Goal: Task Accomplishment & Management: Use online tool/utility

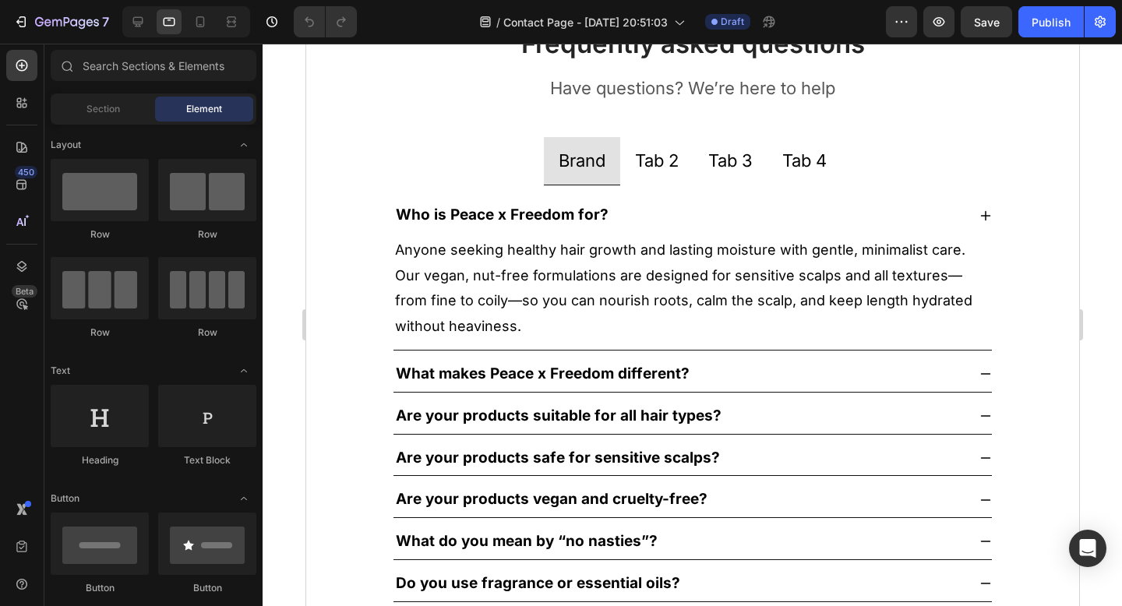
scroll to position [929, 0]
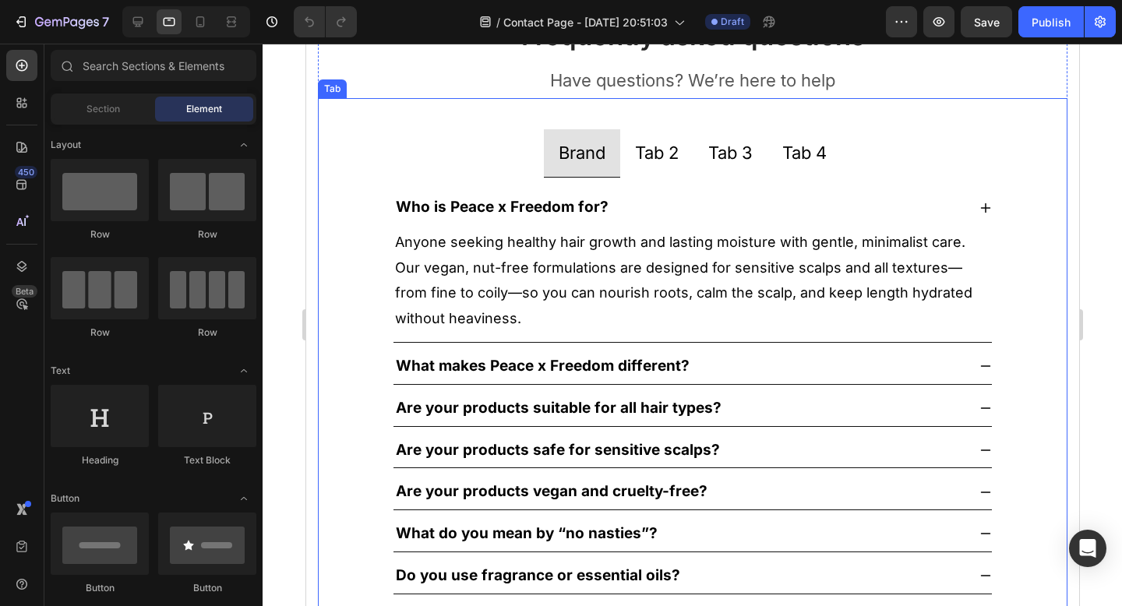
click at [655, 157] on p "Tab 2" at bounding box center [656, 153] width 44 height 31
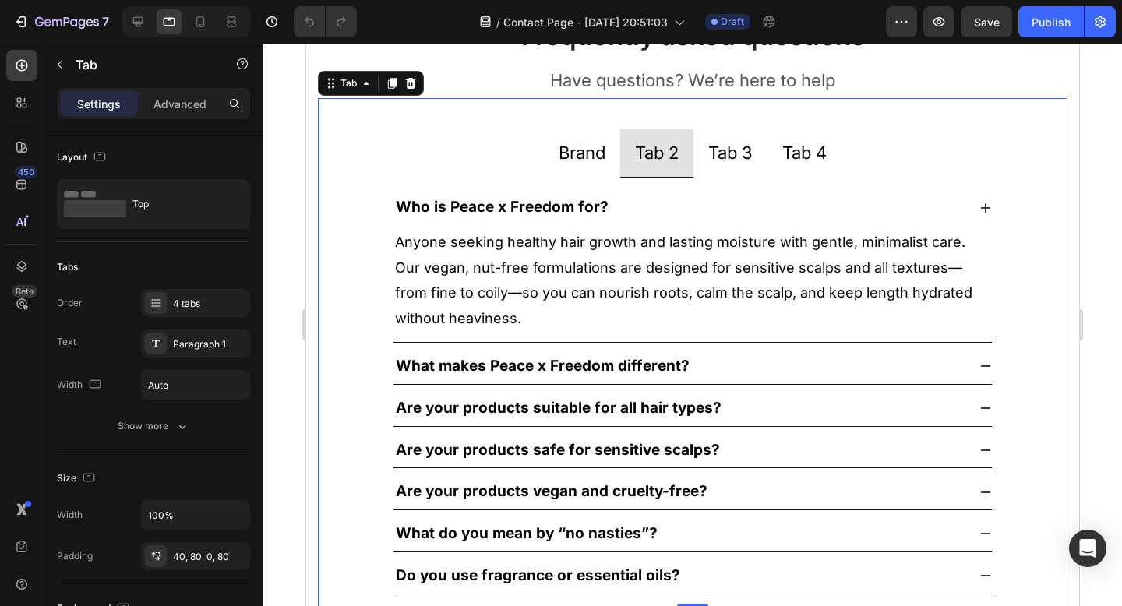
click at [697, 156] on li "Tab 3" at bounding box center [730, 153] width 74 height 49
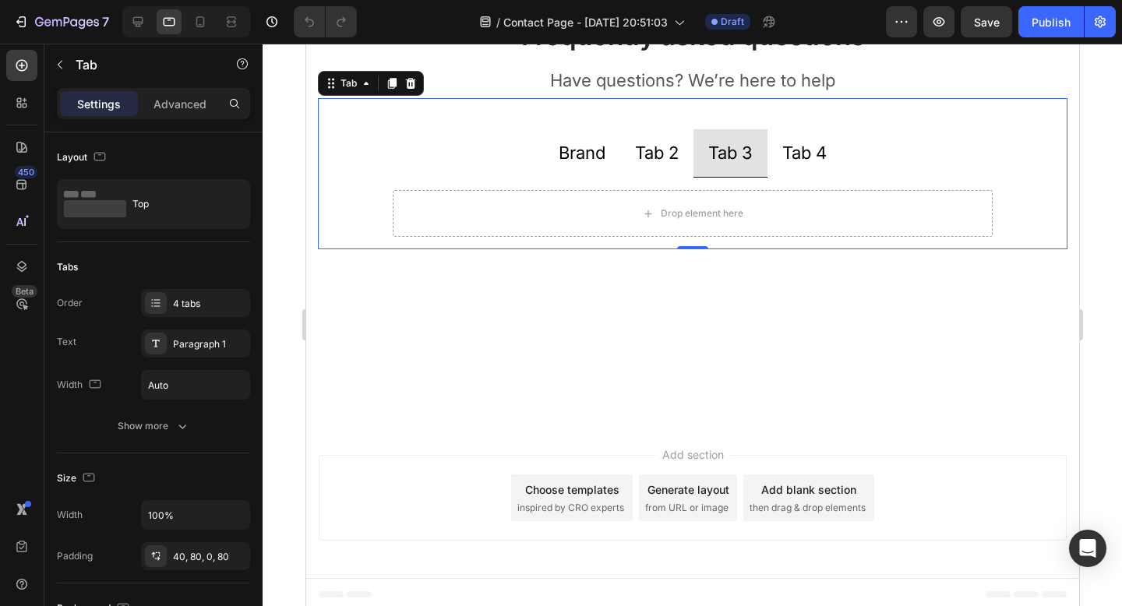
click at [640, 161] on p "Tab 2" at bounding box center [656, 153] width 44 height 31
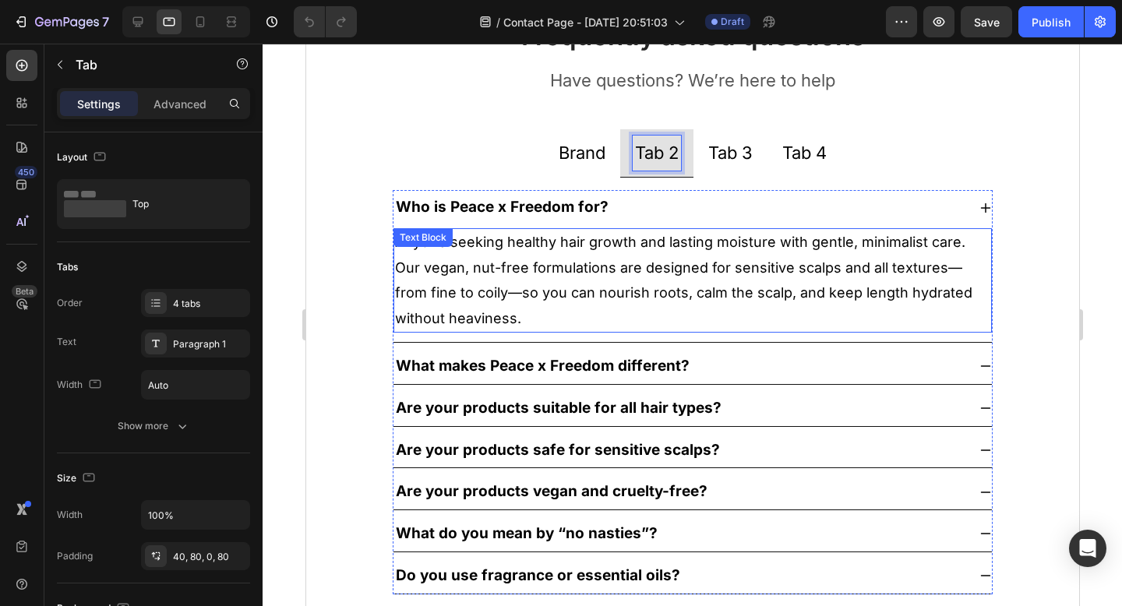
click at [601, 267] on p "Anyone seeking healthy hair growth and lasting moisture with gentle, minimalist…" at bounding box center [691, 280] width 595 height 101
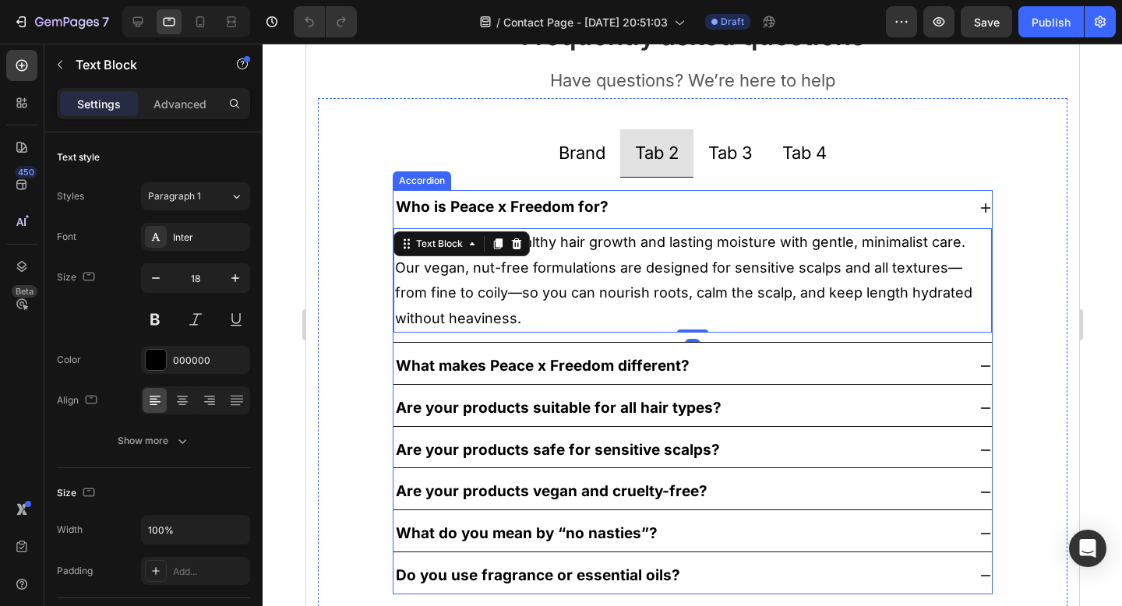
click at [575, 213] on strong "Who is Peace x Freedom for?" at bounding box center [501, 207] width 213 height 18
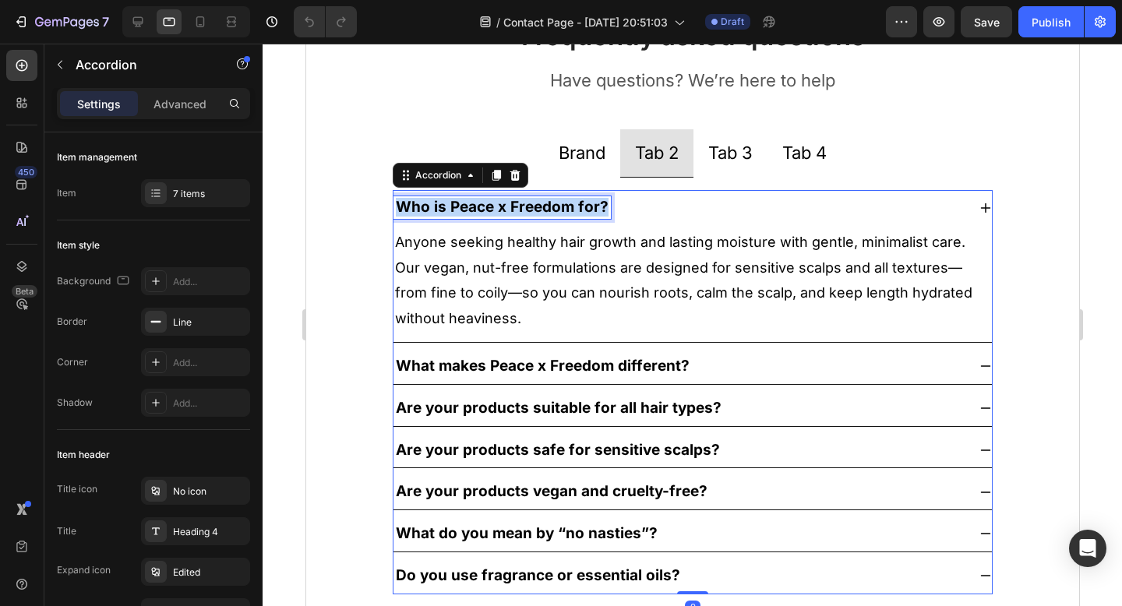
click at [575, 213] on strong "Who is Peace x Freedom for?" at bounding box center [501, 207] width 213 height 18
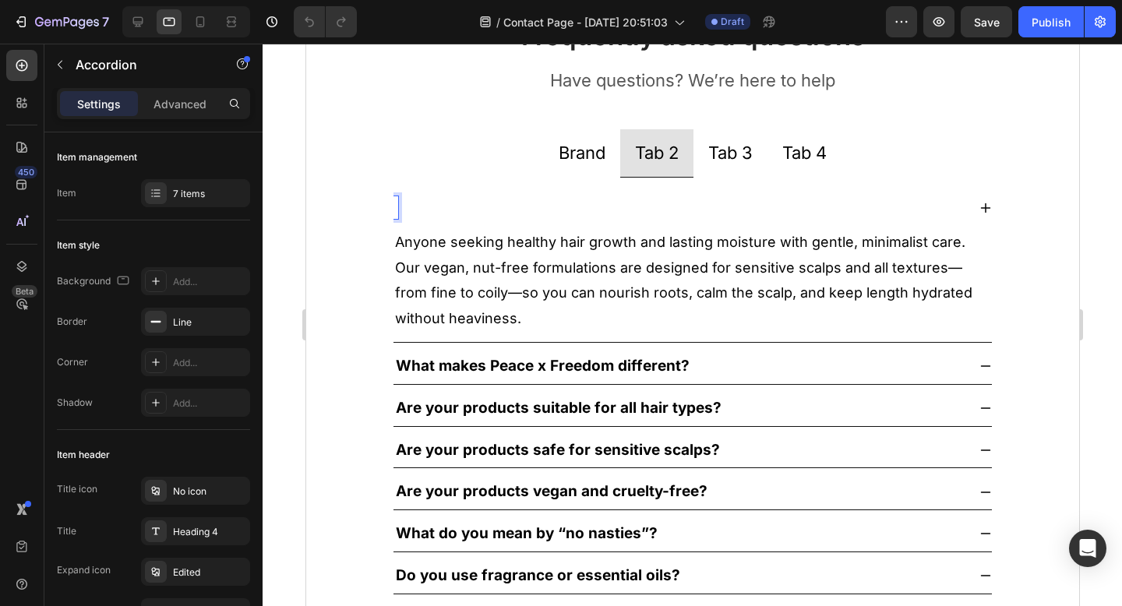
click at [602, 255] on p "Anyone seeking healthy hair growth and lasting moisture with gentle, minimalist…" at bounding box center [691, 280] width 595 height 101
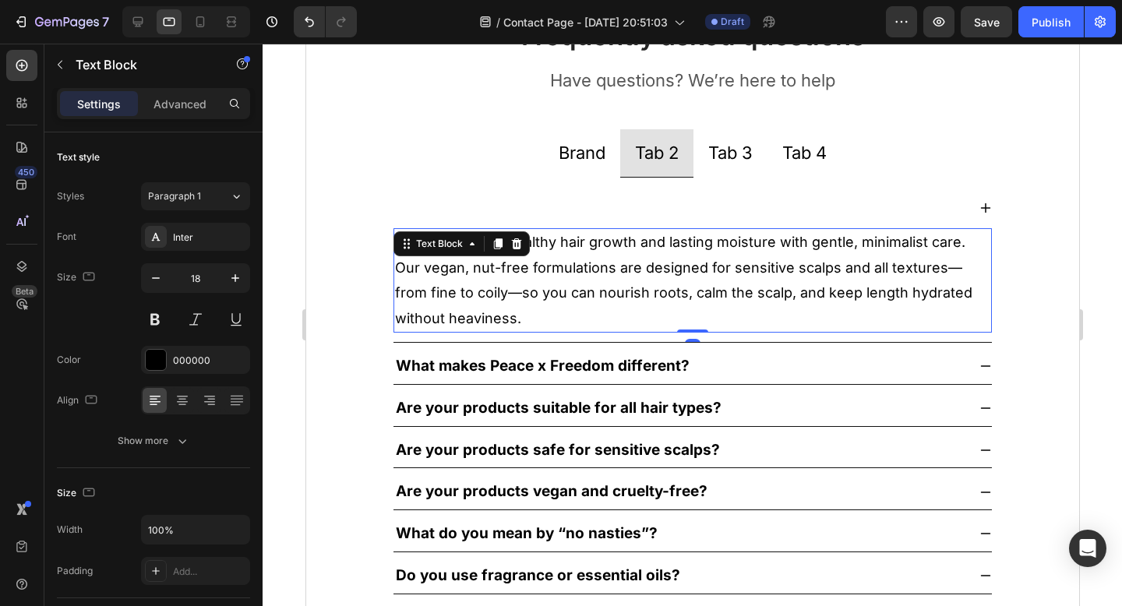
click at [602, 255] on p "Anyone seeking healthy hair growth and lasting moisture with gentle, minimalist…" at bounding box center [691, 280] width 595 height 101
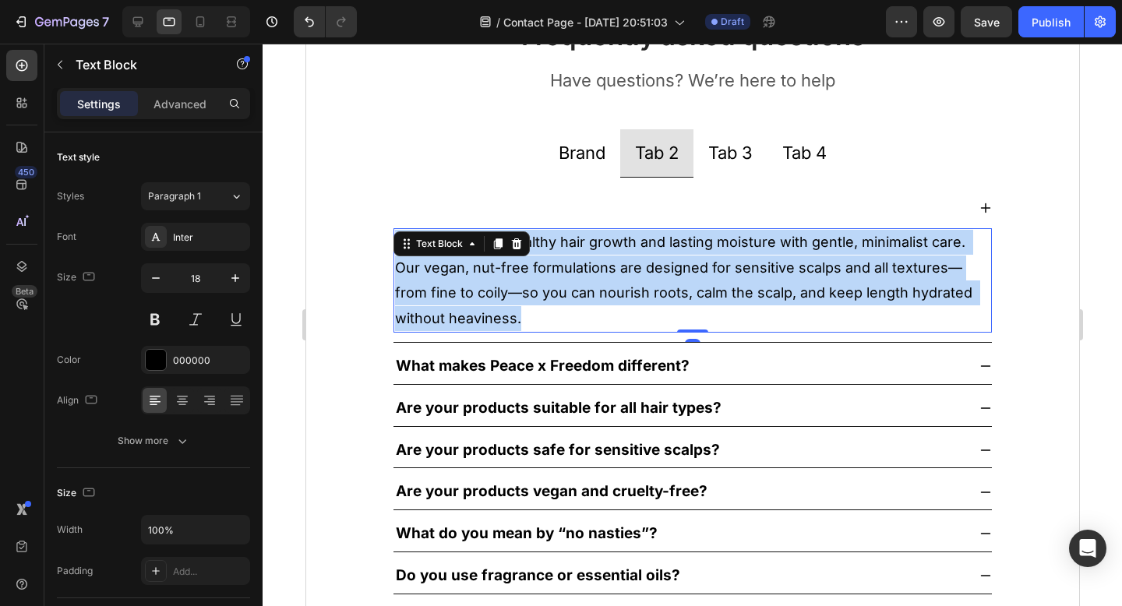
scroll to position [925, 0]
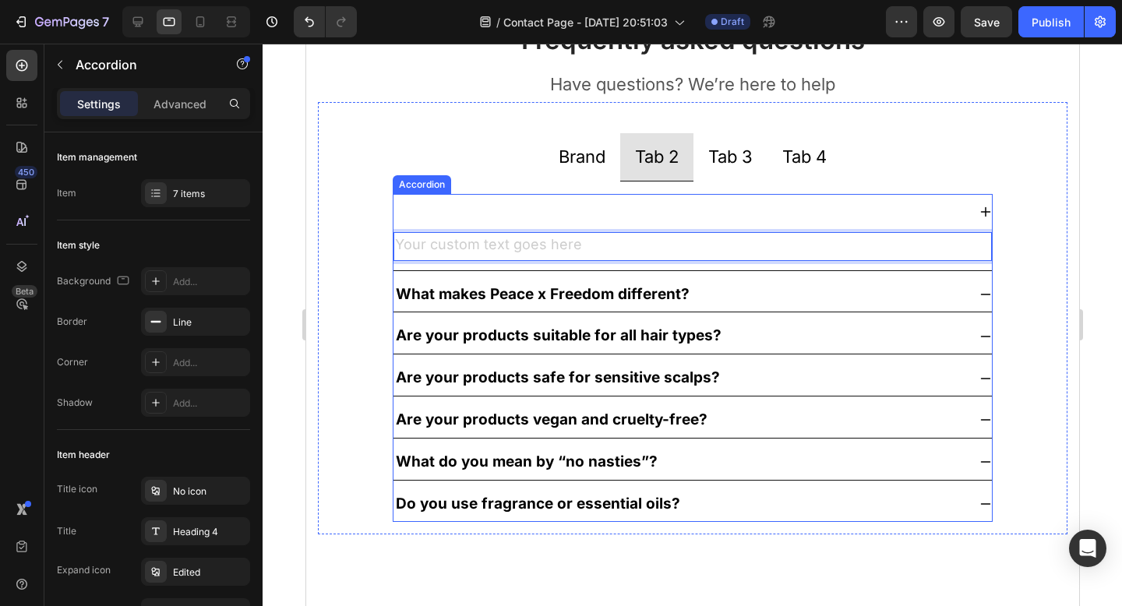
click at [691, 200] on div at bounding box center [679, 211] width 573 height 23
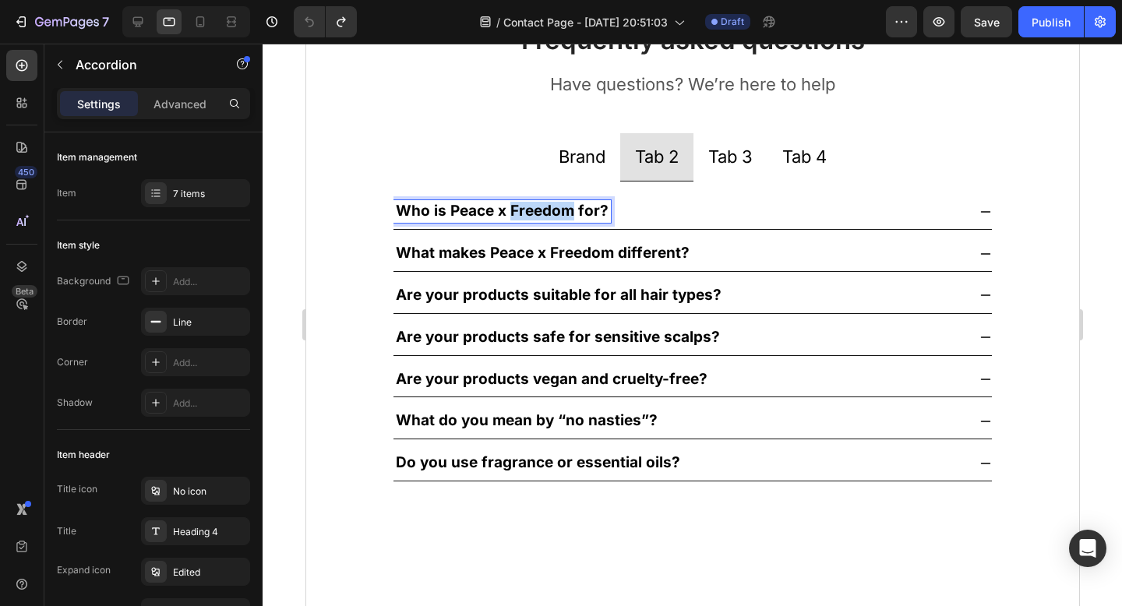
click at [536, 216] on strong "Who is Peace x Freedom for?" at bounding box center [501, 211] width 213 height 18
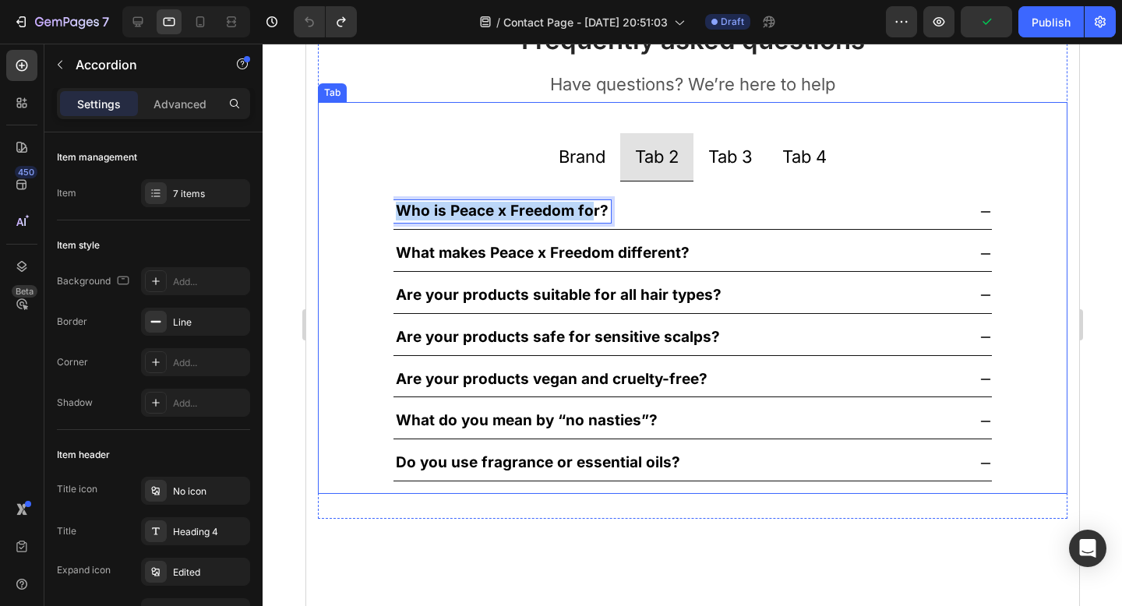
drag, startPoint x: 591, startPoint y: 213, endPoint x: 335, endPoint y: 176, distance: 259.1
click at [335, 176] on div "Brand Tab 2 Tab 3 Tab 4 Who is Peace x Freedom for? Anyone seeking healthy hair…" at bounding box center [692, 298] width 750 height 392
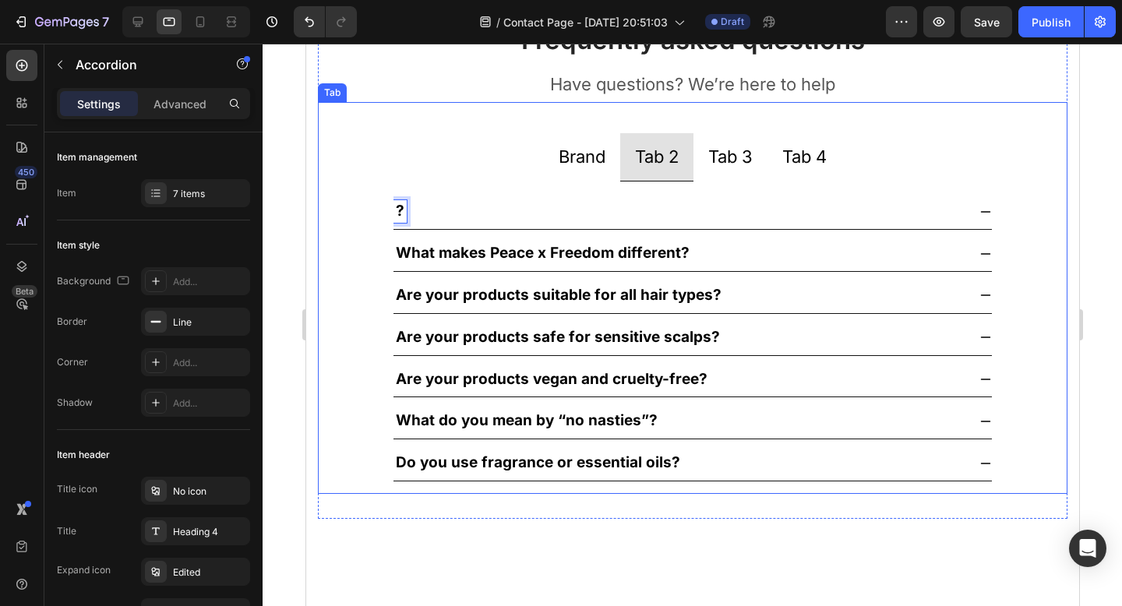
click at [440, 277] on div "? What makes Peace x Freedom different? Are your products suitable for all hair…" at bounding box center [692, 338] width 600 height 288
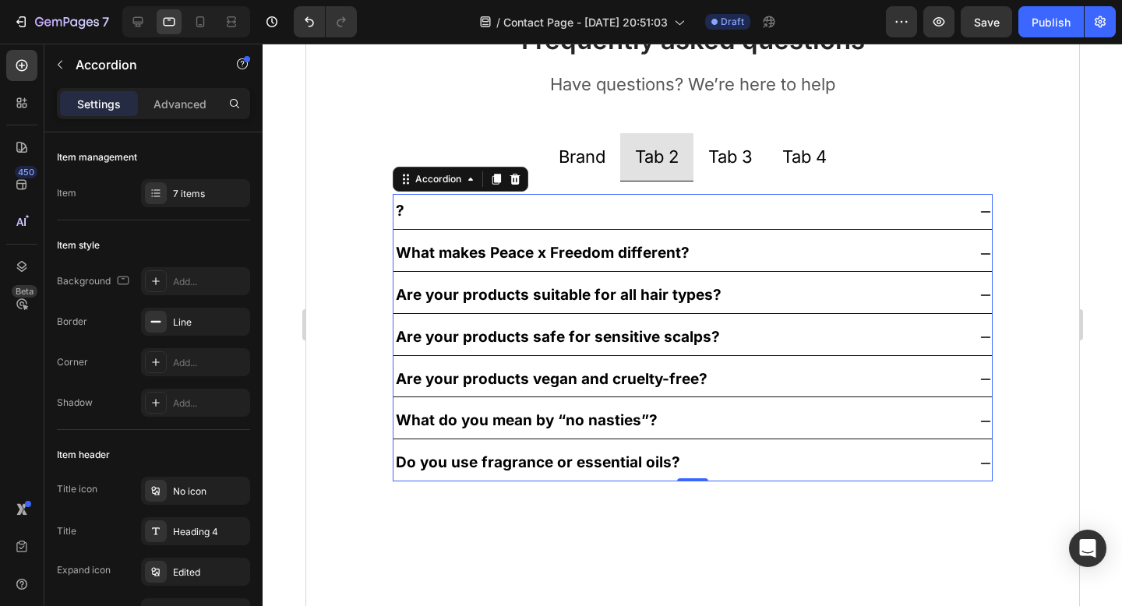
click at [439, 212] on div "?" at bounding box center [679, 211] width 573 height 23
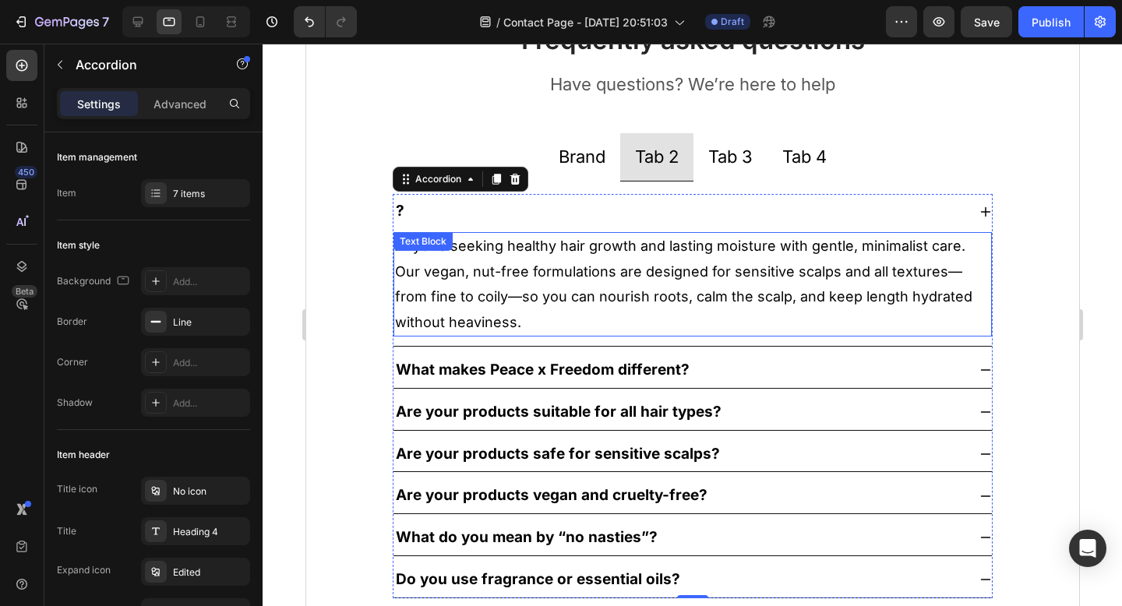
click at [443, 269] on p "Anyone seeking healthy hair growth and lasting moisture with gentle, minimalist…" at bounding box center [691, 284] width 595 height 101
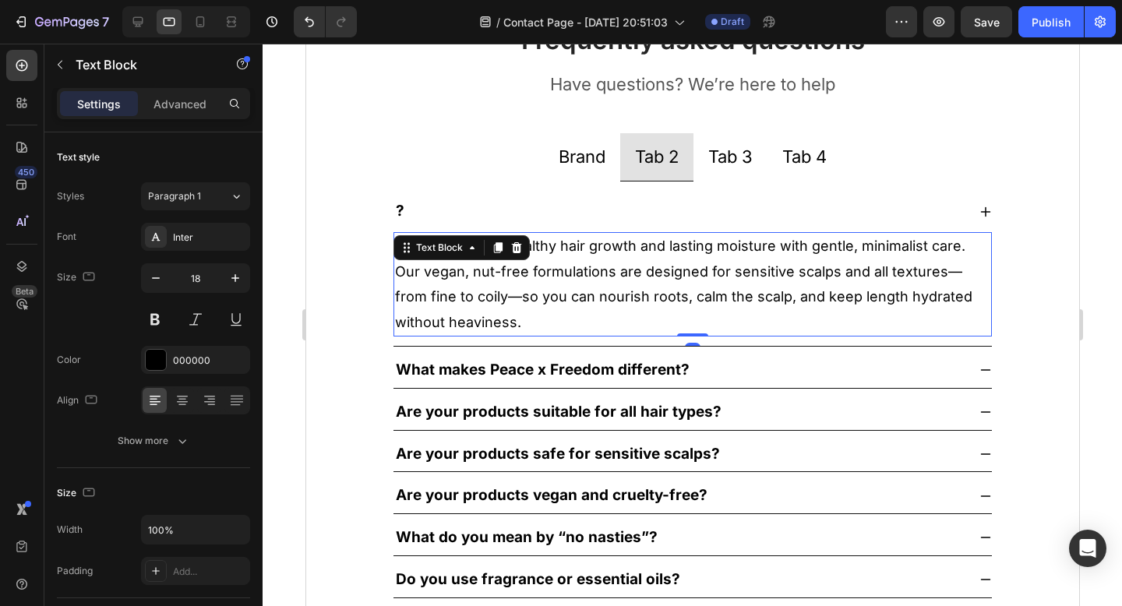
click at [515, 321] on p "Anyone seeking healthy hair growth and lasting moisture with gentle, minimalist…" at bounding box center [691, 284] width 595 height 101
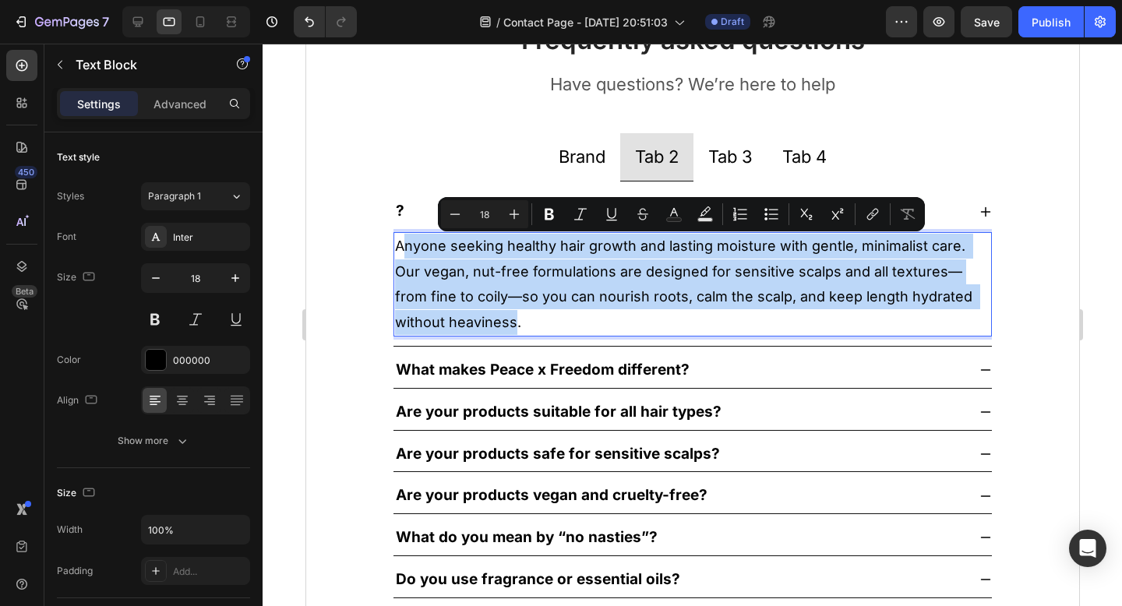
drag, startPoint x: 515, startPoint y: 321, endPoint x: 400, endPoint y: 249, distance: 135.8
click at [400, 249] on p "Anyone seeking healthy hair growth and lasting moisture with gentle, minimalist…" at bounding box center [691, 284] width 595 height 101
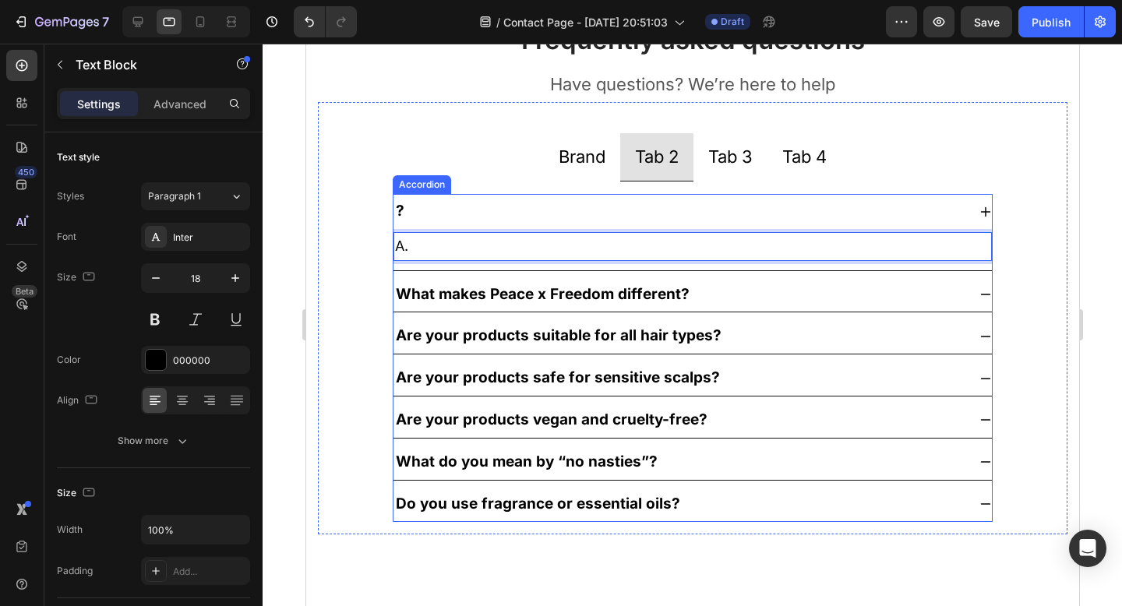
click at [478, 276] on div "? A. Text Block 0 What makes Peace x Freedom different? Are your products suita…" at bounding box center [692, 358] width 600 height 328
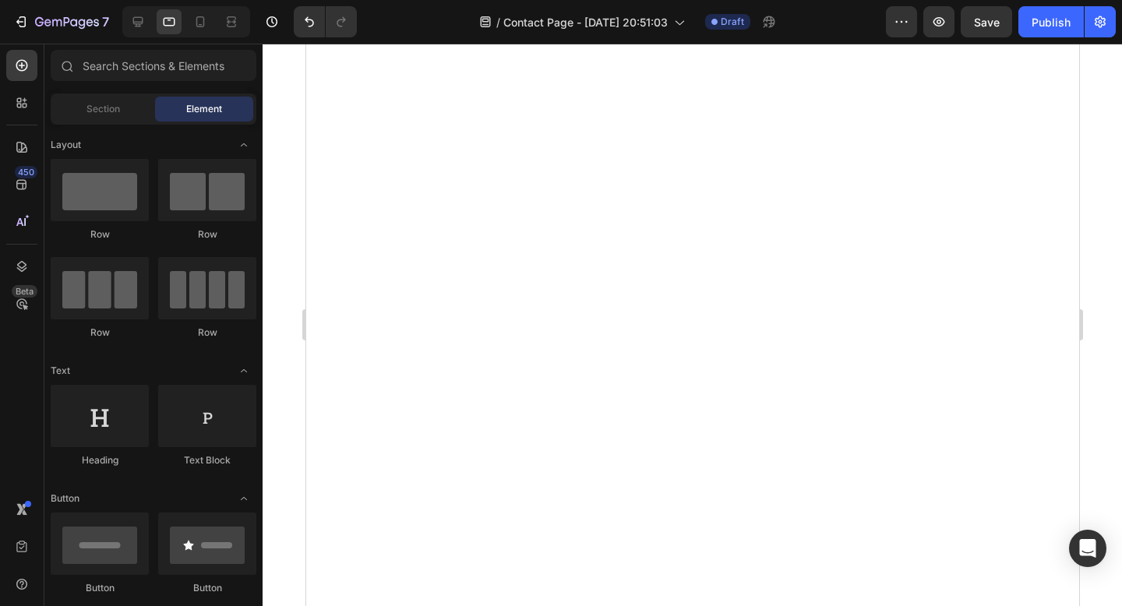
scroll to position [0, 0]
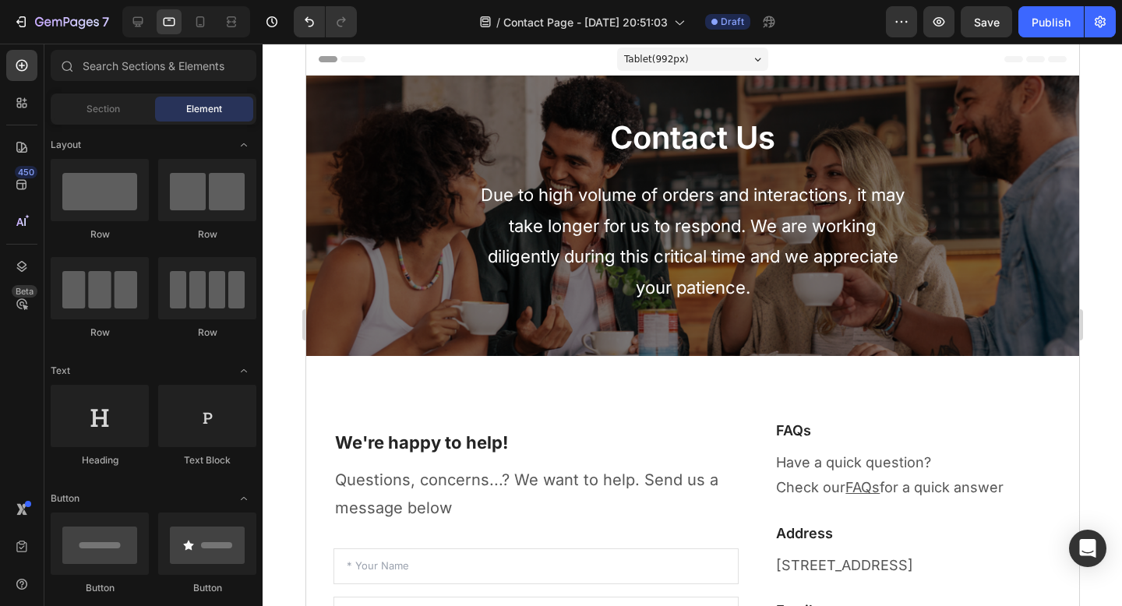
click at [352, 58] on span "Header" at bounding box center [352, 59] width 34 height 16
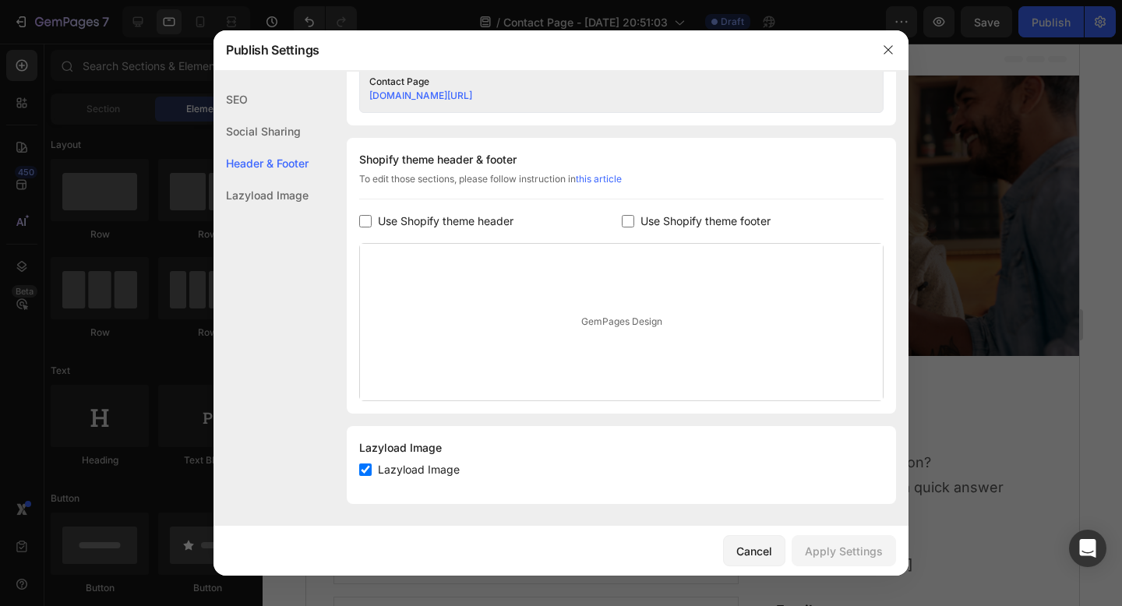
scroll to position [682, 0]
click at [882, 45] on icon "button" at bounding box center [888, 50] width 12 height 12
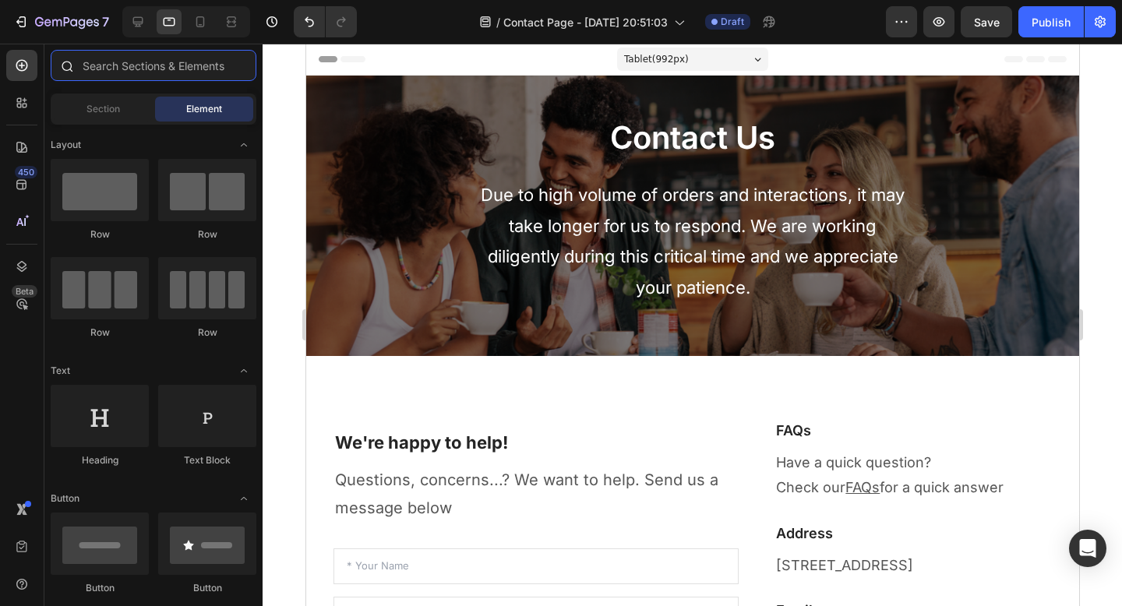
click at [122, 75] on input "text" at bounding box center [154, 65] width 206 height 31
type input "b"
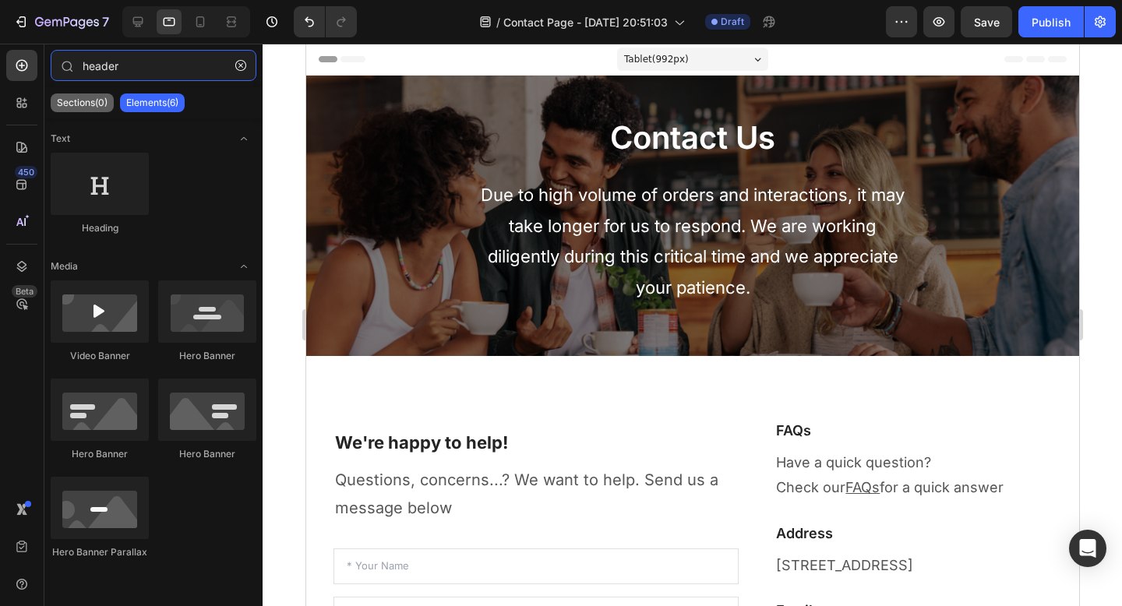
type input "header"
click at [89, 105] on p "Sections(0)" at bounding box center [82, 103] width 51 height 12
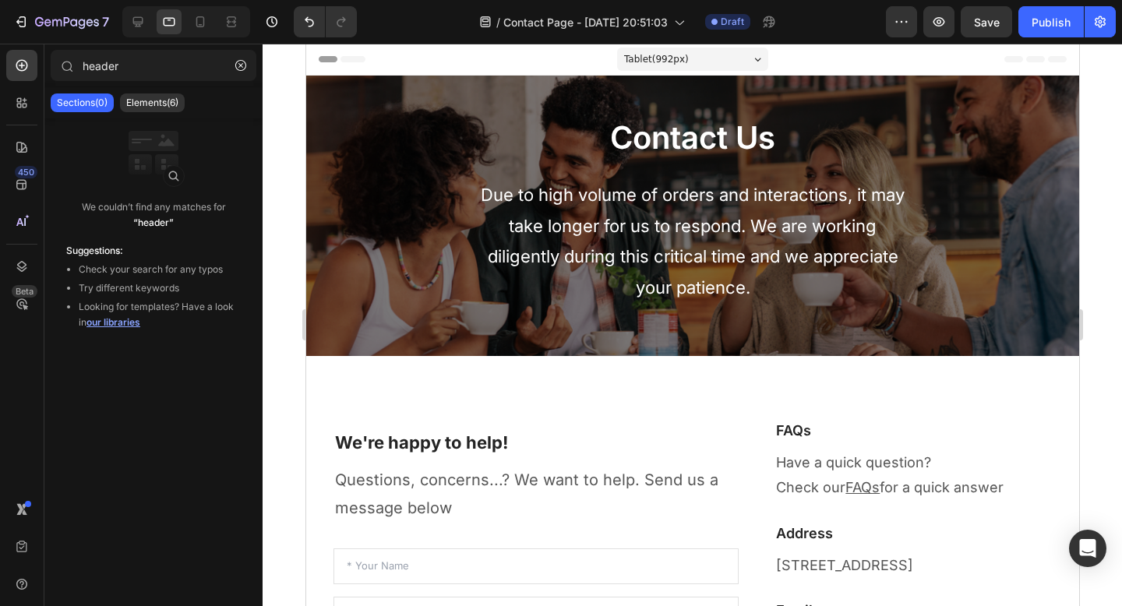
click at [335, 65] on span "Header" at bounding box center [352, 59] width 34 height 16
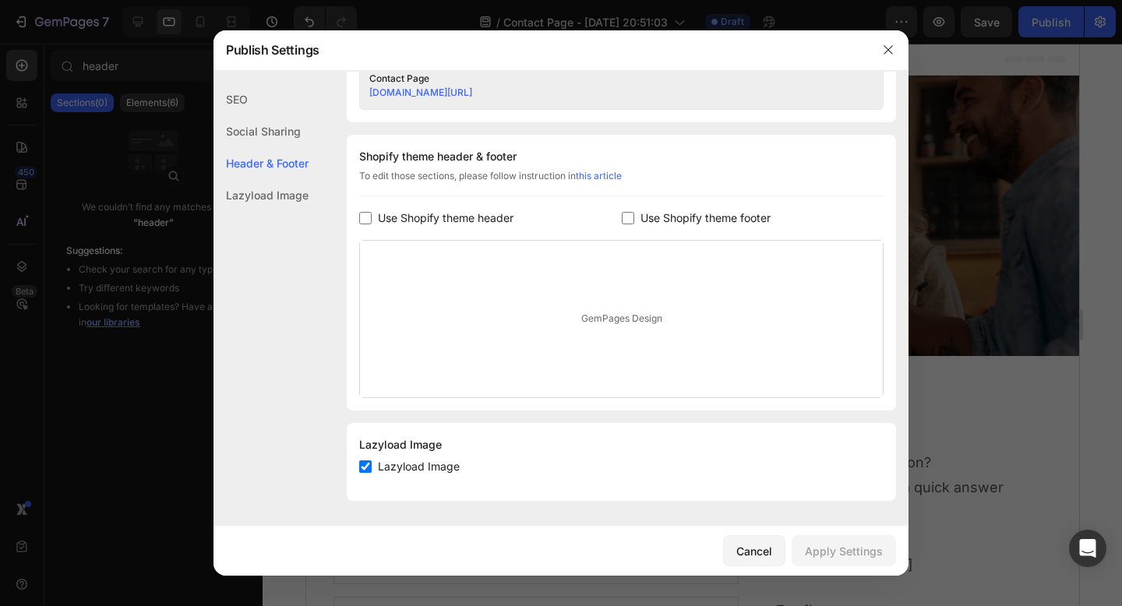
click at [397, 219] on span "Use Shopify theme header" at bounding box center [446, 218] width 136 height 19
checkbox input "true"
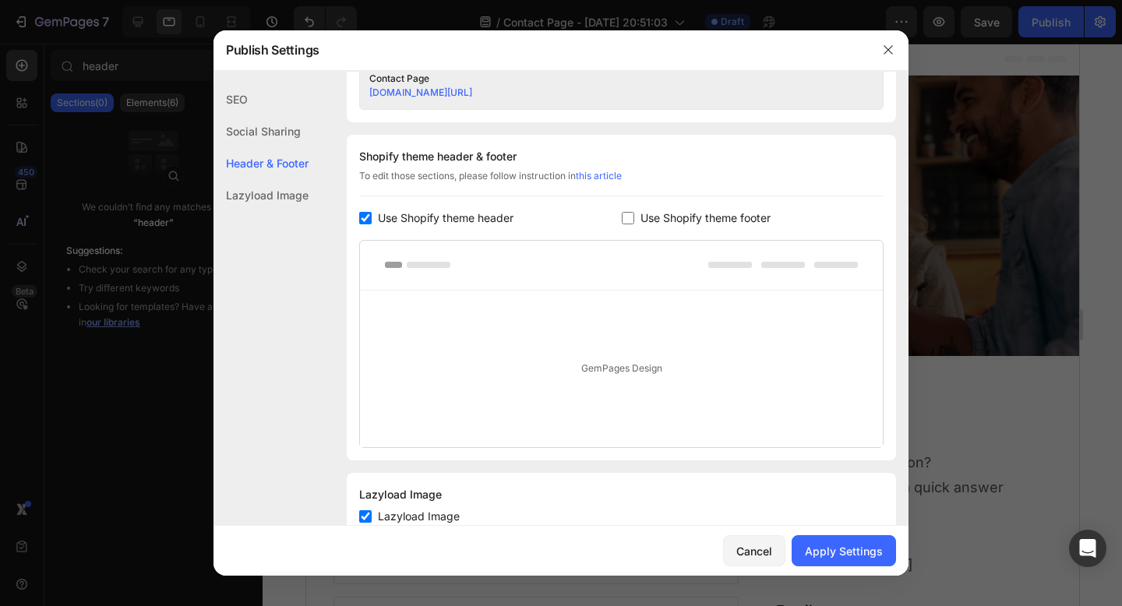
click at [661, 215] on span "Use Shopify theme footer" at bounding box center [705, 218] width 130 height 19
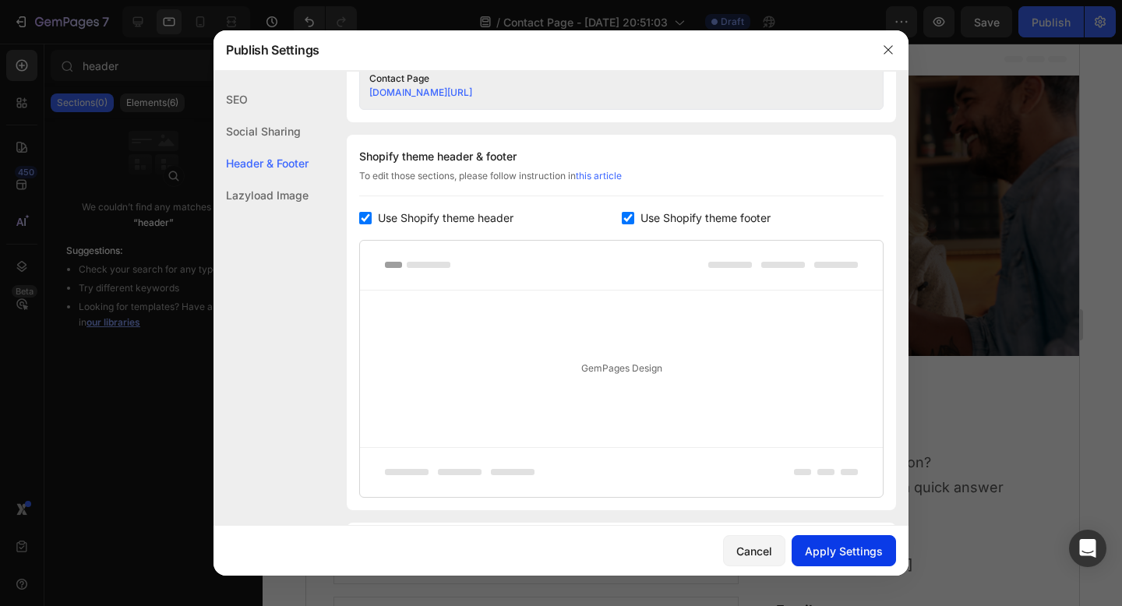
click at [831, 549] on div "Apply Settings" at bounding box center [844, 551] width 78 height 16
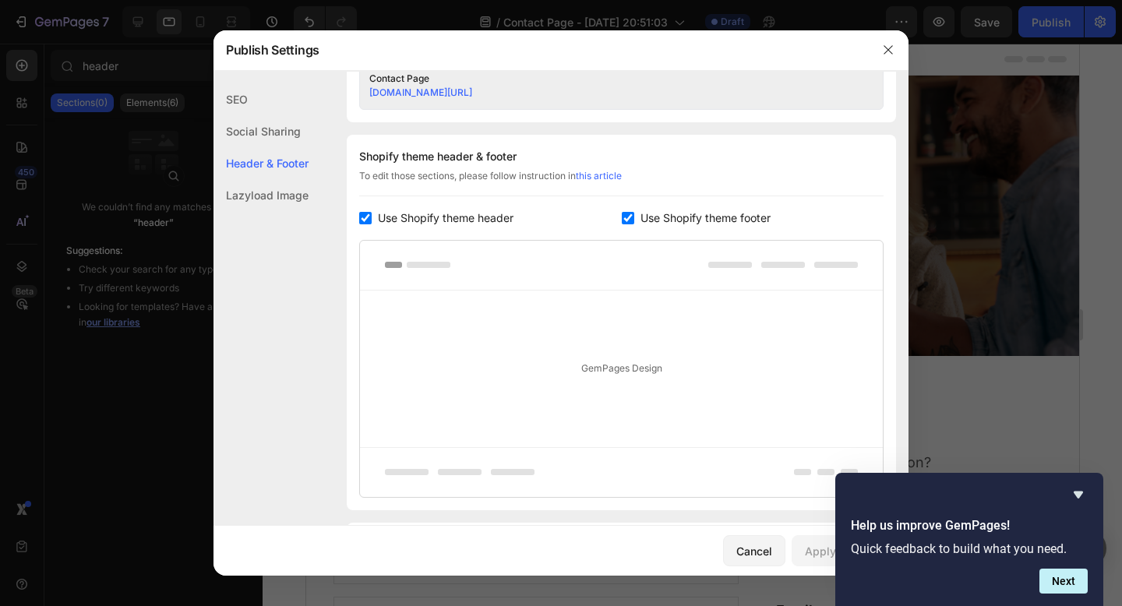
click at [623, 214] on input "checkbox" at bounding box center [628, 218] width 12 height 12
checkbox input "false"
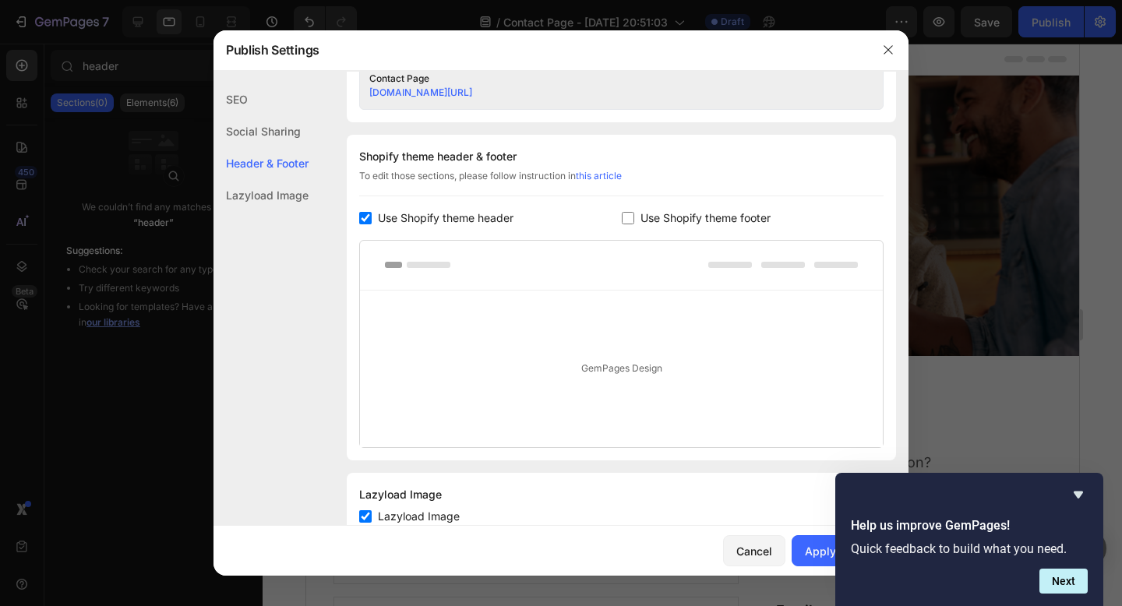
click at [375, 216] on label "Use Shopify theme header" at bounding box center [443, 218] width 142 height 19
checkbox input "false"
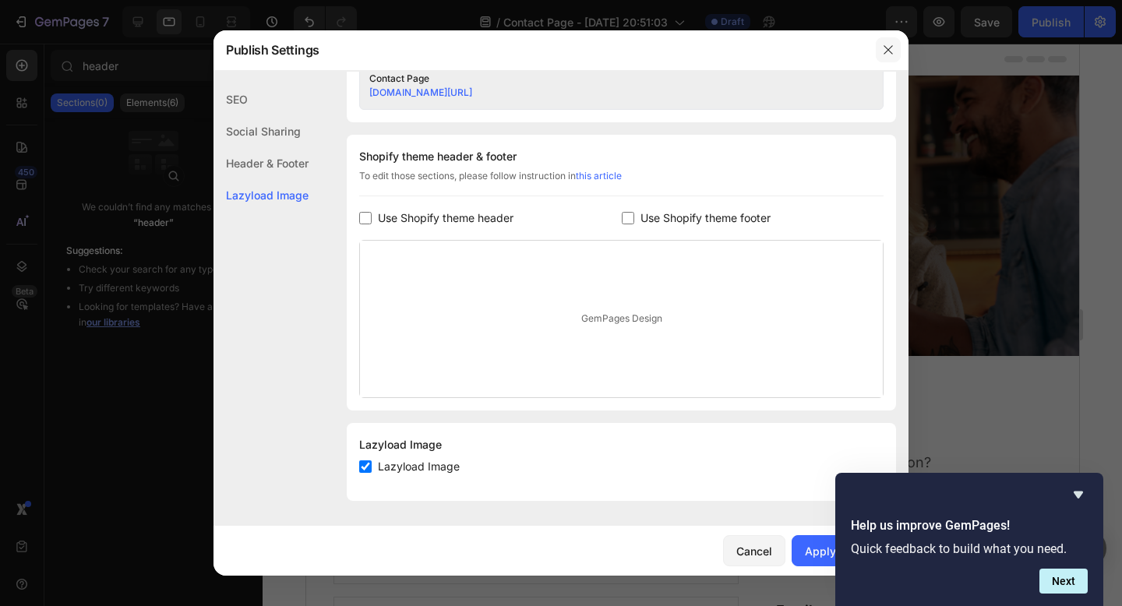
click at [887, 52] on icon "button" at bounding box center [888, 50] width 12 height 12
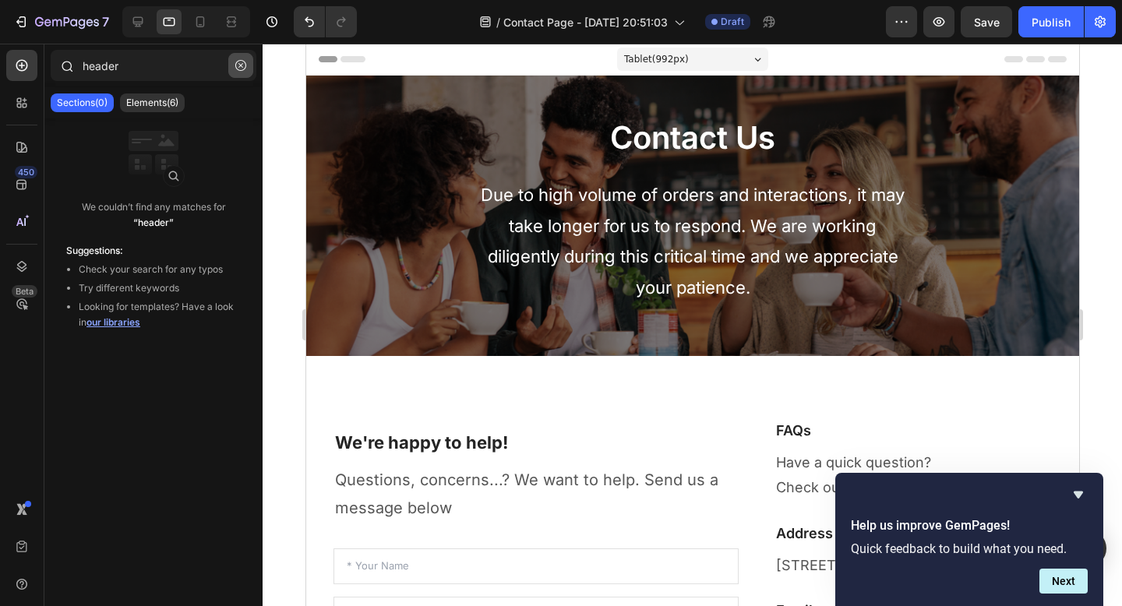
click at [246, 67] on button "button" at bounding box center [240, 65] width 25 height 25
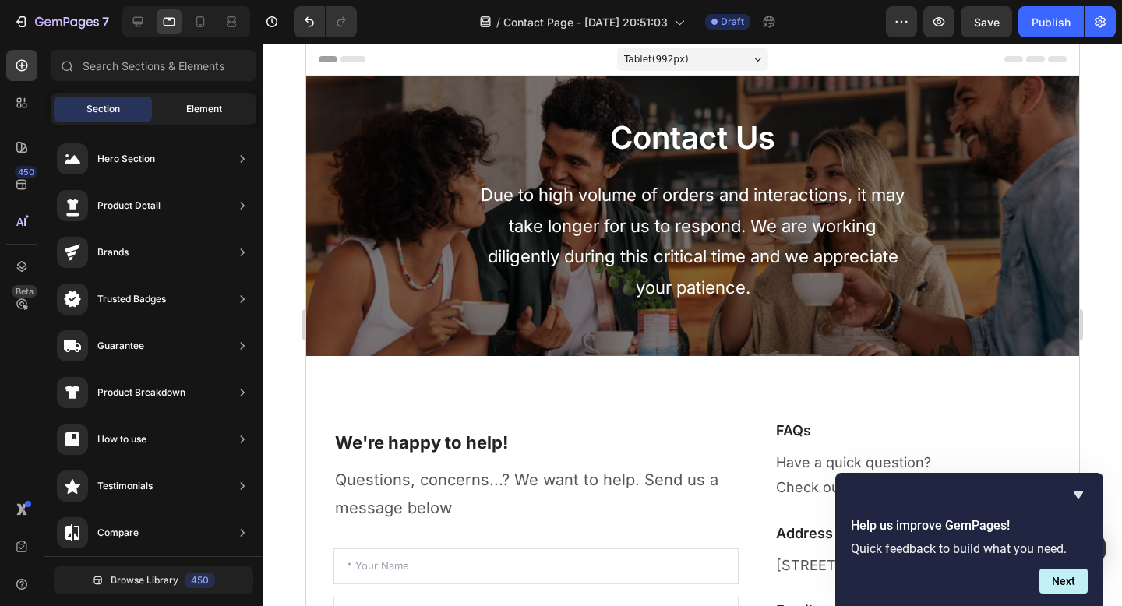
click at [189, 104] on span "Element" at bounding box center [204, 109] width 36 height 14
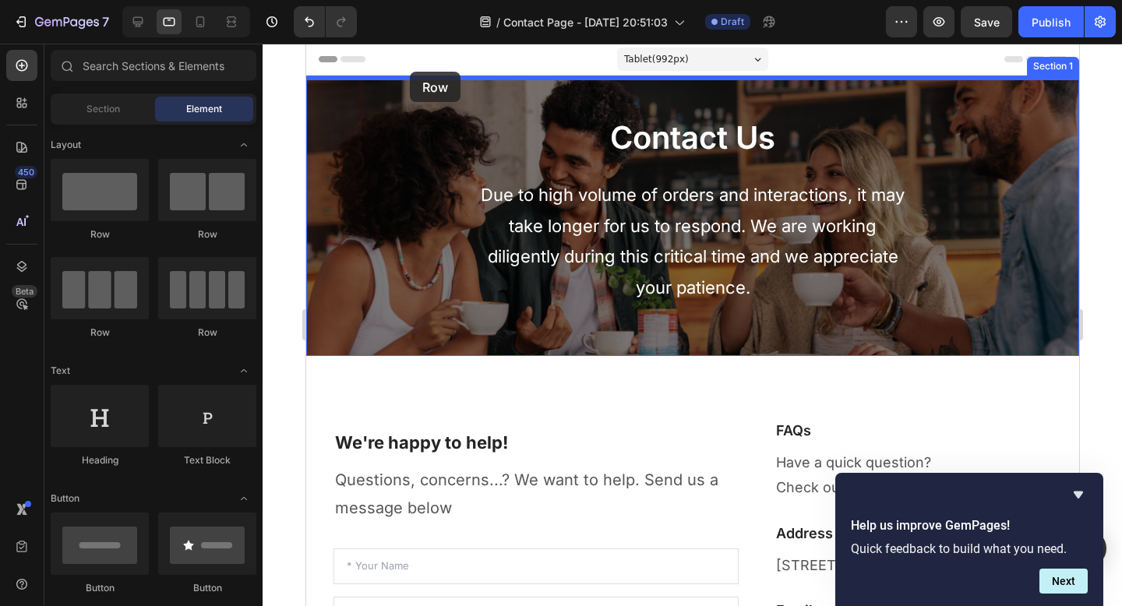
drag, startPoint x: 405, startPoint y: 236, endPoint x: 409, endPoint y: 72, distance: 164.4
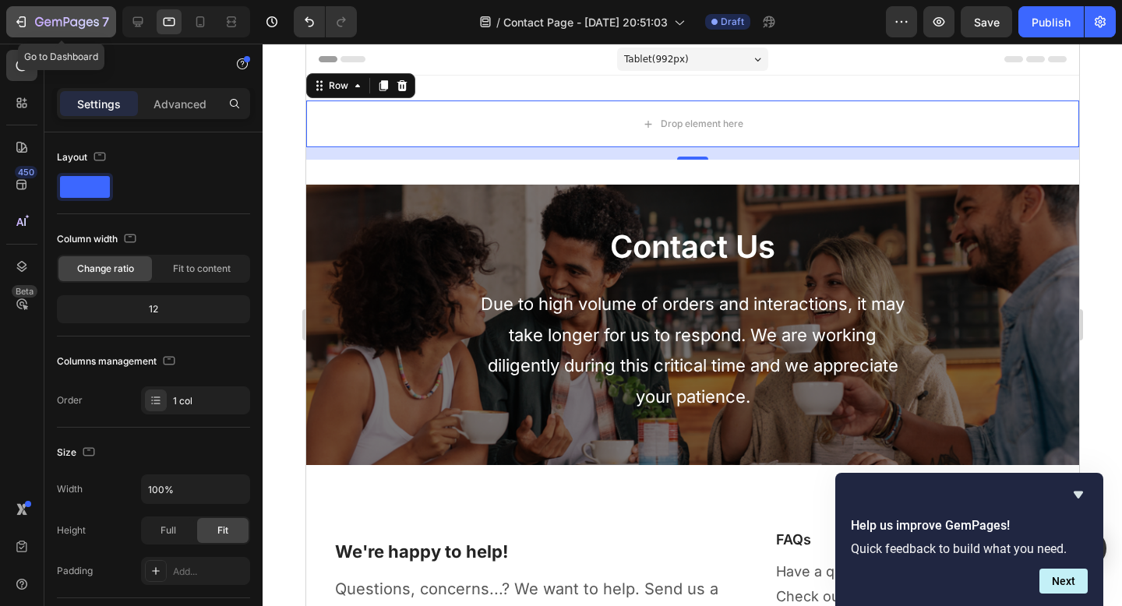
click at [86, 19] on icon "button" at bounding box center [67, 22] width 64 height 13
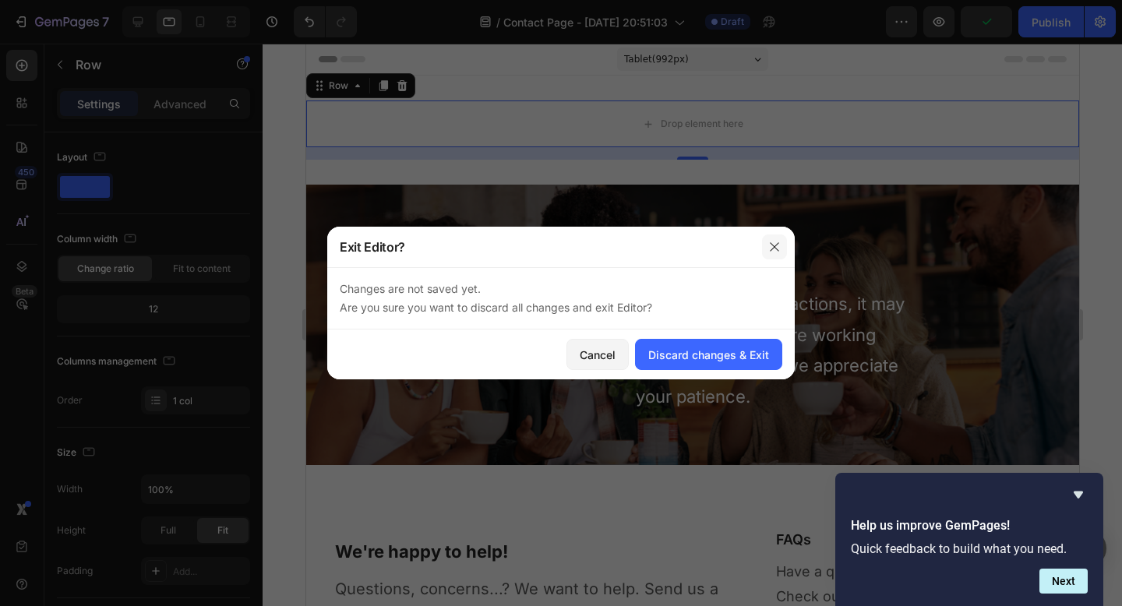
click at [777, 243] on icon "button" at bounding box center [774, 247] width 12 height 12
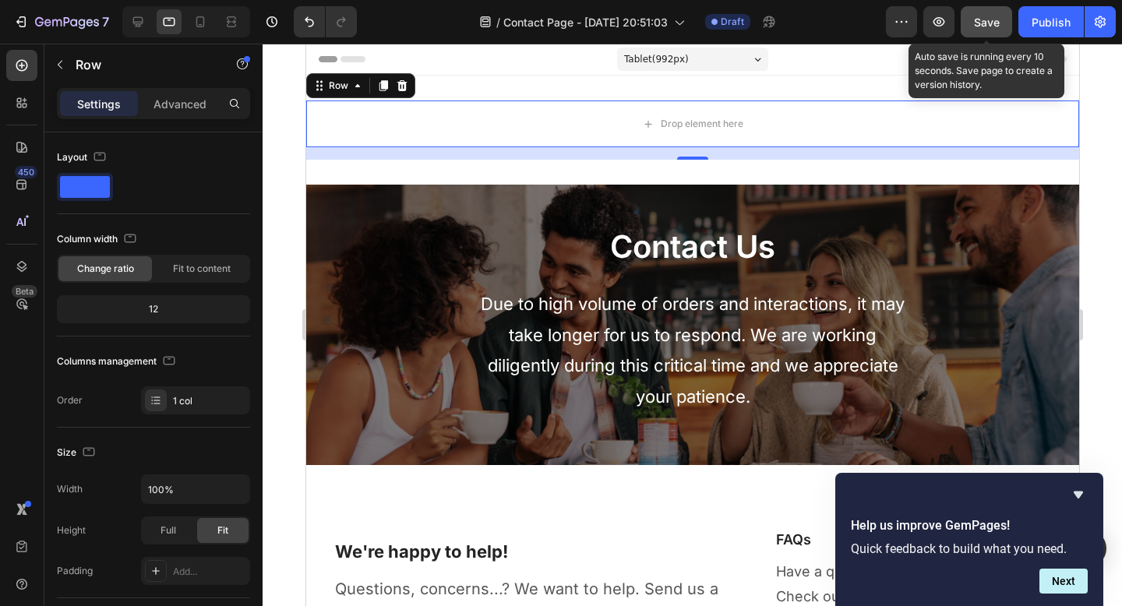
click at [990, 25] on span "Save" at bounding box center [987, 22] width 26 height 13
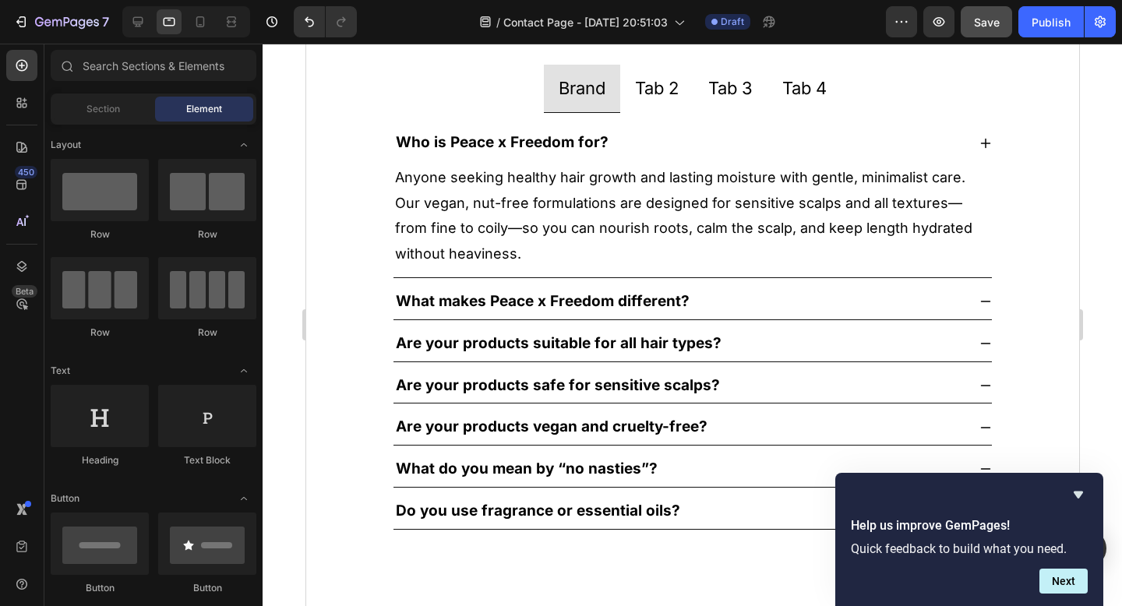
scroll to position [1111, 0]
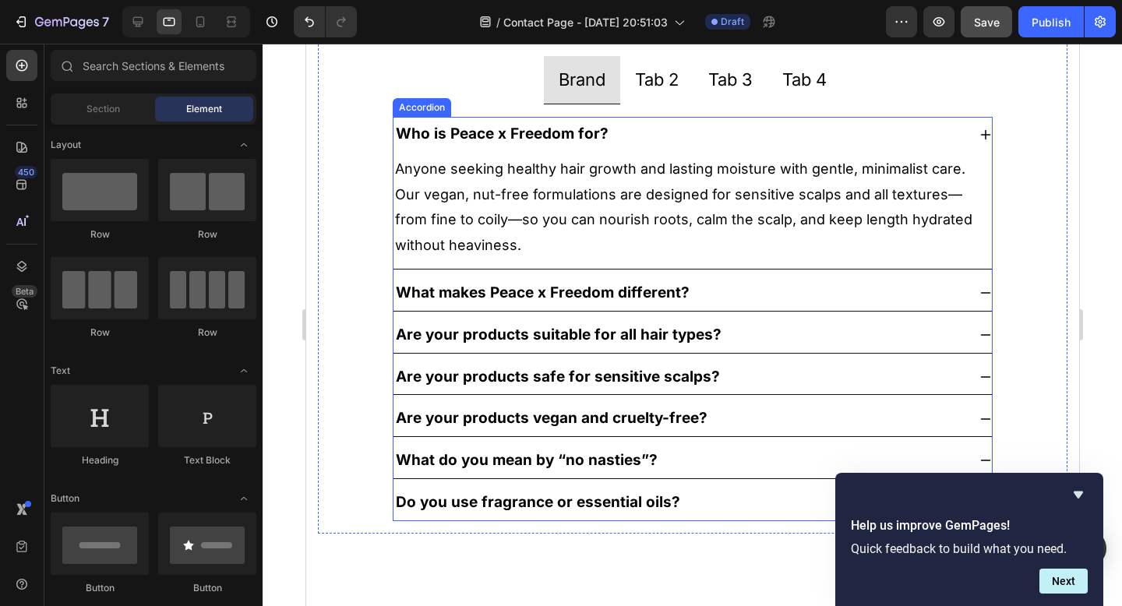
click at [619, 292] on strong "What makes Peace x Freedom different?" at bounding box center [542, 293] width 294 height 18
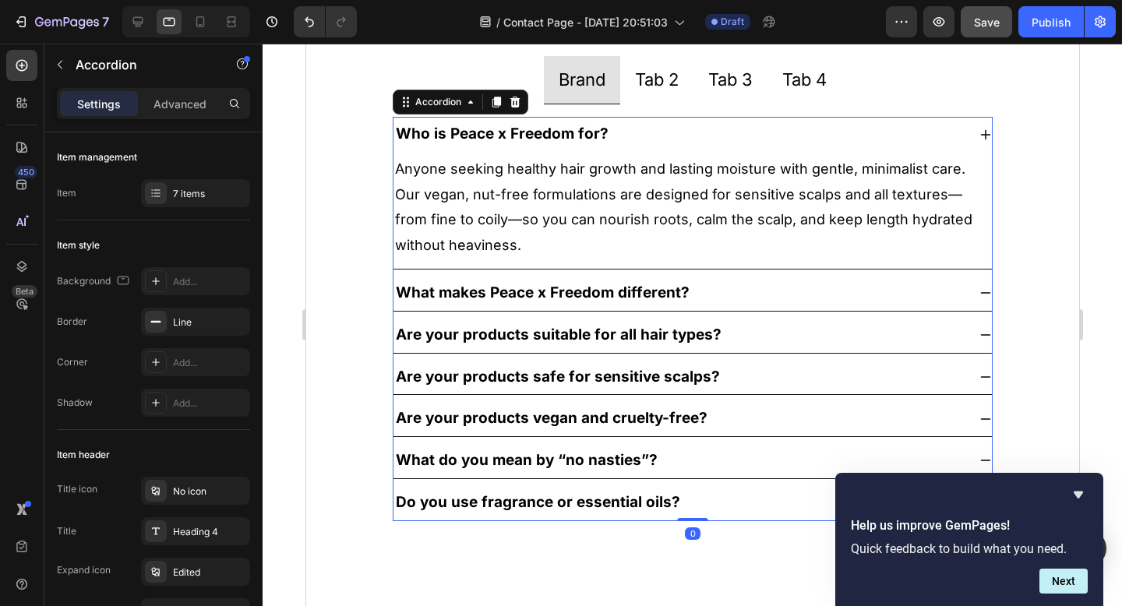
click at [979, 291] on icon at bounding box center [985, 293] width 12 height 12
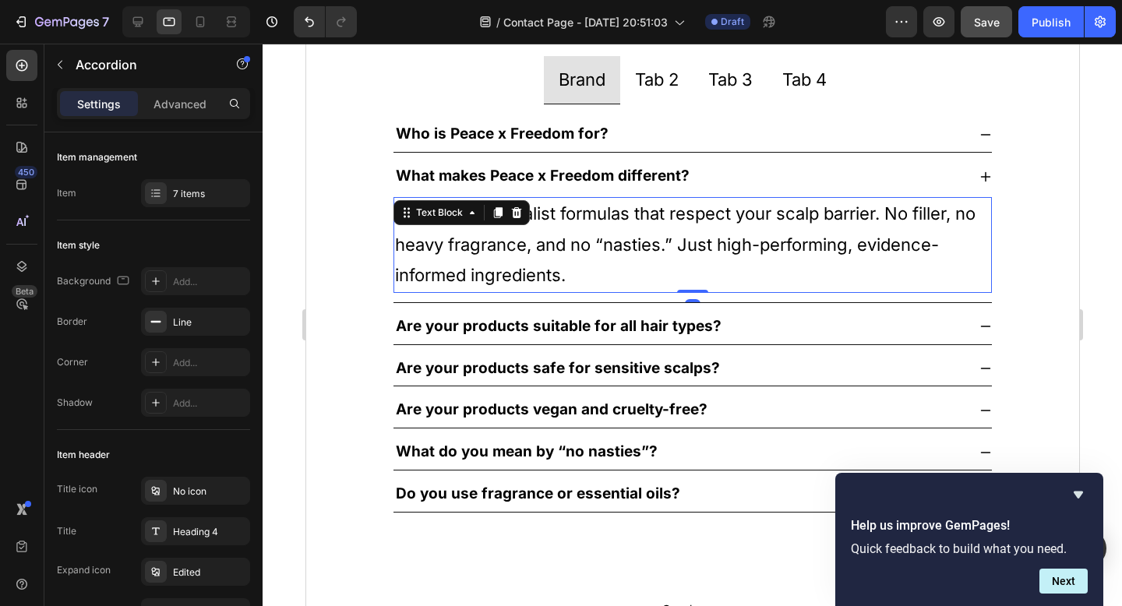
click at [622, 229] on p "Targeted, minimalist formulas that respect your scalp barrier. No filler, no he…" at bounding box center [691, 245] width 595 height 93
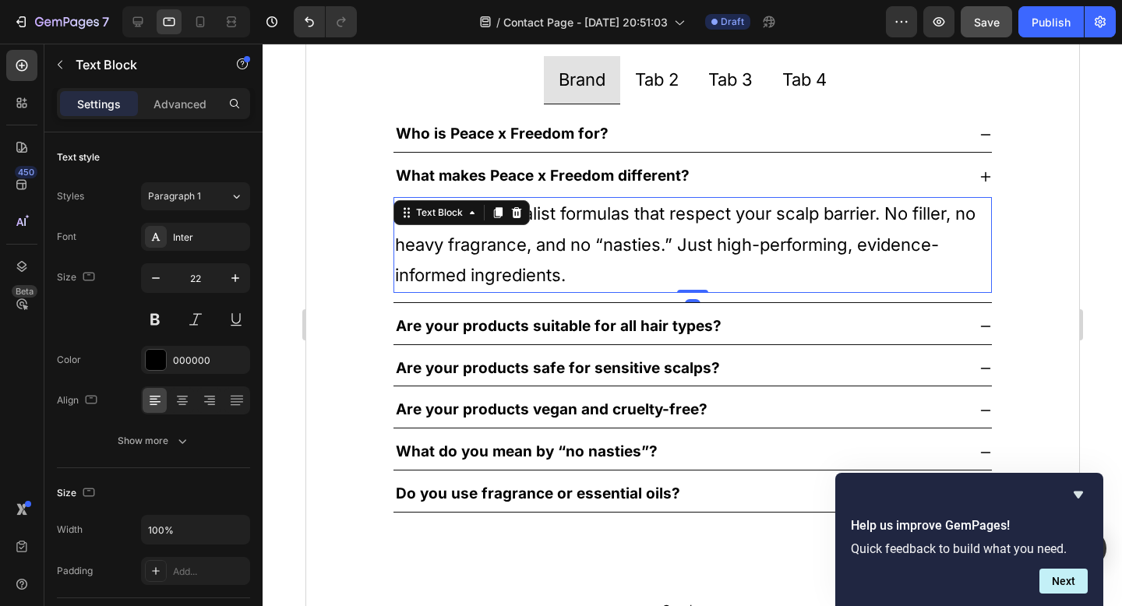
click at [622, 229] on p "Targeted, minimalist formulas that respect your scalp barrier. No filler, no he…" at bounding box center [691, 245] width 595 height 93
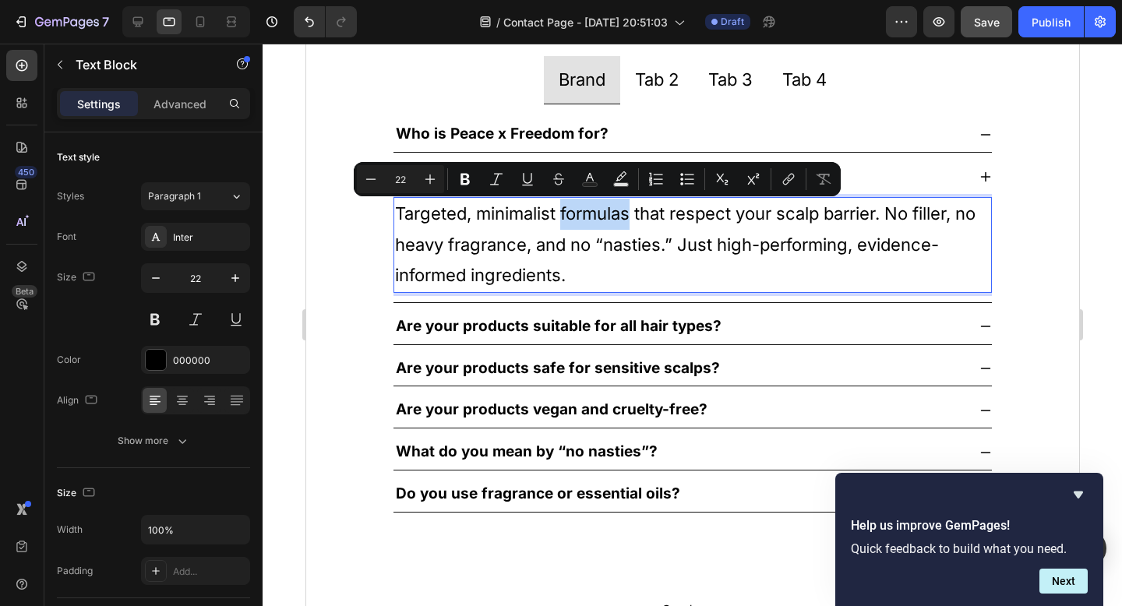
click at [595, 221] on p "Targeted, minimalist formulas that respect your scalp barrier. No filler, no he…" at bounding box center [691, 245] width 595 height 93
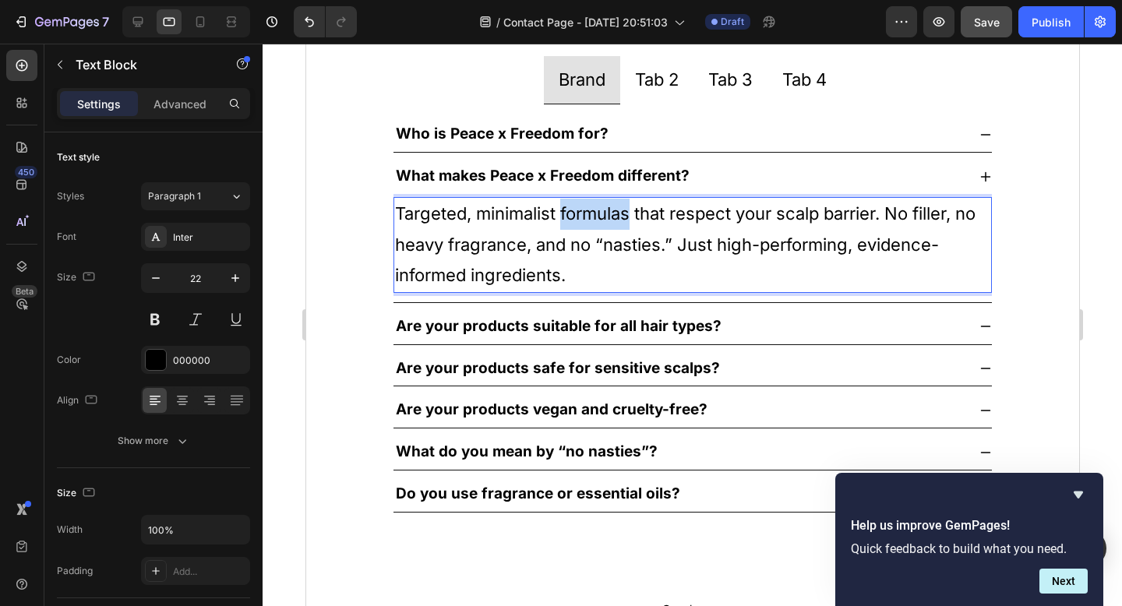
click at [595, 221] on p "Targeted, minimalist formulas that respect your scalp barrier. No filler, no he…" at bounding box center [691, 245] width 595 height 93
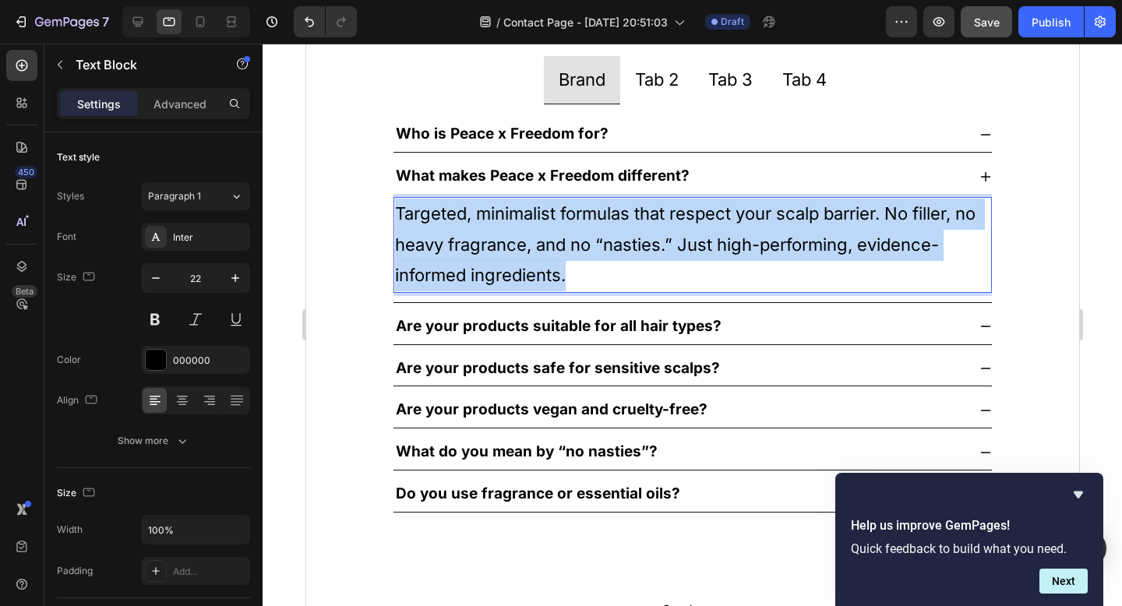
click at [595, 221] on p "Targeted, minimalist formulas that respect your scalp barrier. No filler, no he…" at bounding box center [691, 245] width 595 height 93
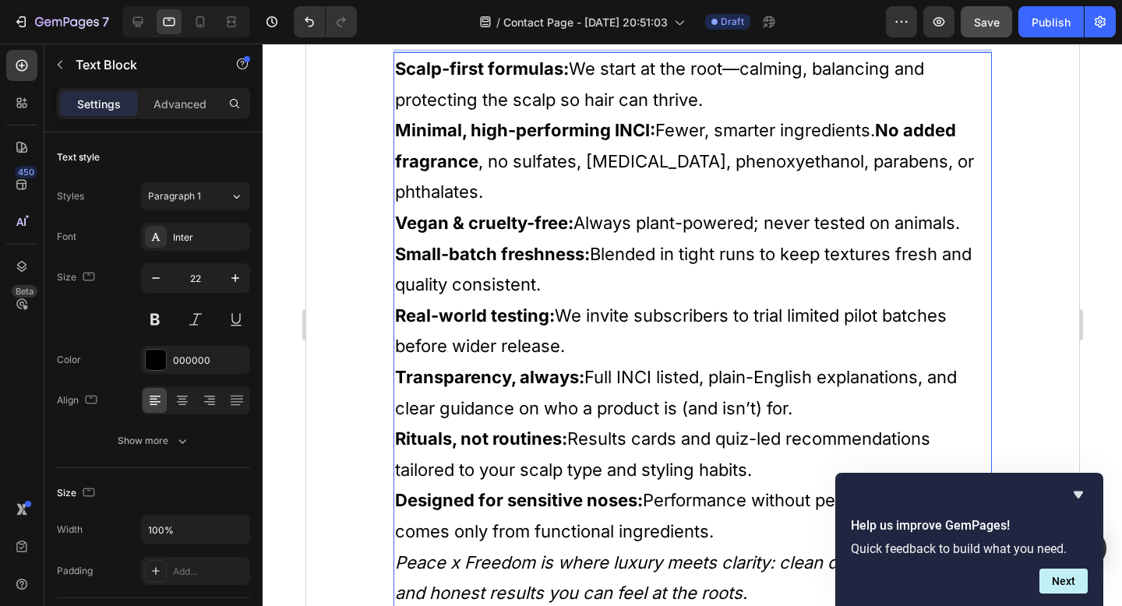
scroll to position [1269, 0]
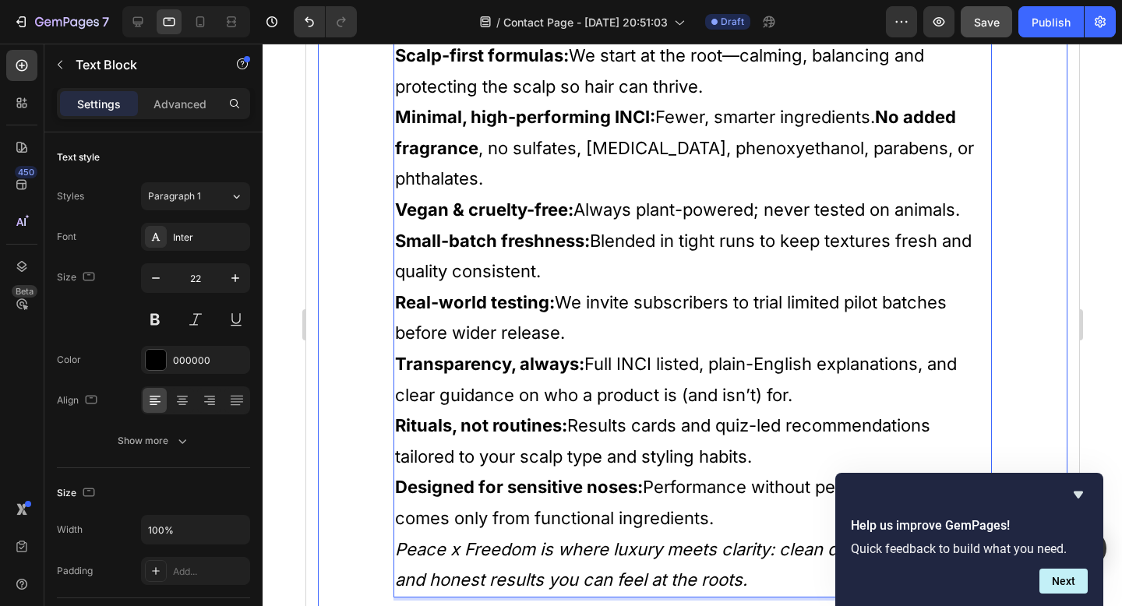
click at [1020, 270] on div "Brand Tab 2 Tab 3 Tab 4 Who is Peace x Freedom for? What makes Peace x Freedom …" at bounding box center [692, 348] width 750 height 963
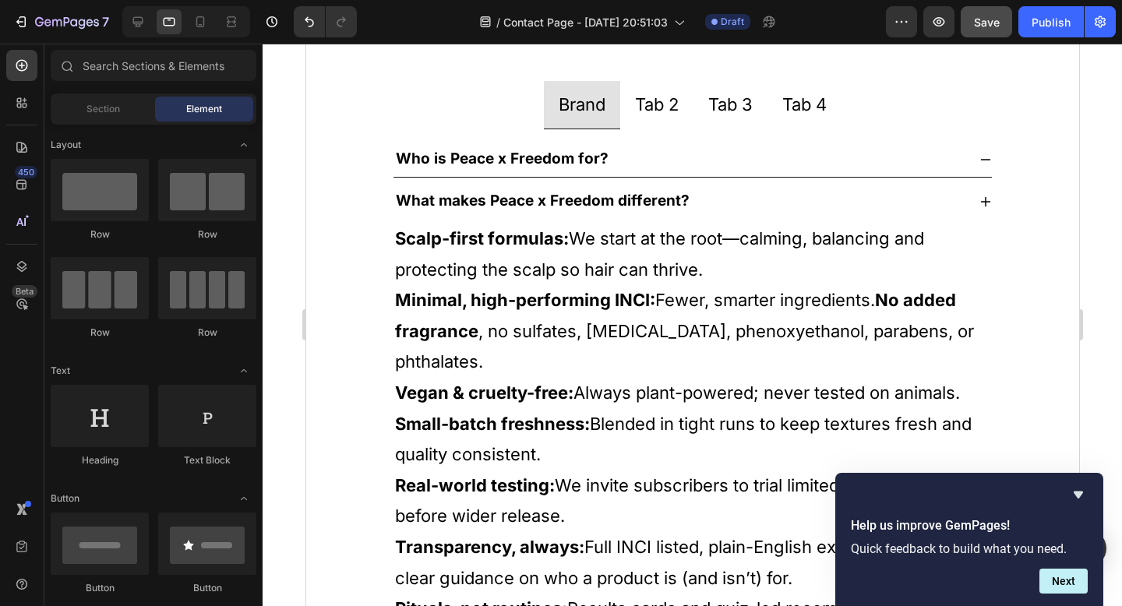
scroll to position [1088, 0]
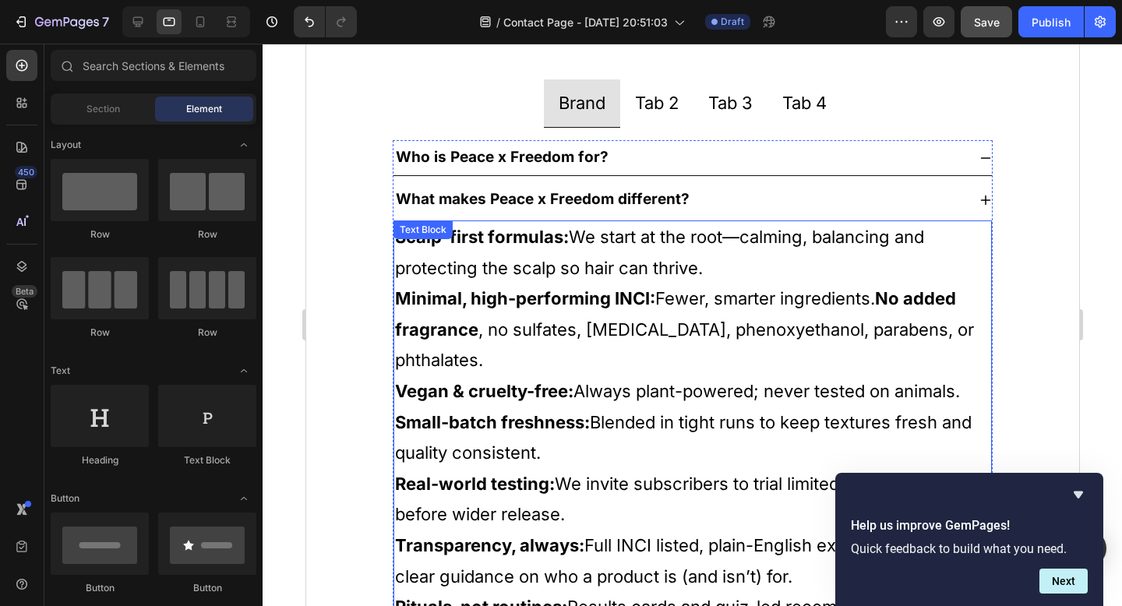
click at [744, 300] on p "Minimal, high-performing INCI: Fewer, smarter ingredients. No added fragrance ,…" at bounding box center [691, 330] width 595 height 93
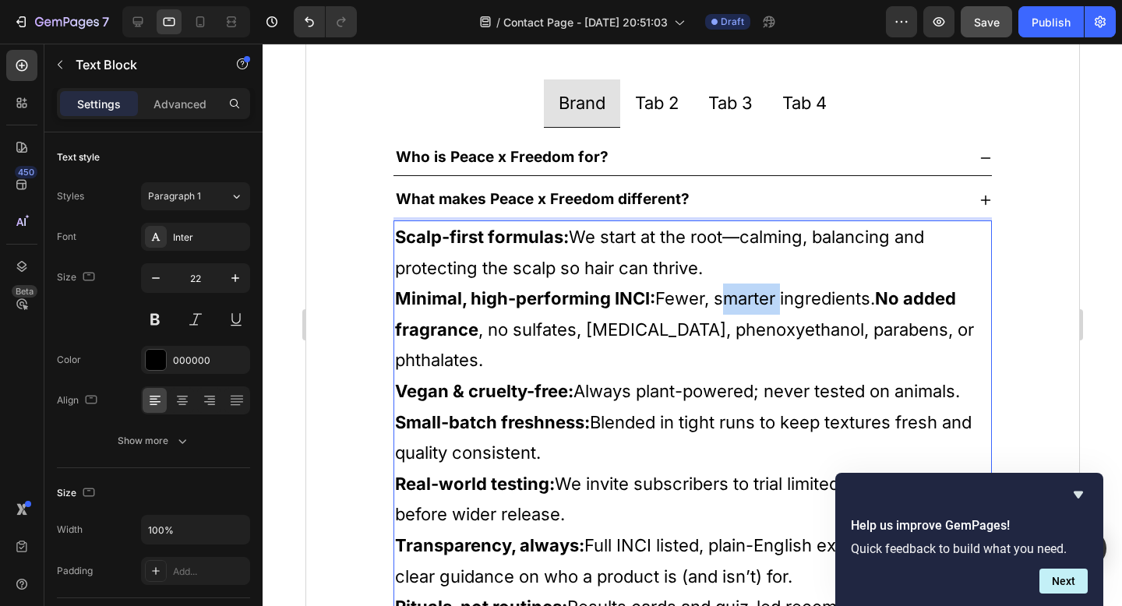
click at [744, 300] on p "Minimal, high-performing INCI: Fewer, smarter ingredients. No added fragrance ,…" at bounding box center [691, 330] width 595 height 93
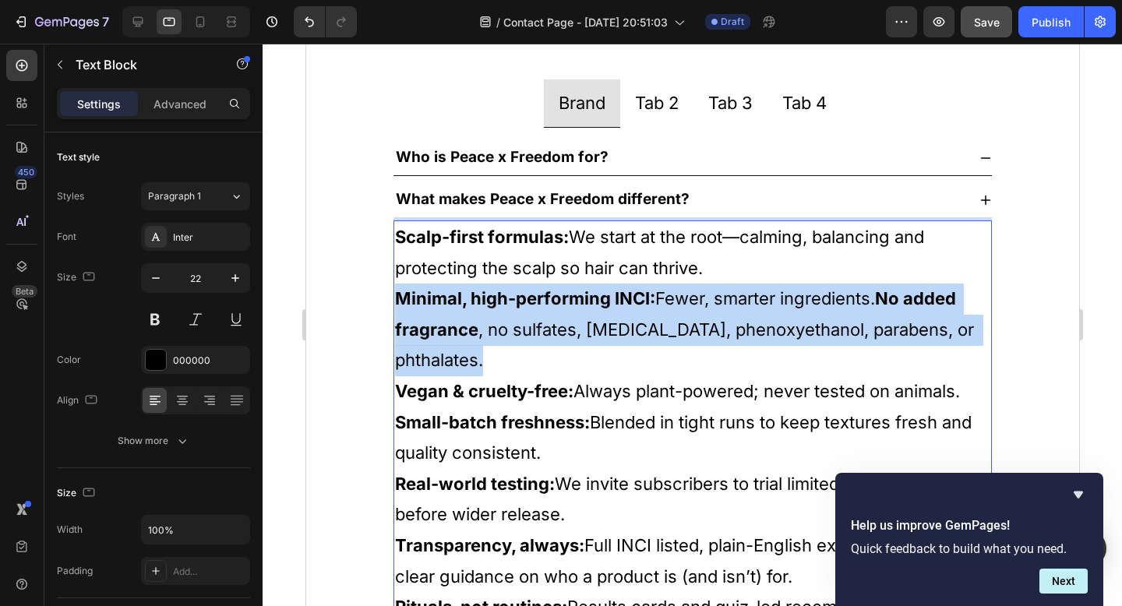
click at [744, 300] on p "Minimal, high-performing INCI: Fewer, smarter ingredients. No added fragrance ,…" at bounding box center [691, 330] width 595 height 93
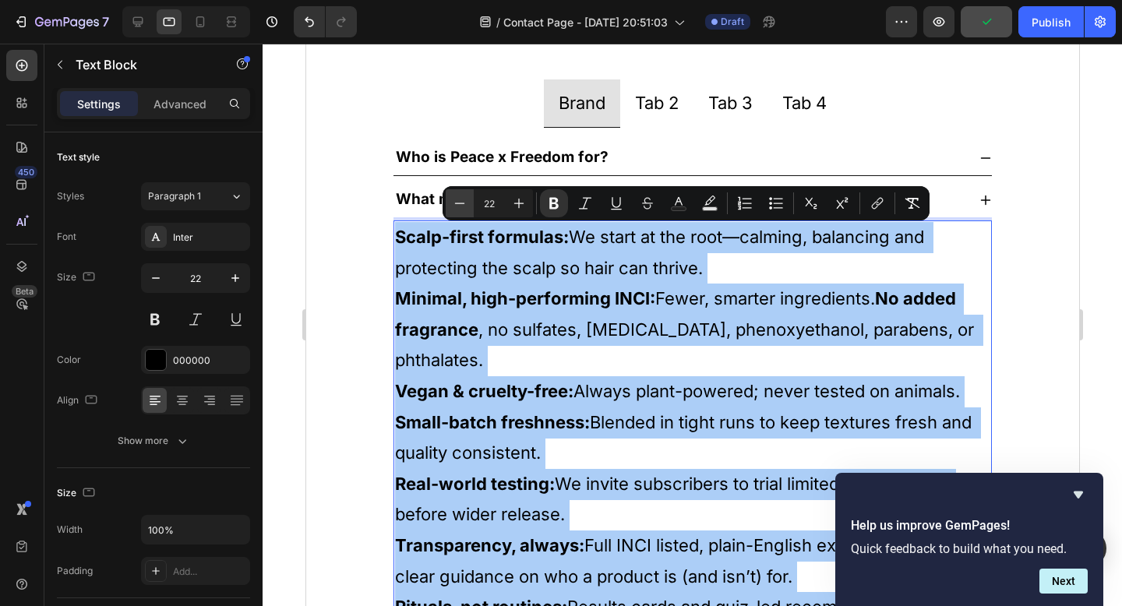
click at [462, 199] on icon "Editor contextual toolbar" at bounding box center [460, 204] width 16 height 16
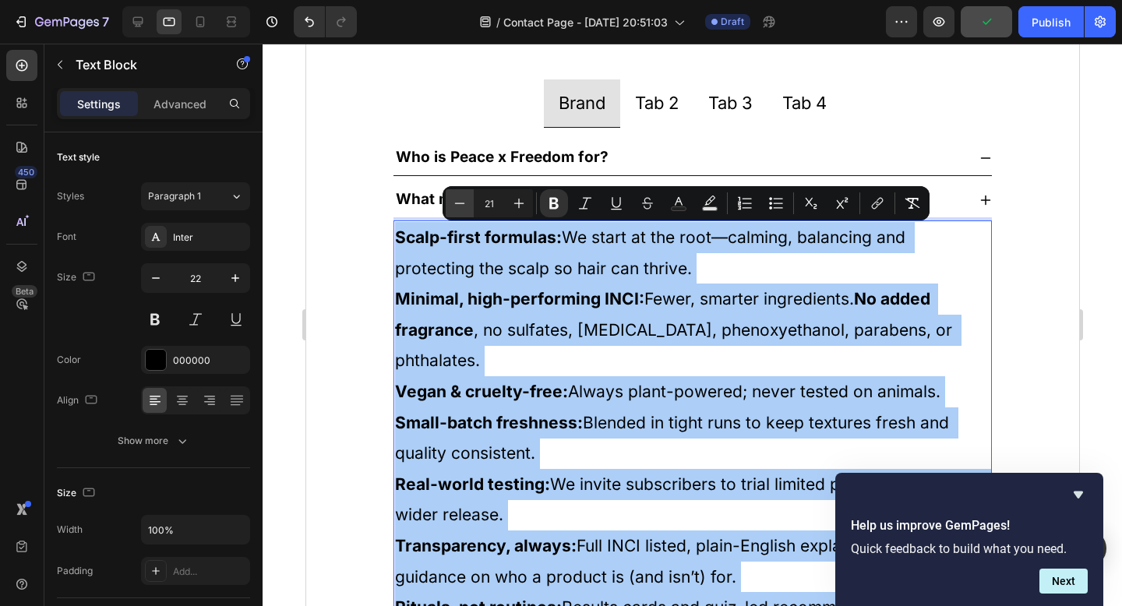
click at [462, 199] on icon "Editor contextual toolbar" at bounding box center [460, 204] width 16 height 16
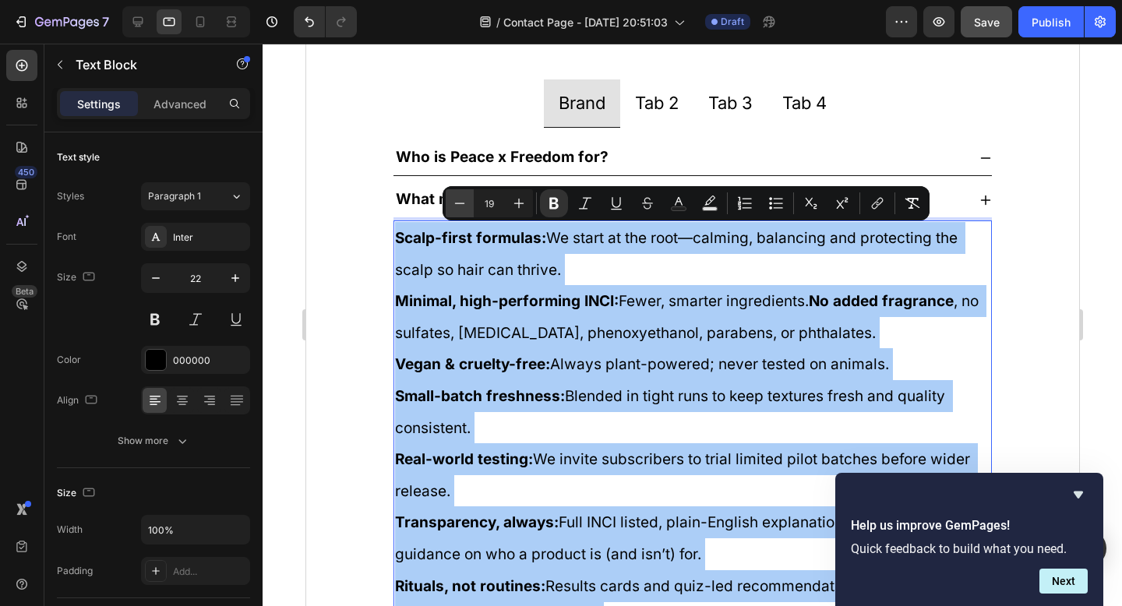
click at [462, 199] on icon "Editor contextual toolbar" at bounding box center [460, 204] width 16 height 16
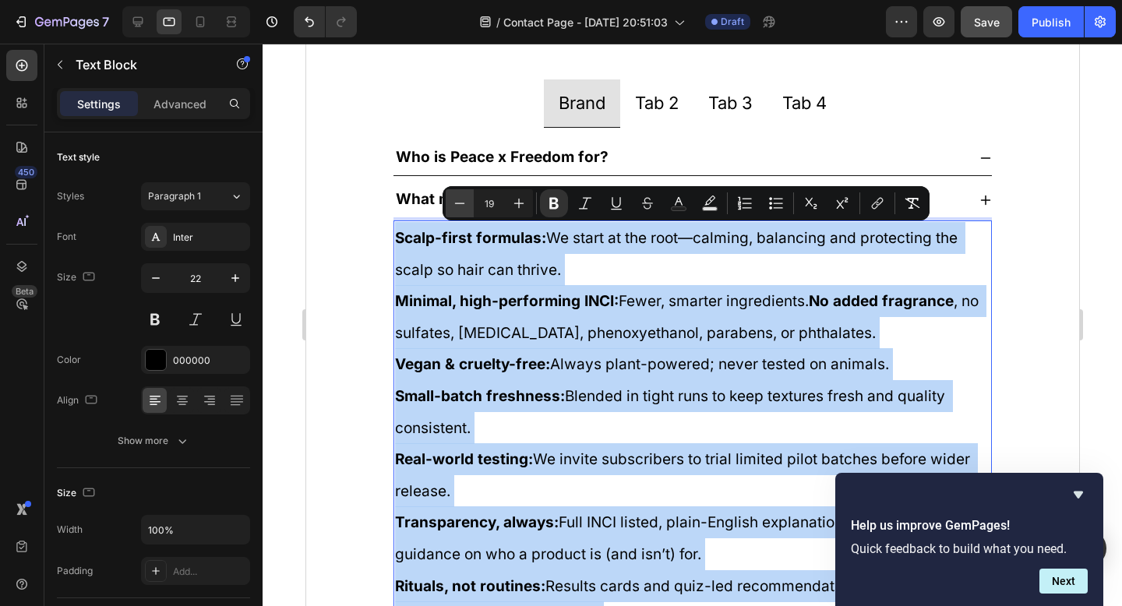
type input "18"
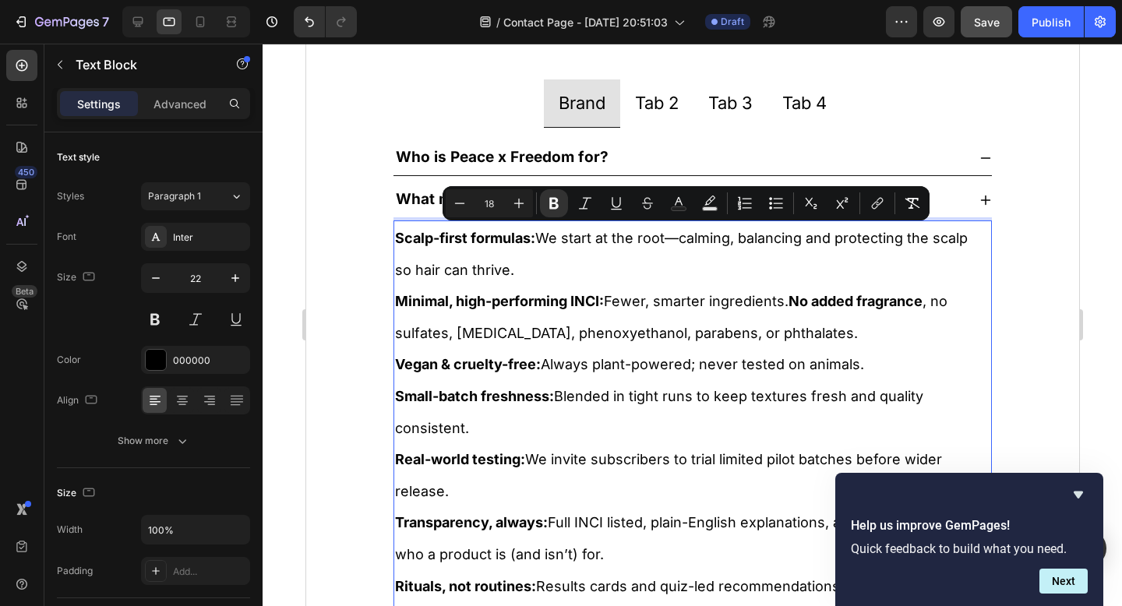
click at [545, 393] on strong "Small-batch freshness:" at bounding box center [473, 396] width 159 height 16
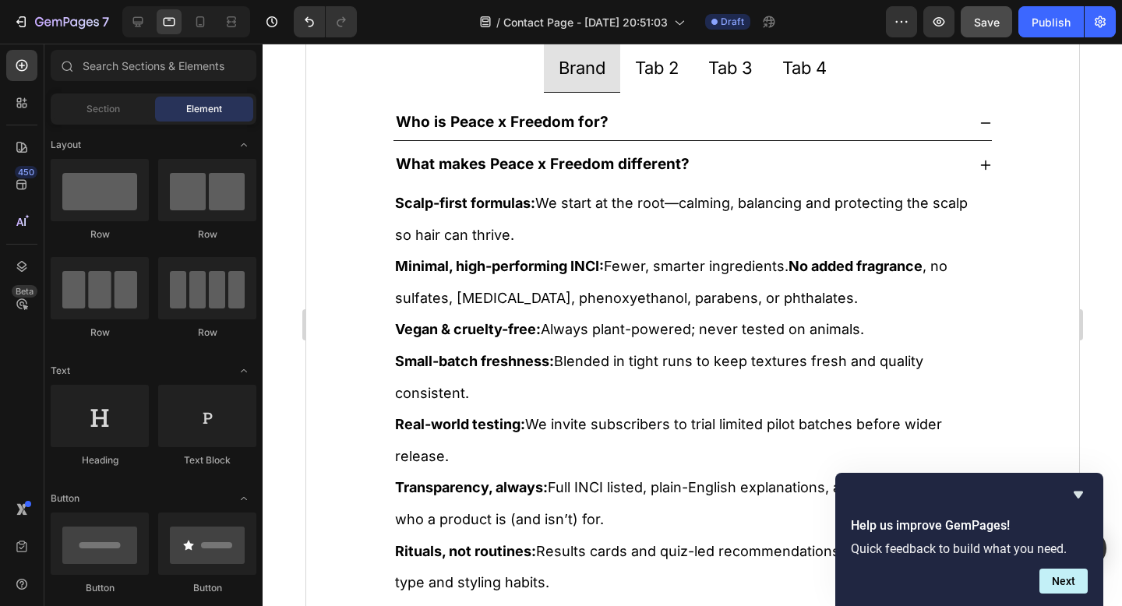
scroll to position [1121, 0]
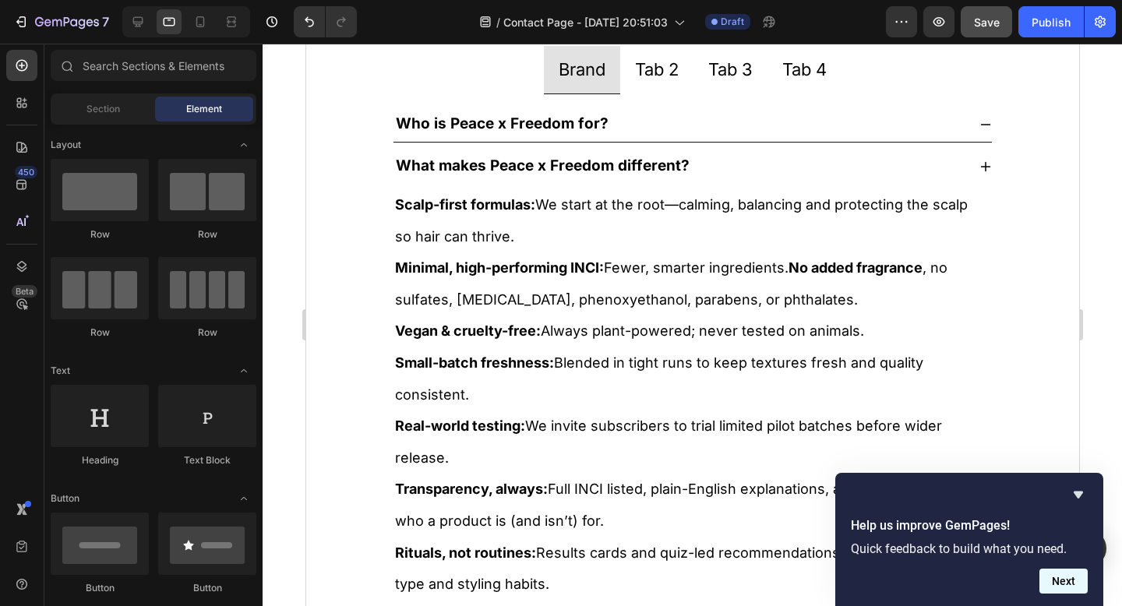
click at [1084, 586] on button "Next" at bounding box center [1063, 581] width 48 height 25
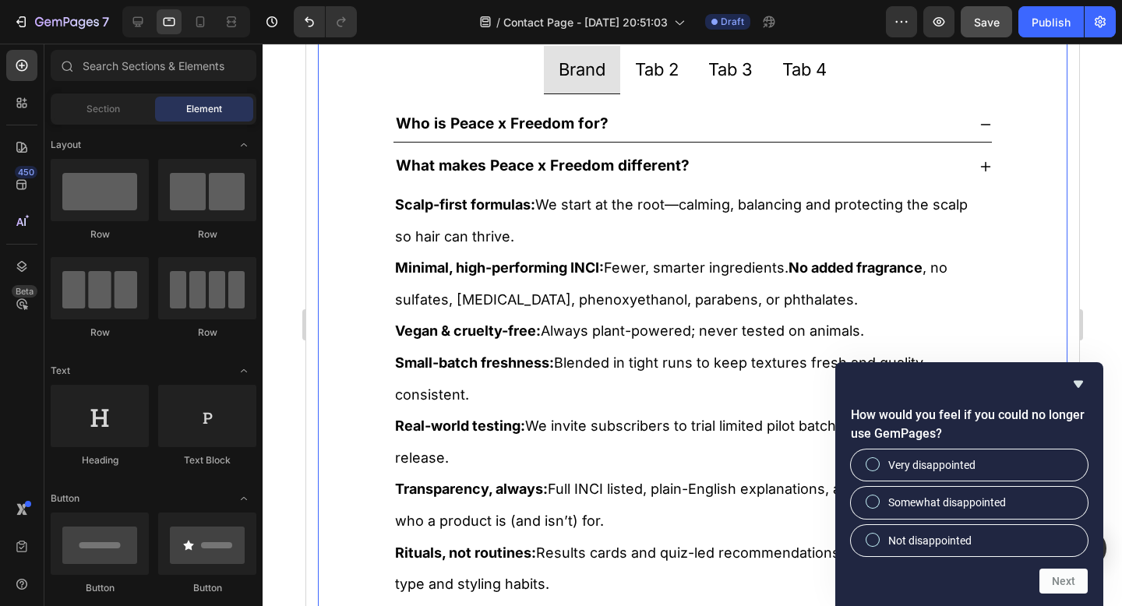
click at [1040, 314] on div "Brand Tab 2 Tab 3 Tab 4 Who is Peace x Freedom for? What makes Peace x Freedom …" at bounding box center [692, 487] width 750 height 945
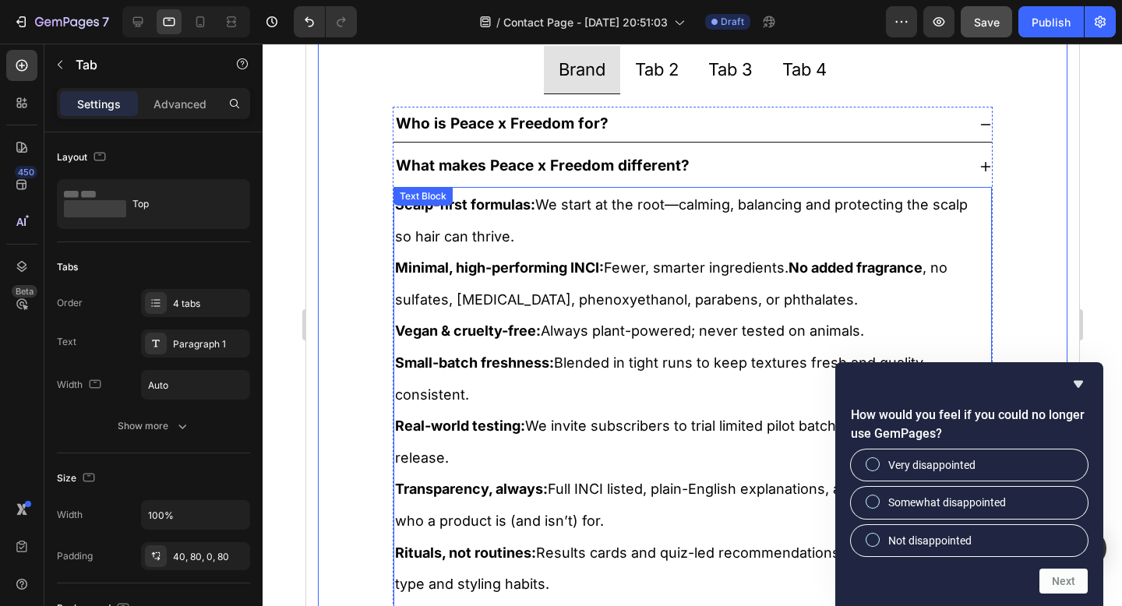
click at [916, 327] on p "Vegan & cruelty-free: Always plant-powered; never tested on animals." at bounding box center [691, 331] width 595 height 32
click at [1010, 288] on div "Brand Tab 2 Tab 3 Tab 4 Who is Peace x Freedom for? What makes Peace x Freedom …" at bounding box center [692, 487] width 750 height 945
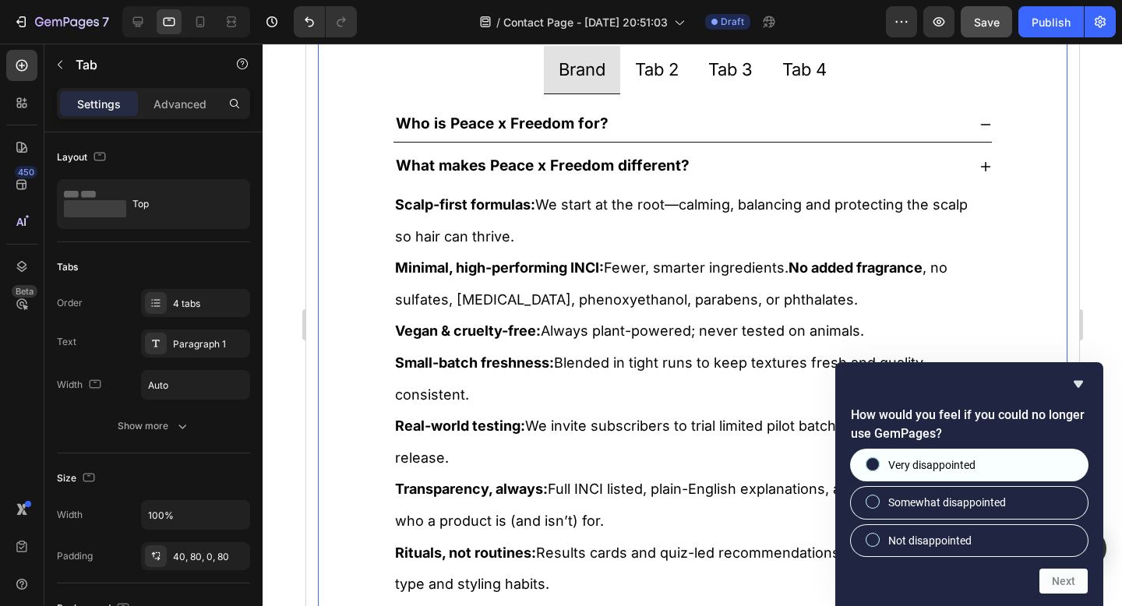
click at [1032, 458] on label "Very disappointed" at bounding box center [969, 465] width 237 height 31
click at [878, 460] on input "Very disappointed" at bounding box center [873, 465] width 10 height 10
radio input "true"
click at [1078, 390] on icon "Hide survey" at bounding box center [1078, 384] width 19 height 19
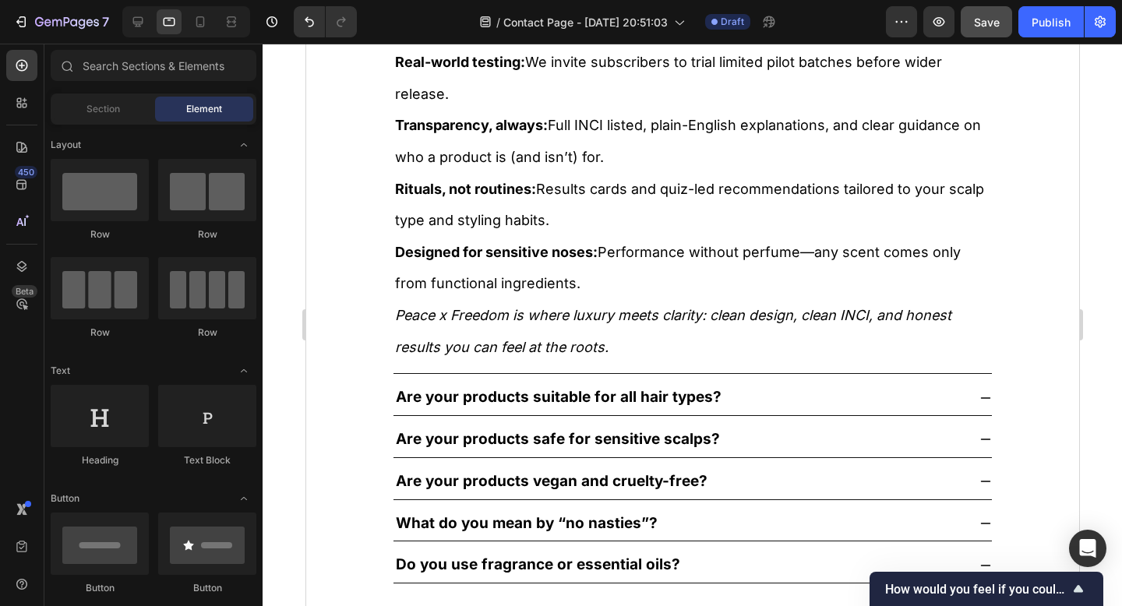
scroll to position [1488, 0]
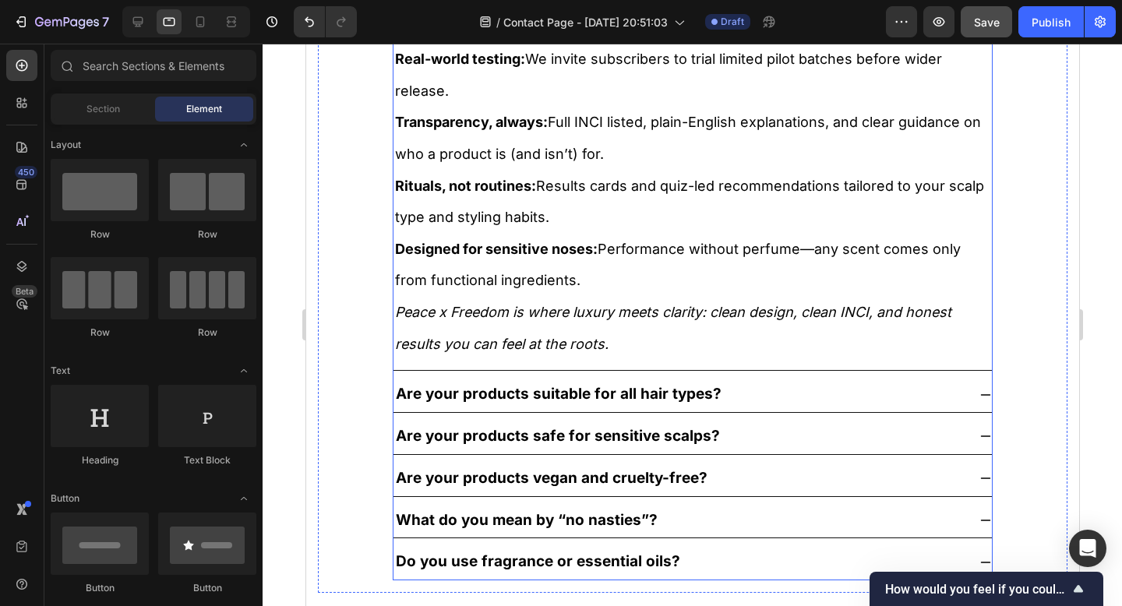
click at [658, 403] on strong "Are your products suitable for all hair types?" at bounding box center [558, 394] width 326 height 18
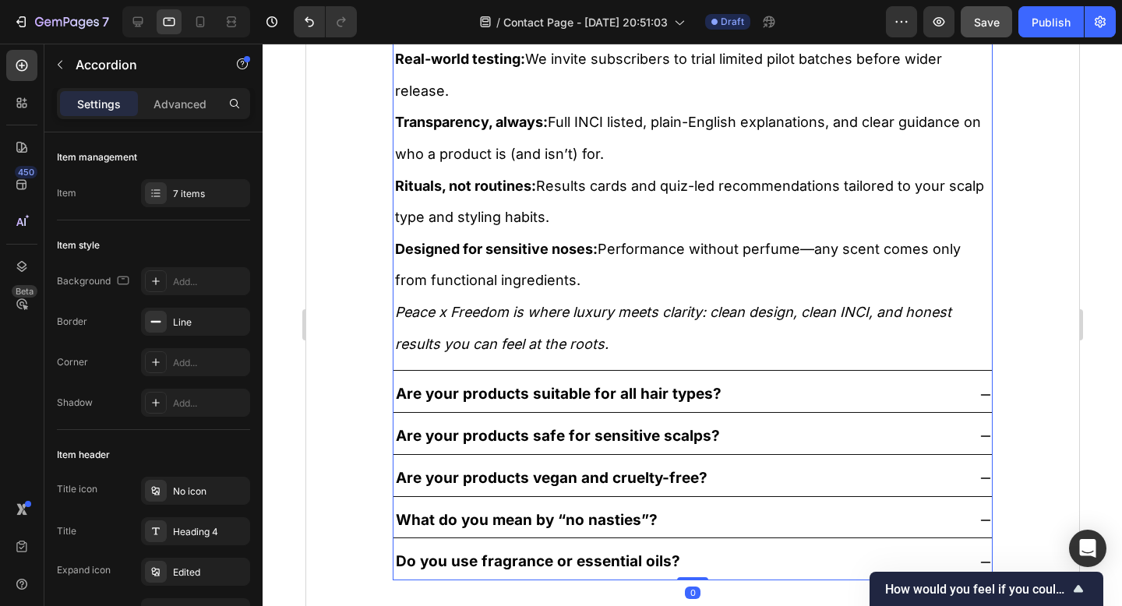
click at [979, 401] on icon at bounding box center [985, 395] width 12 height 12
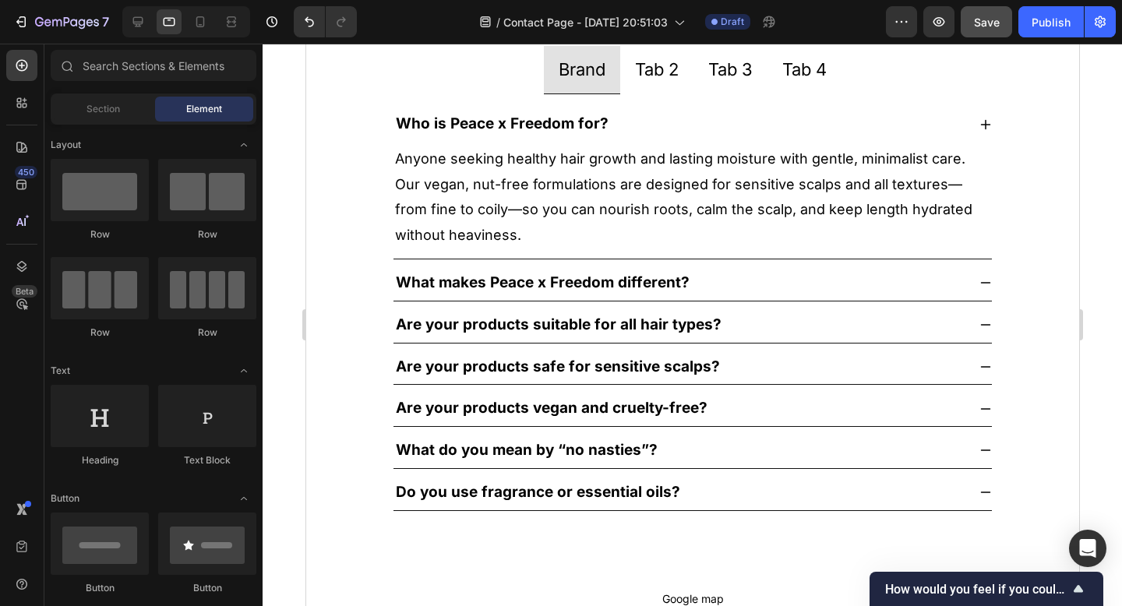
scroll to position [1173, 0]
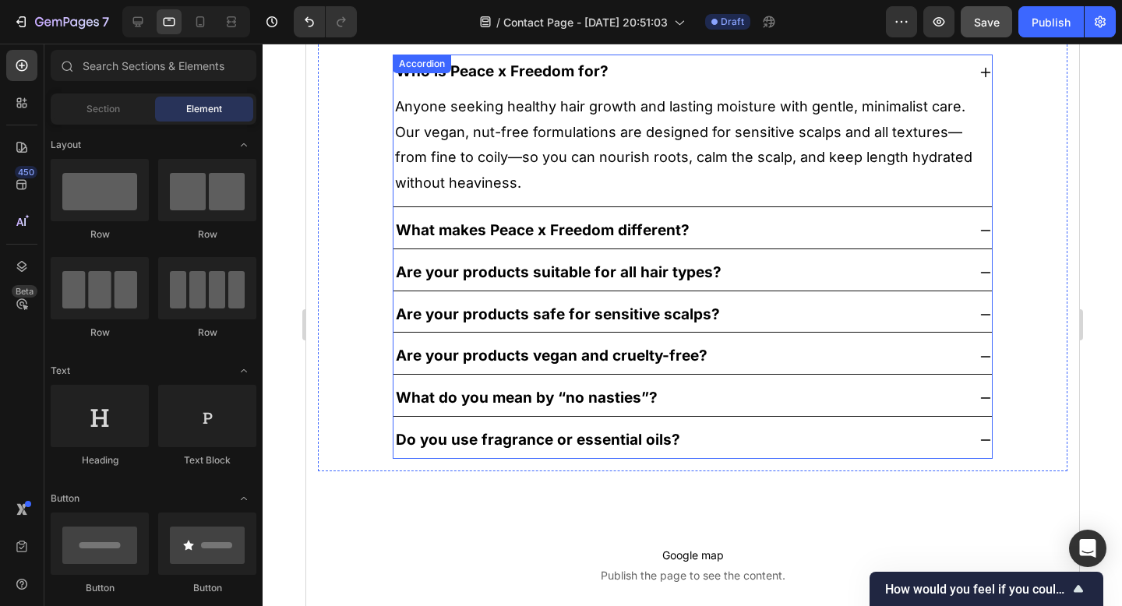
click at [582, 227] on strong "What makes Peace x Freedom different?" at bounding box center [542, 230] width 294 height 18
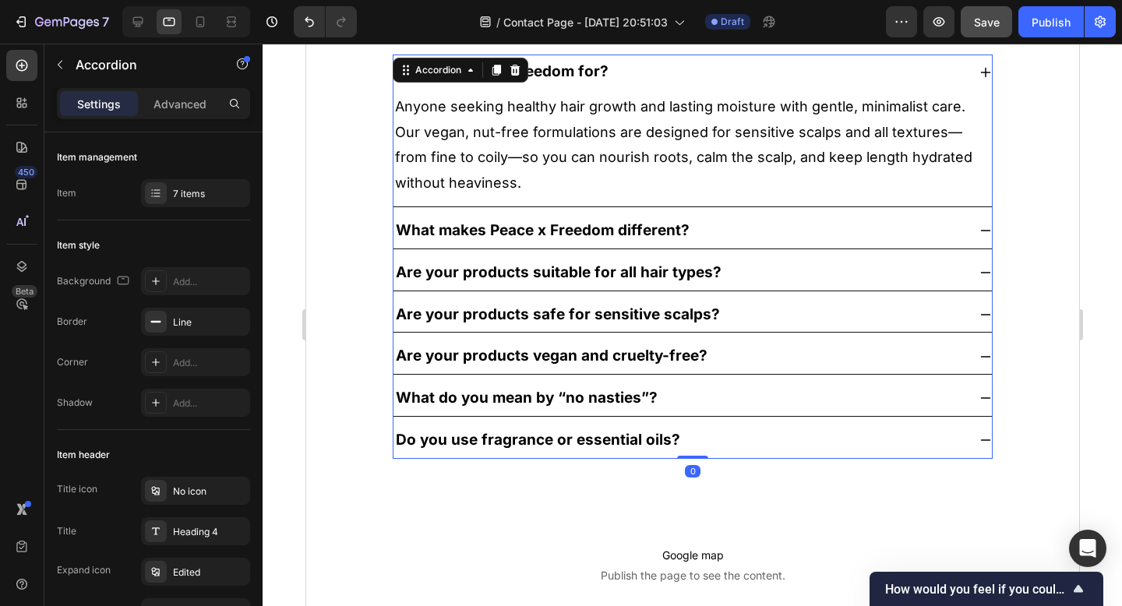
click at [979, 231] on icon at bounding box center [985, 230] width 12 height 12
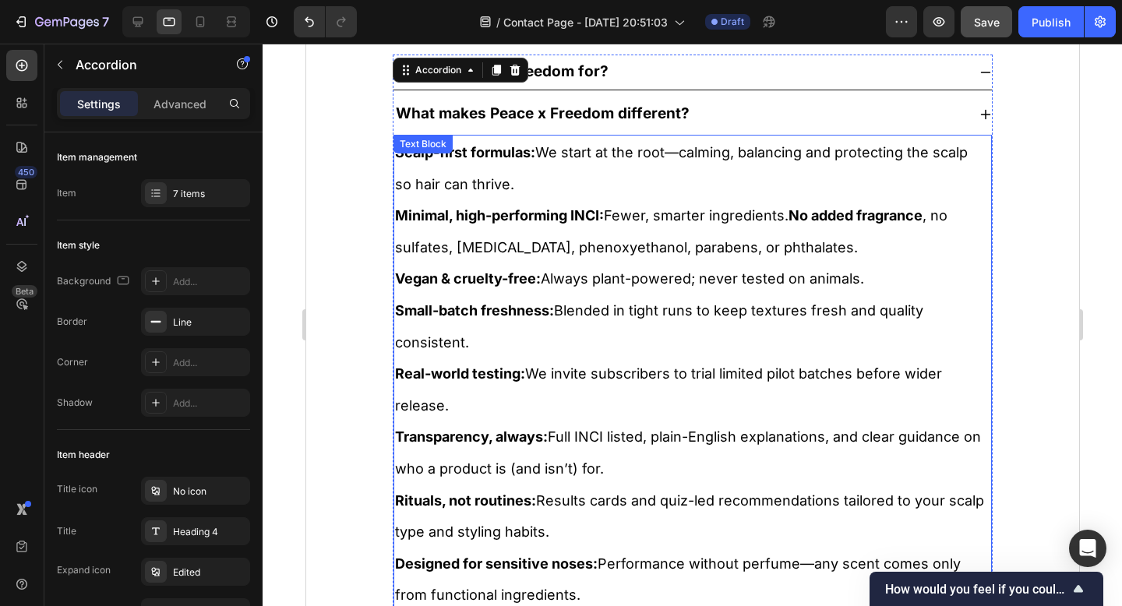
click at [655, 258] on p "Minimal, high-performing INCI: Fewer, smarter ingredients. No added fragrance ,…" at bounding box center [691, 230] width 595 height 63
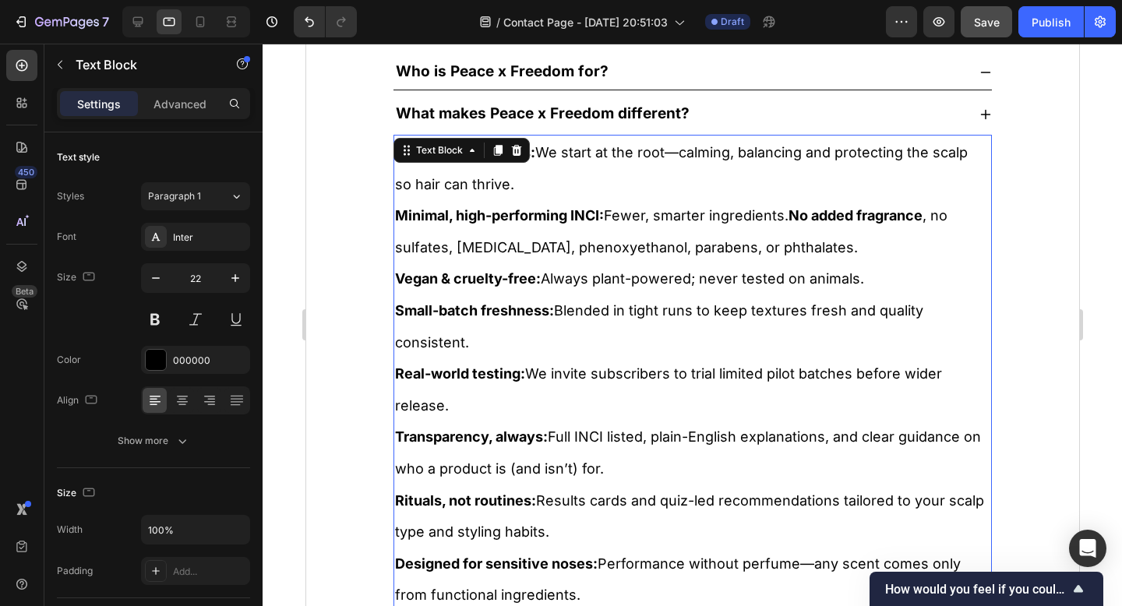
click at [623, 248] on span "Minimal, high-performing INCI: Fewer, smarter ingredients. No added fragrance ,…" at bounding box center [672, 231] width 556 height 48
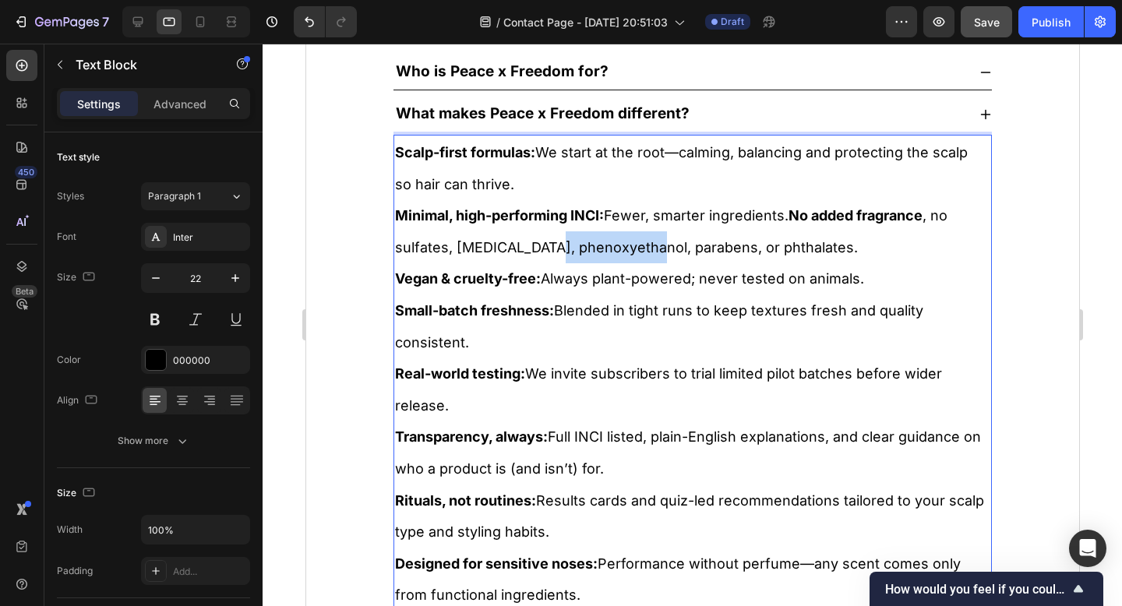
click at [623, 248] on span "Minimal, high-performing INCI: Fewer, smarter ingredients. No added fragrance ,…" at bounding box center [672, 231] width 556 height 48
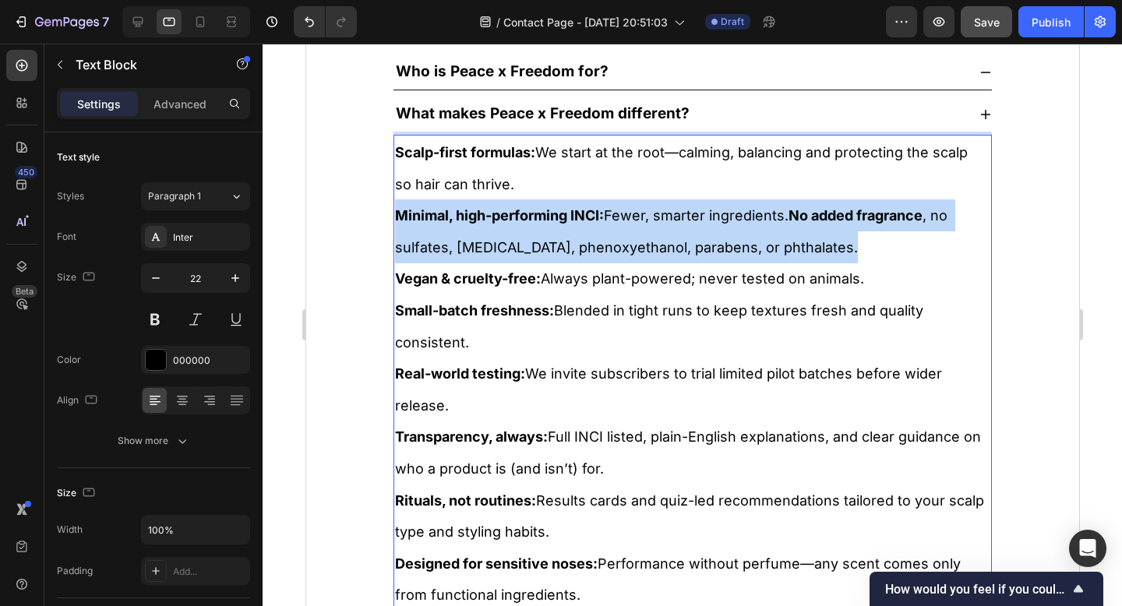
click at [623, 248] on span "Minimal, high-performing INCI: Fewer, smarter ingredients. No added fragrance ,…" at bounding box center [672, 231] width 556 height 48
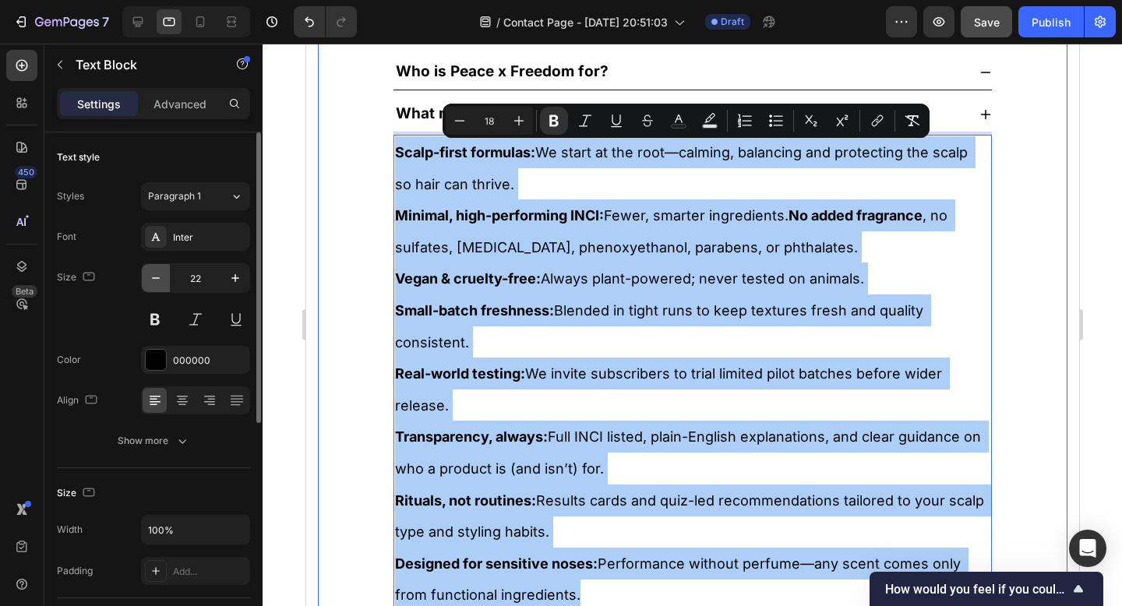
click at [164, 280] on button "button" at bounding box center [156, 278] width 28 height 28
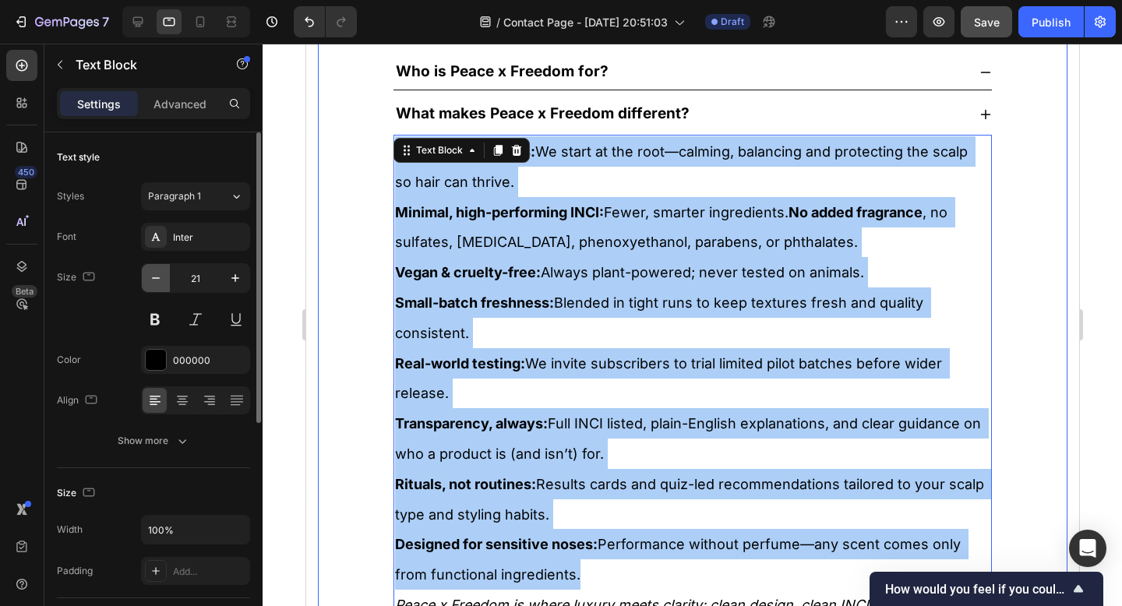
click at [164, 280] on button "button" at bounding box center [156, 278] width 28 height 28
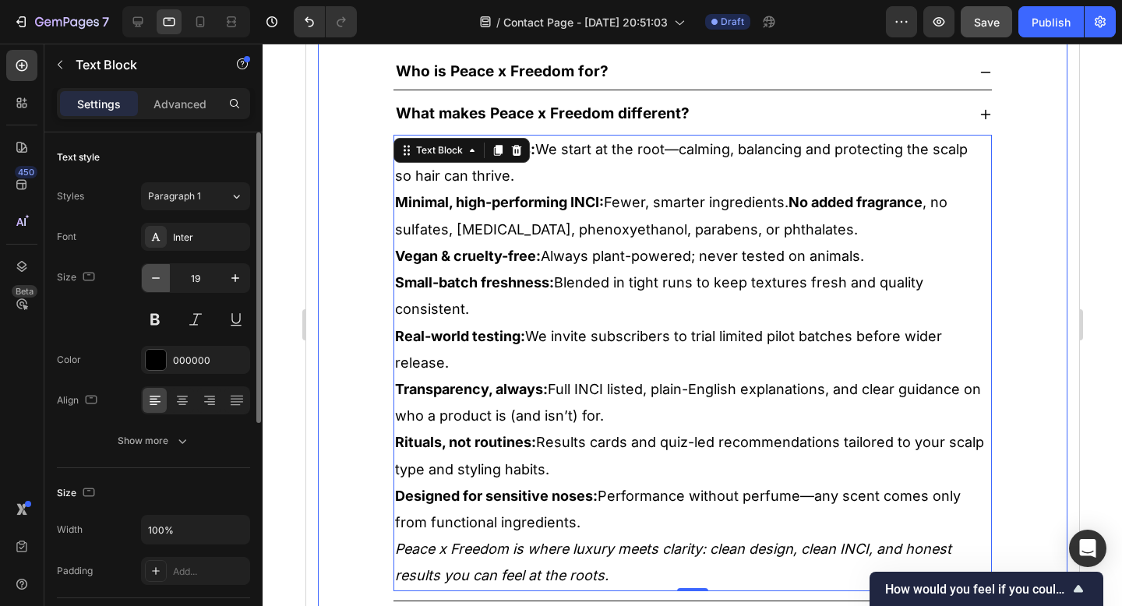
click at [164, 280] on button "button" at bounding box center [156, 278] width 28 height 28
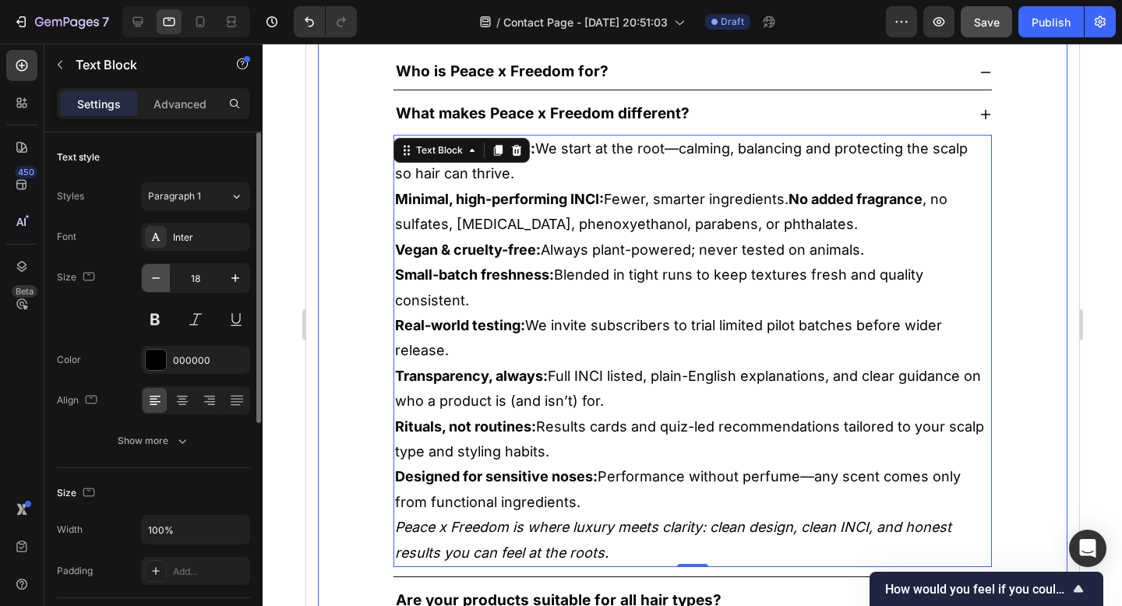
click at [164, 280] on button "button" at bounding box center [156, 278] width 28 height 28
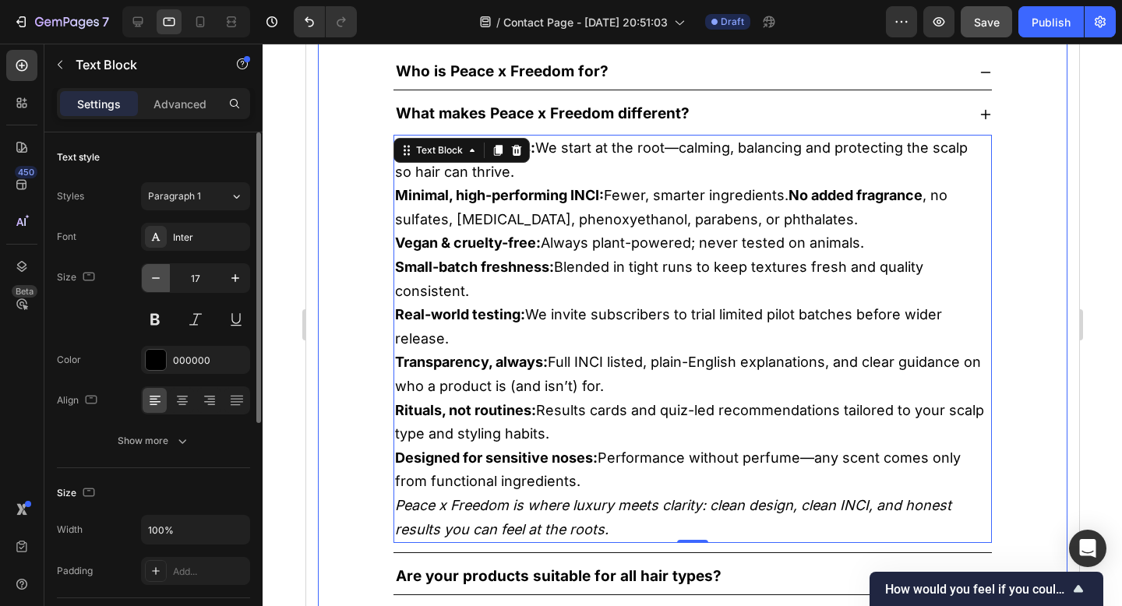
click at [164, 280] on button "button" at bounding box center [156, 278] width 28 height 28
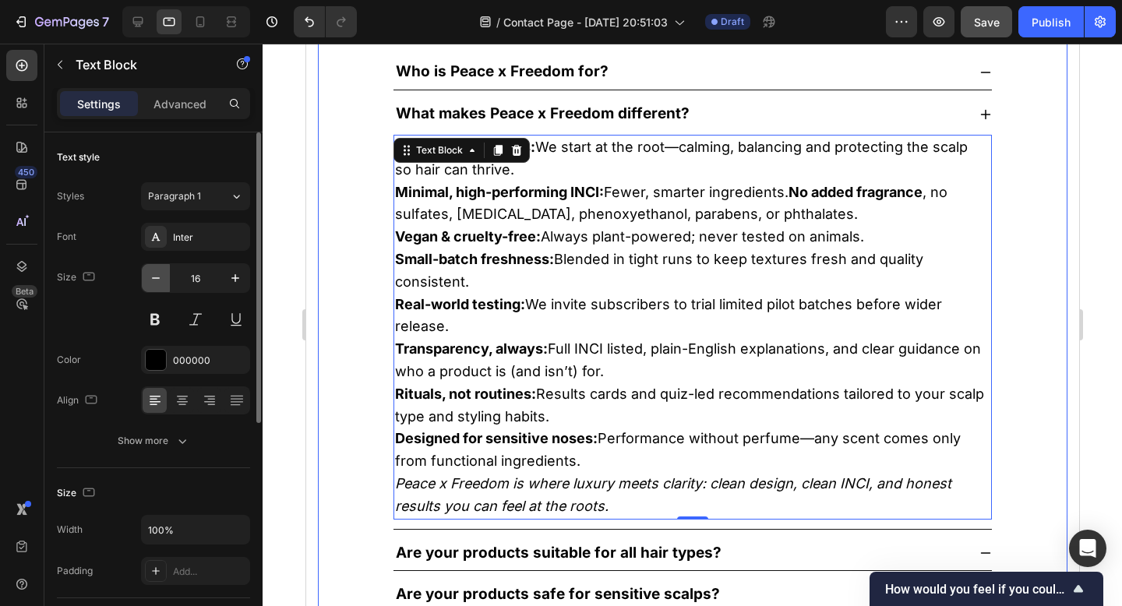
click at [164, 280] on button "button" at bounding box center [156, 278] width 28 height 28
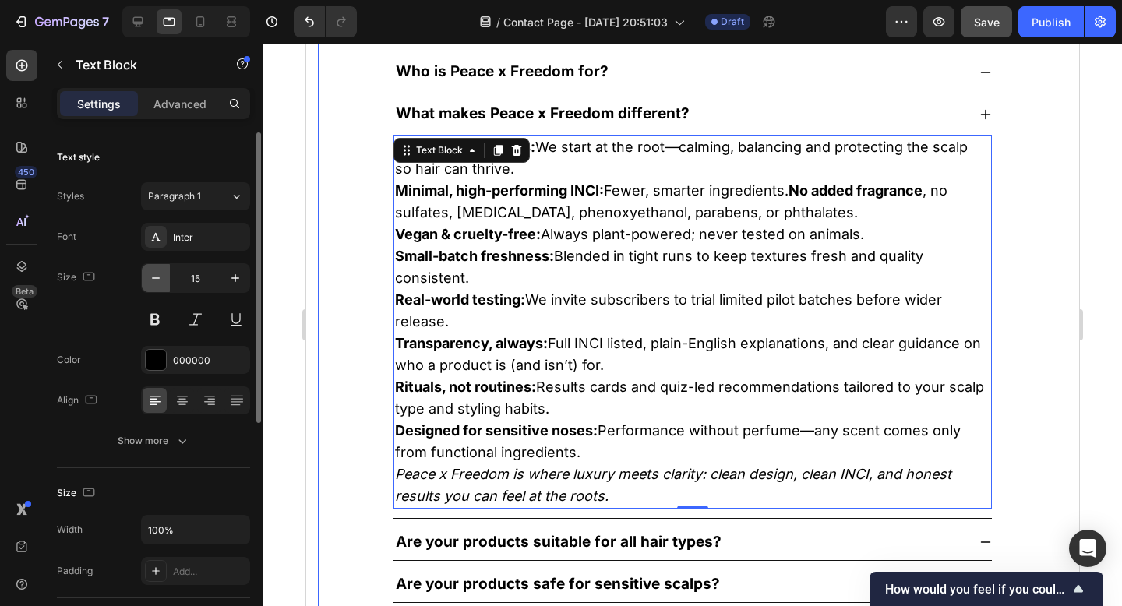
click at [164, 280] on button "button" at bounding box center [156, 278] width 28 height 28
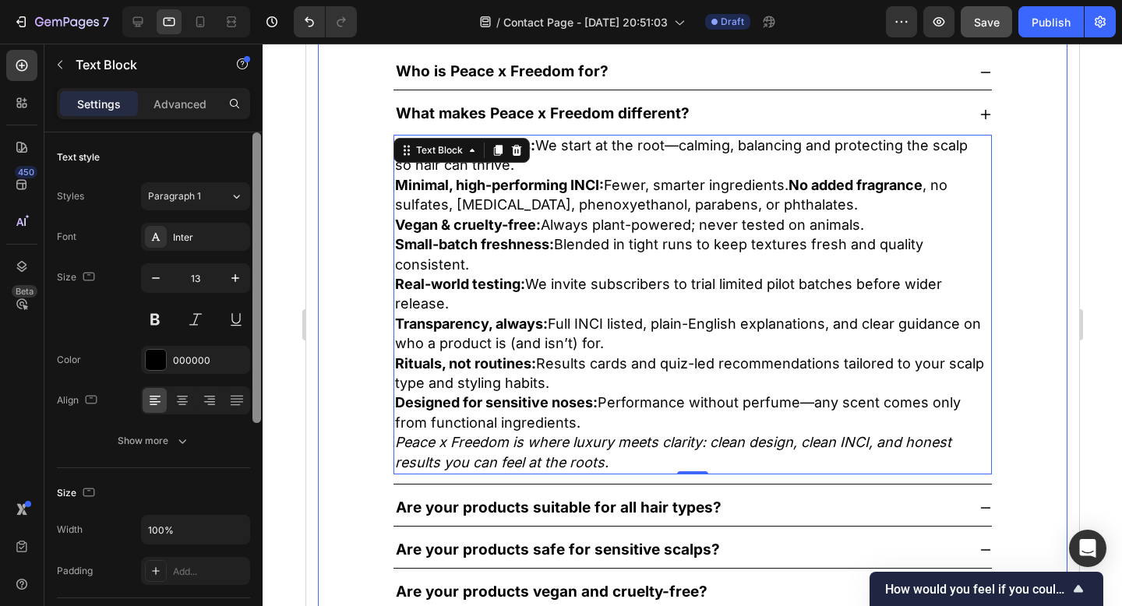
click at [256, 271] on div at bounding box center [256, 277] width 9 height 291
click at [232, 277] on icon "button" at bounding box center [236, 278] width 16 height 16
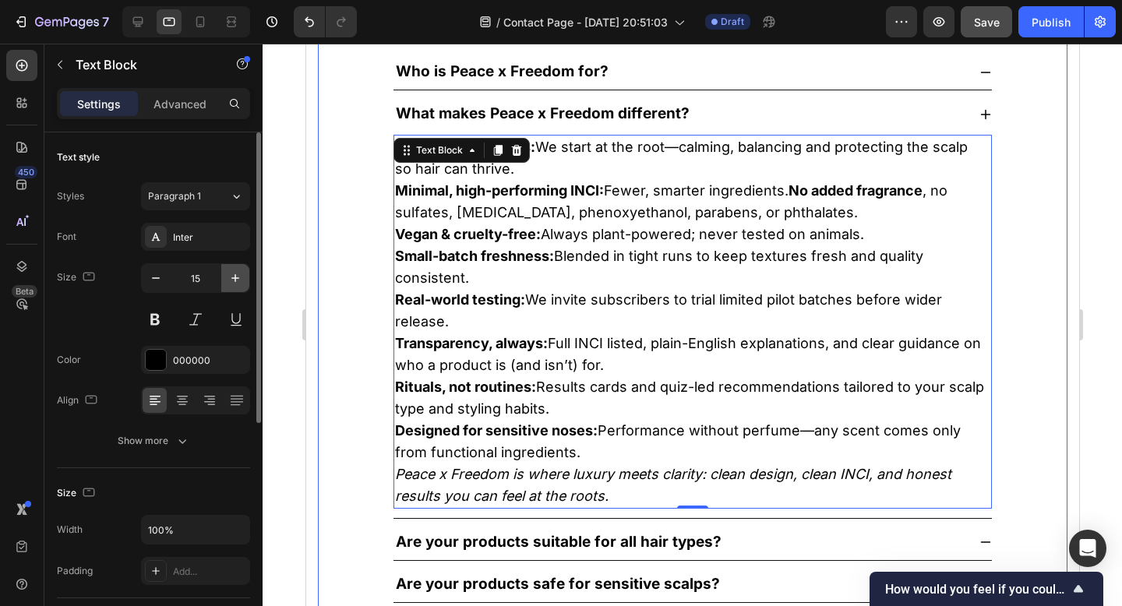
click at [232, 277] on icon "button" at bounding box center [236, 278] width 16 height 16
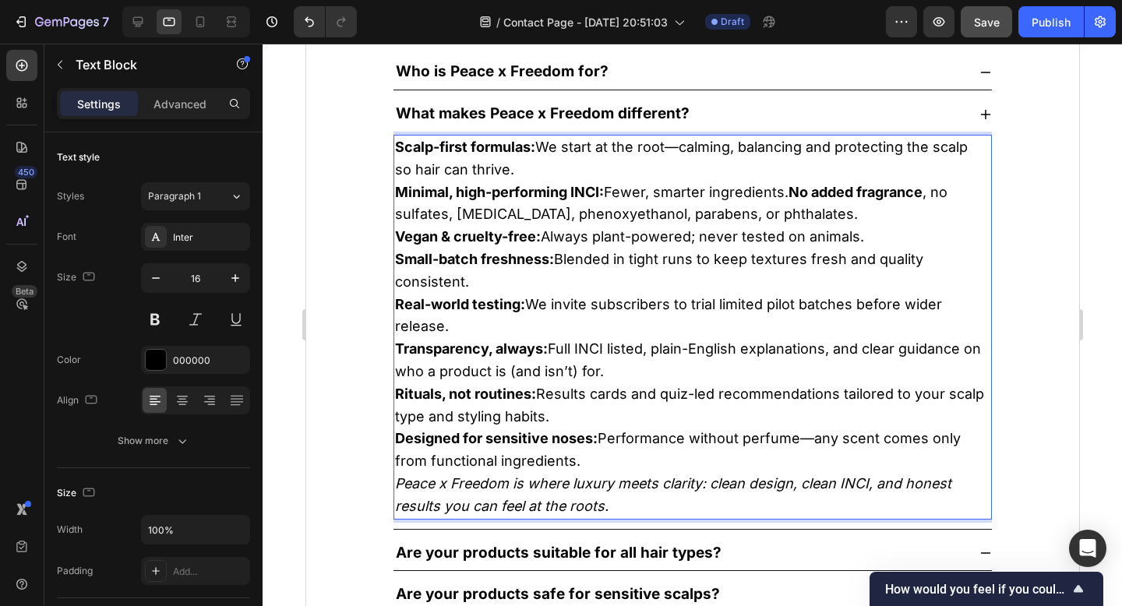
click at [425, 265] on strong "Small-batch freshness:" at bounding box center [473, 259] width 159 height 16
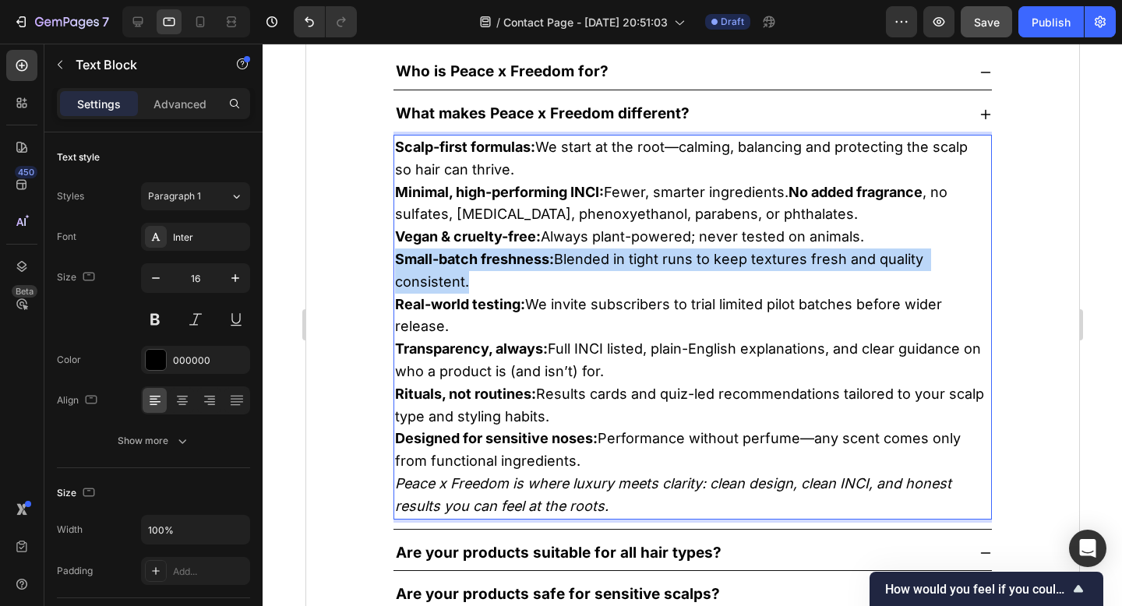
click at [425, 265] on strong "Small-batch freshness:" at bounding box center [473, 259] width 159 height 16
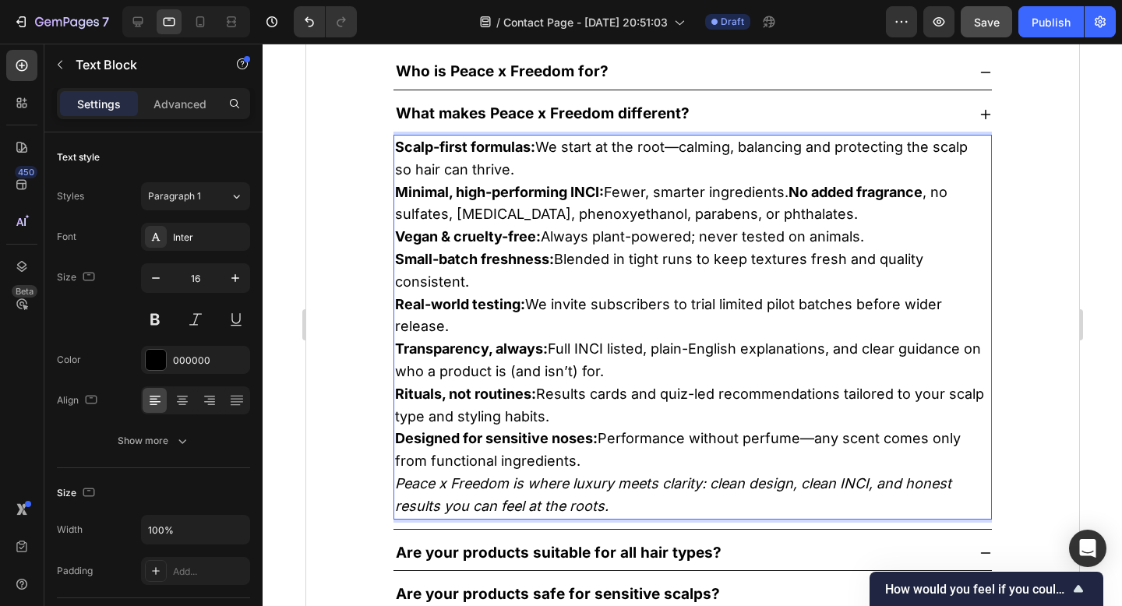
click at [399, 143] on strong "Scalp-first formulas:" at bounding box center [464, 147] width 140 height 16
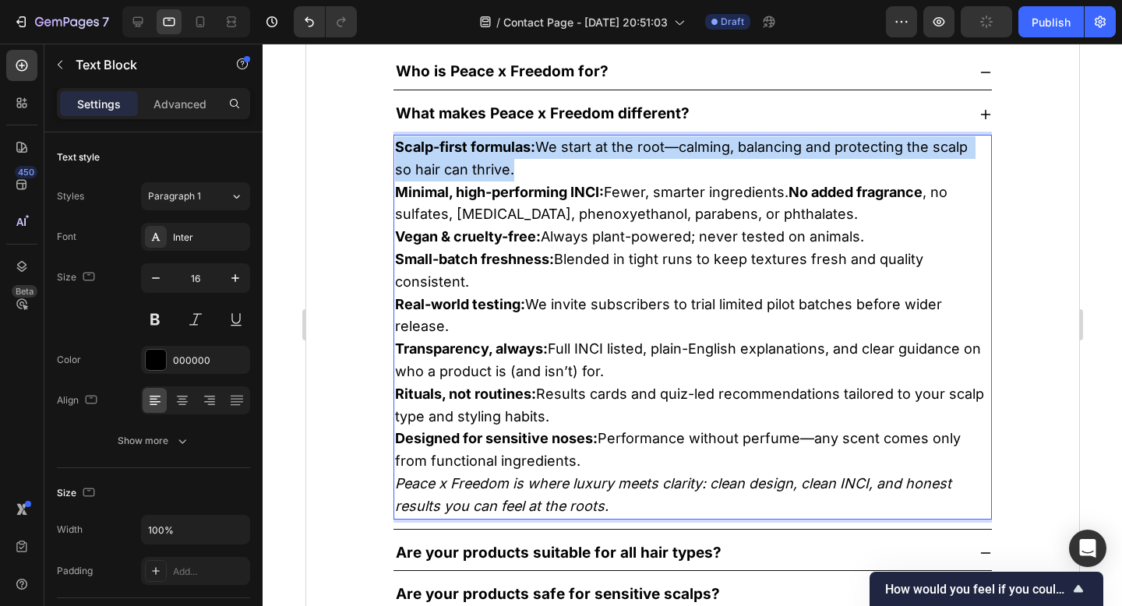
click at [399, 143] on strong "Scalp-first formulas:" at bounding box center [464, 147] width 140 height 16
click at [523, 170] on p "Scalp-first formulas: We start at the root—calming, balancing and protecting th…" at bounding box center [691, 158] width 595 height 45
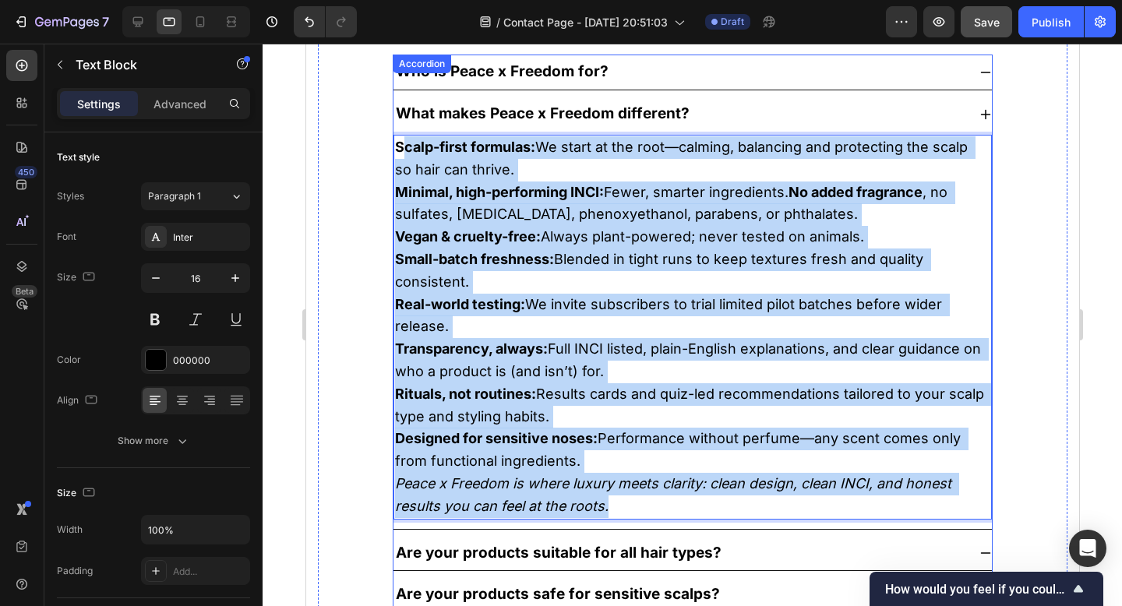
drag, startPoint x: 399, startPoint y: 146, endPoint x: 648, endPoint y: 534, distance: 461.9
click at [648, 529] on div "Scalp-first formulas: We start at the root—calming, balancing and protecting th…" at bounding box center [692, 330] width 598 height 397
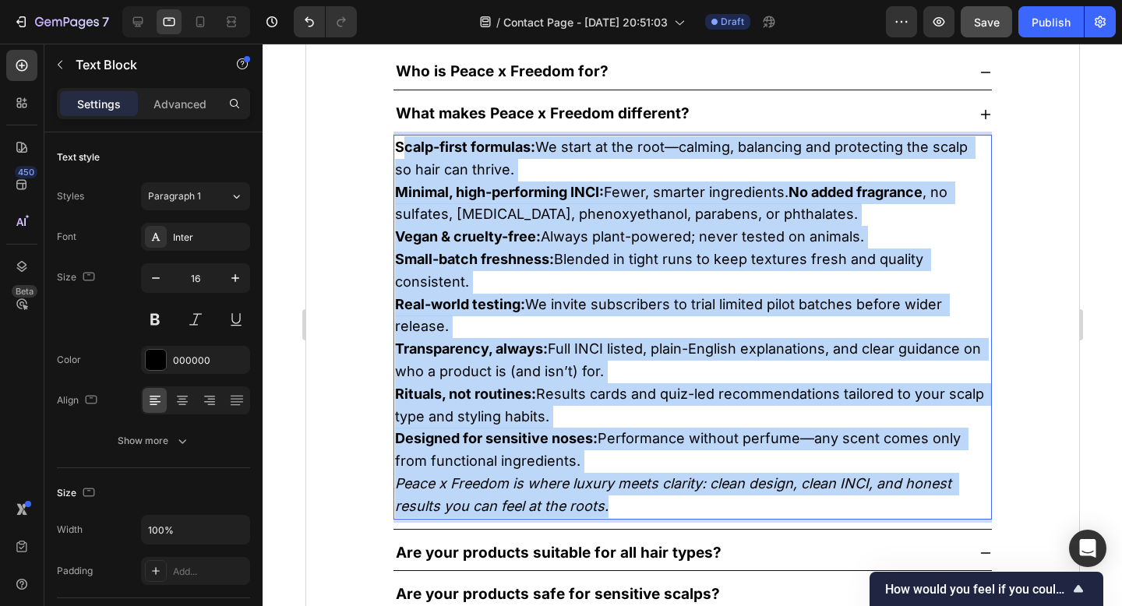
click at [405, 144] on strong "Scalp-first formulas:" at bounding box center [464, 147] width 140 height 16
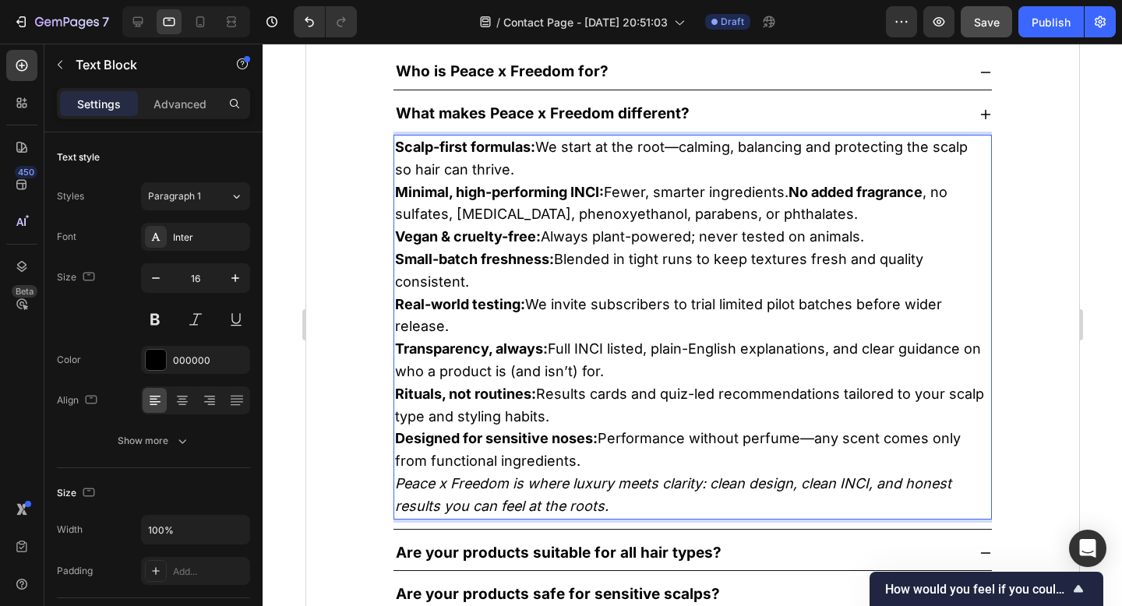
click at [644, 517] on p "Peace x Freedom is where luxury meets clarity: clean design, clean INCI, and ho…" at bounding box center [691, 495] width 595 height 45
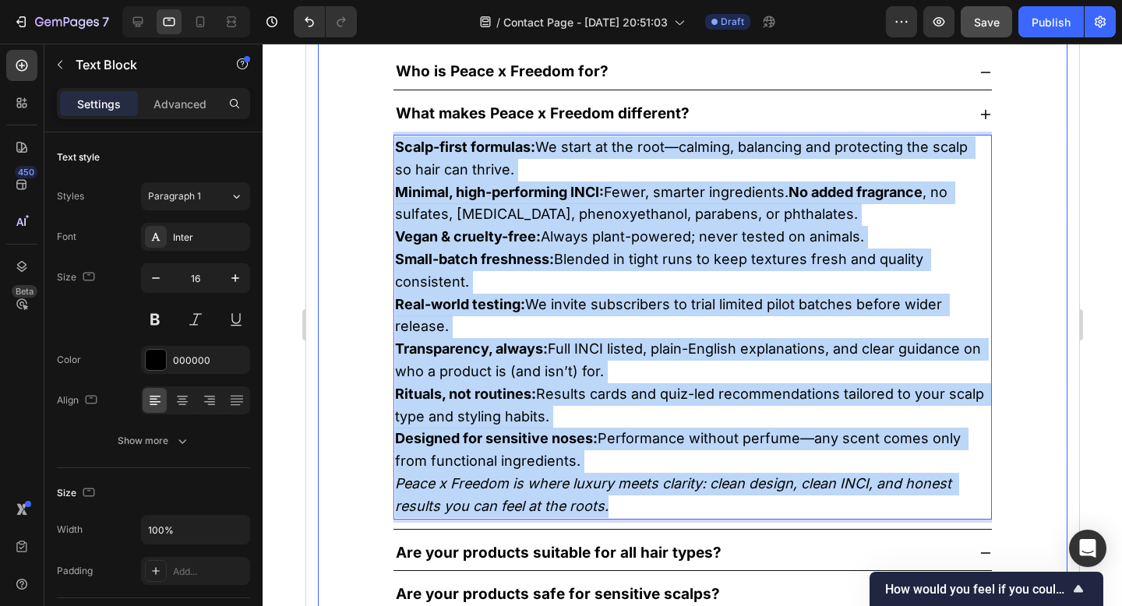
drag, startPoint x: 644, startPoint y: 517, endPoint x: 389, endPoint y: 154, distance: 444.0
click at [389, 154] on div "Who is Peace x Freedom for? What makes Peace x Freedom different? Scalp-first f…" at bounding box center [691, 396] width 625 height 709
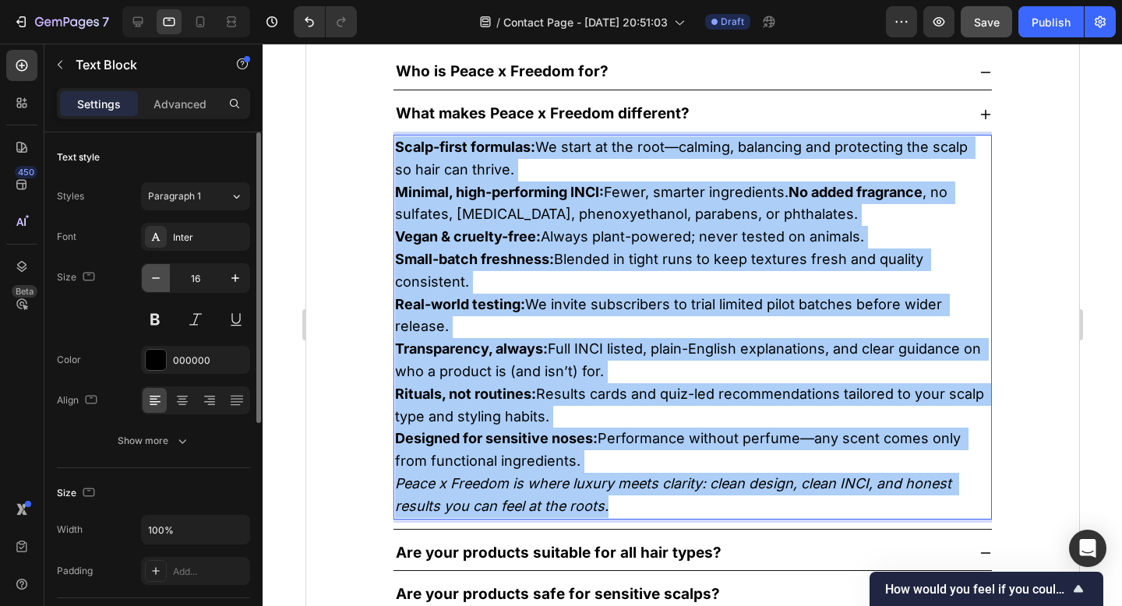
click at [155, 272] on icon "button" at bounding box center [156, 278] width 16 height 16
type input "15"
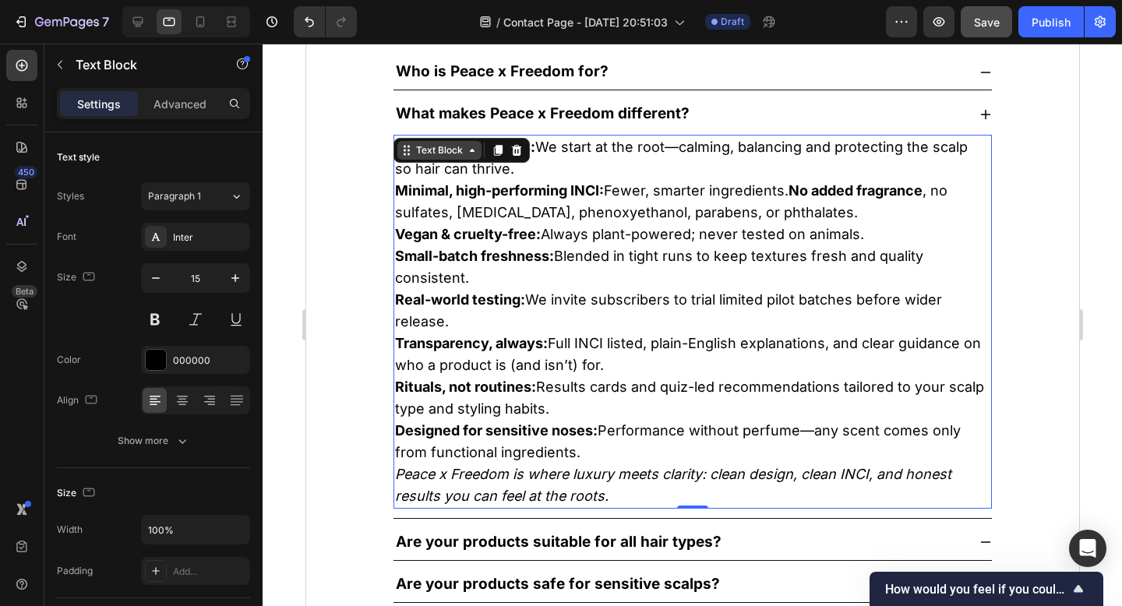
click at [449, 143] on div "Text Block" at bounding box center [439, 150] width 84 height 19
click at [446, 150] on div "Text Block" at bounding box center [438, 150] width 53 height 14
click at [554, 242] on span "Vegan & cruelty-free: Always plant-powered; never tested on animals." at bounding box center [628, 234] width 469 height 16
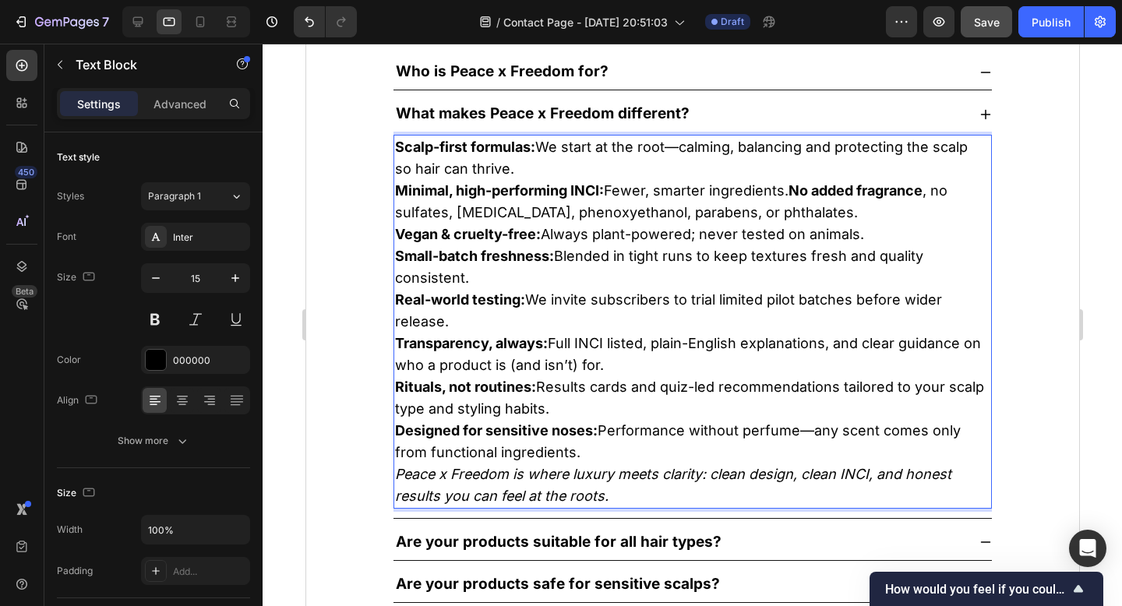
click at [553, 234] on span "Vegan & cruelty-free: Always plant-powered; never tested on animals." at bounding box center [628, 234] width 469 height 16
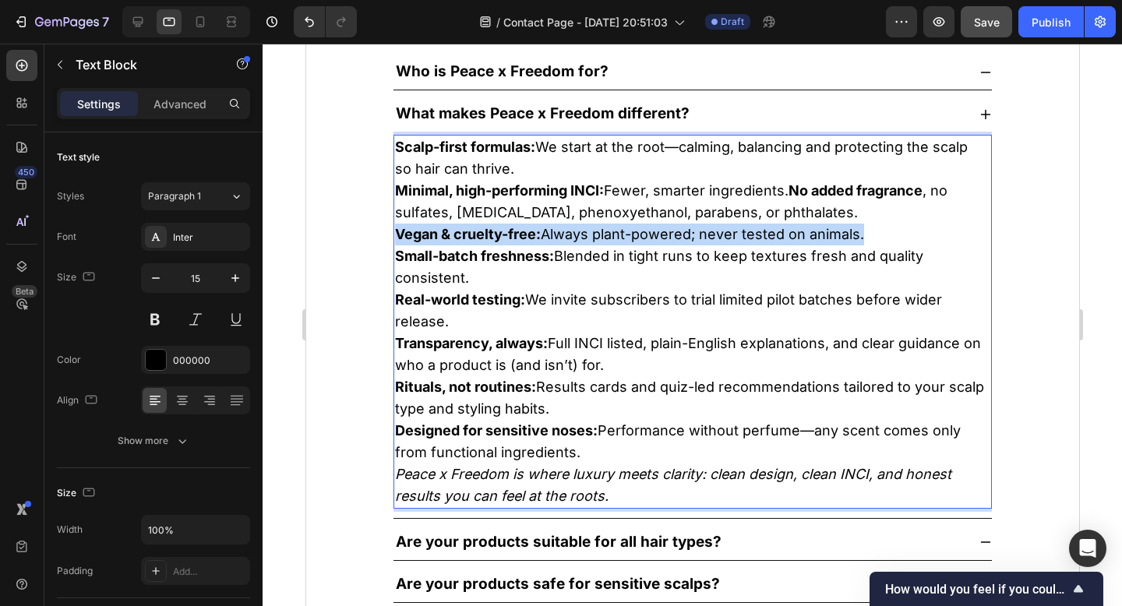
click at [553, 234] on span "Vegan & cruelty-free: Always plant-powered; never tested on animals." at bounding box center [628, 234] width 469 height 16
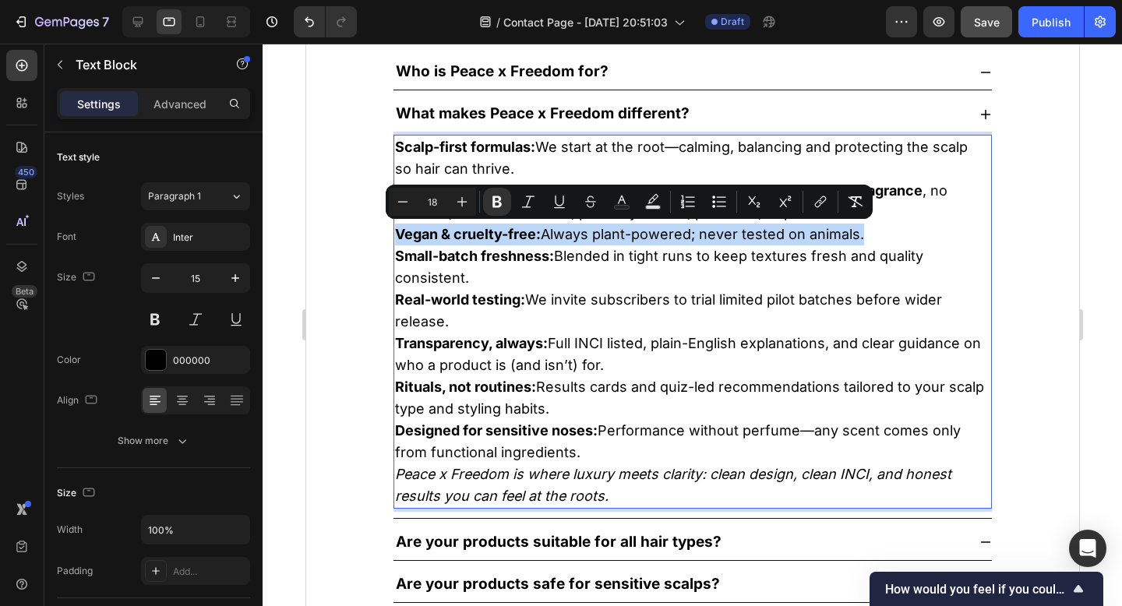
click at [553, 234] on span "Vegan & cruelty-free: Always plant-powered; never tested on animals." at bounding box center [628, 234] width 469 height 16
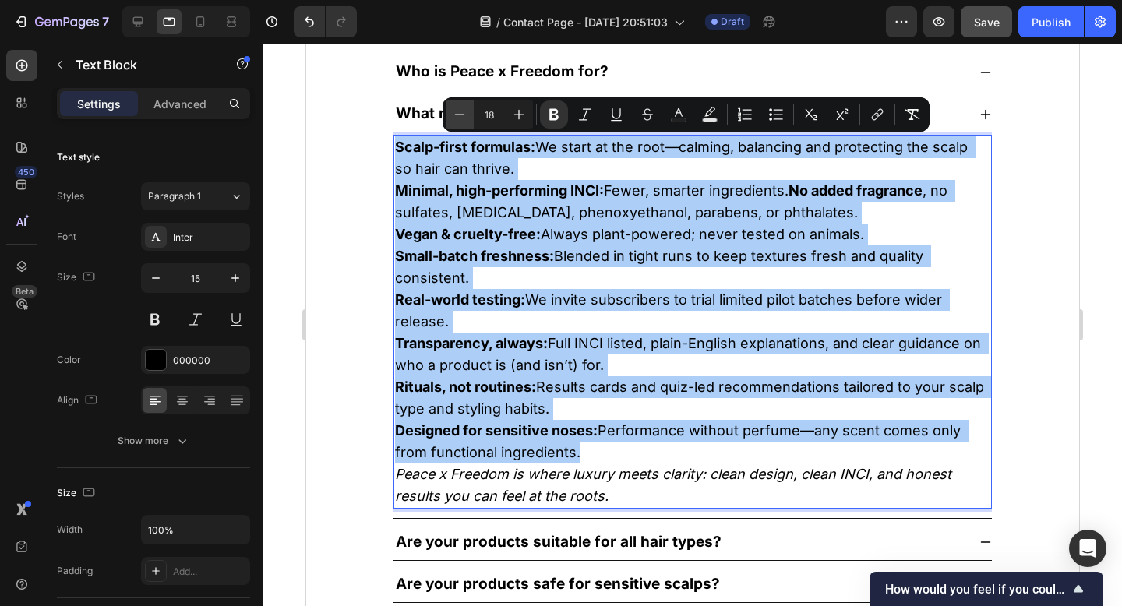
click at [464, 111] on icon "Editor contextual toolbar" at bounding box center [460, 115] width 16 height 16
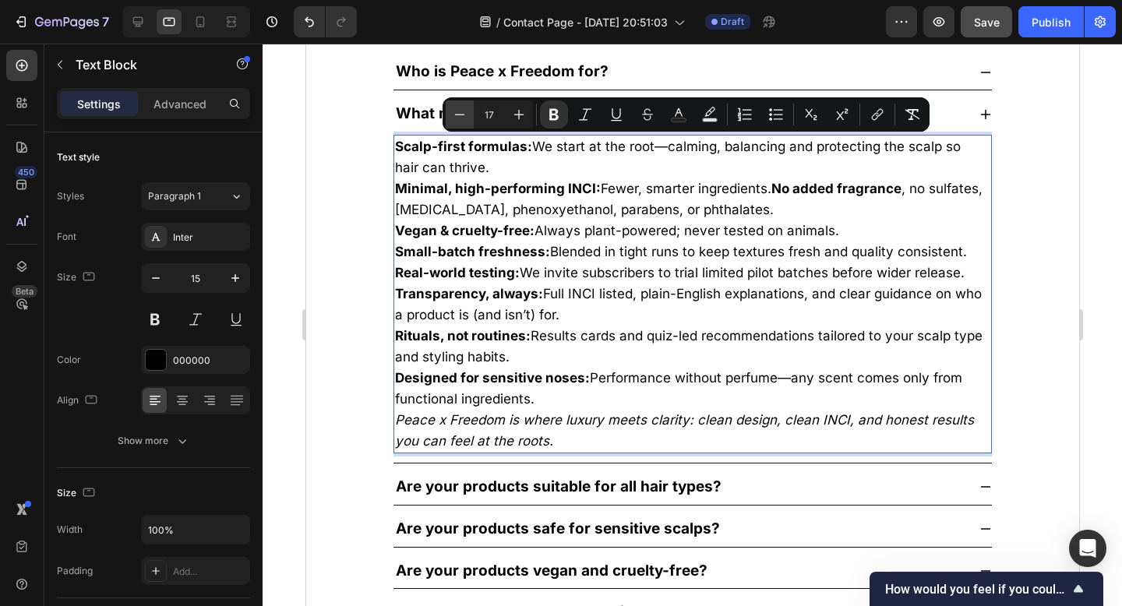
click at [464, 111] on icon "Editor contextual toolbar" at bounding box center [460, 115] width 16 height 16
type input "16"
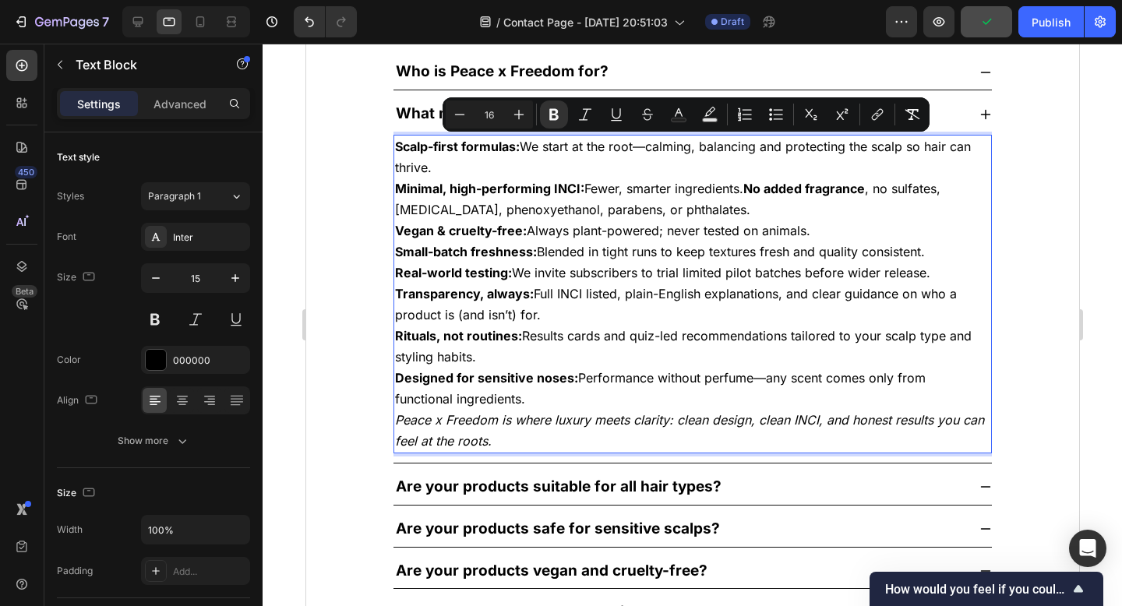
click at [581, 312] on p "Transparency, always: Full INCI listed, plain-English explanations, and clear g…" at bounding box center [691, 305] width 595 height 42
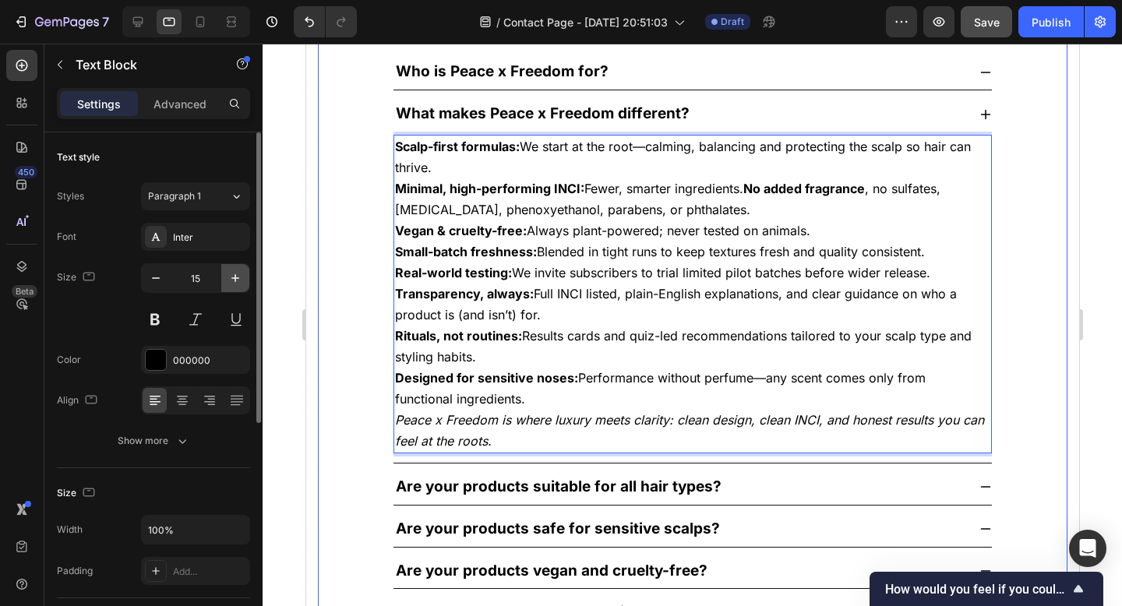
click at [237, 278] on icon "button" at bounding box center [235, 278] width 8 height 8
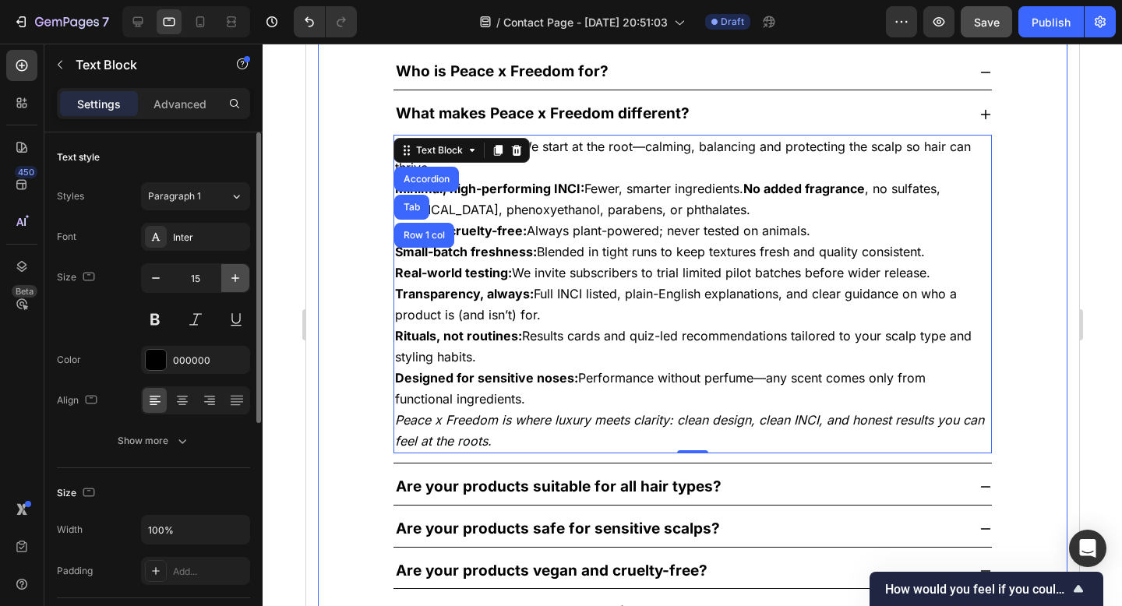
type input "16"
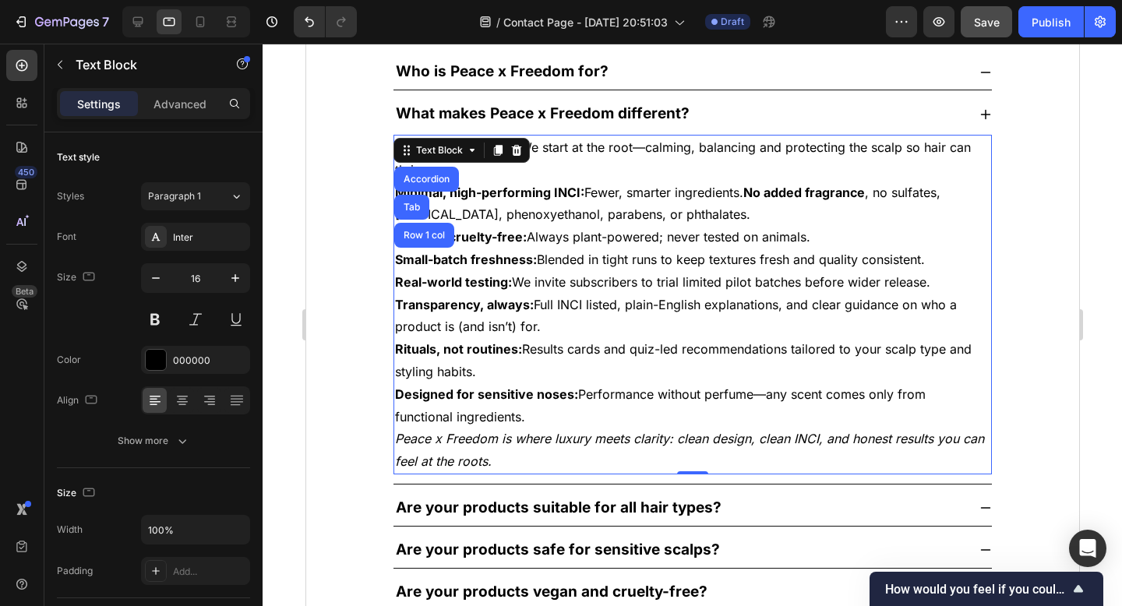
click at [443, 337] on p "Transparency, always: Full INCI listed, plain-English explanations, and clear g…" at bounding box center [691, 316] width 595 height 45
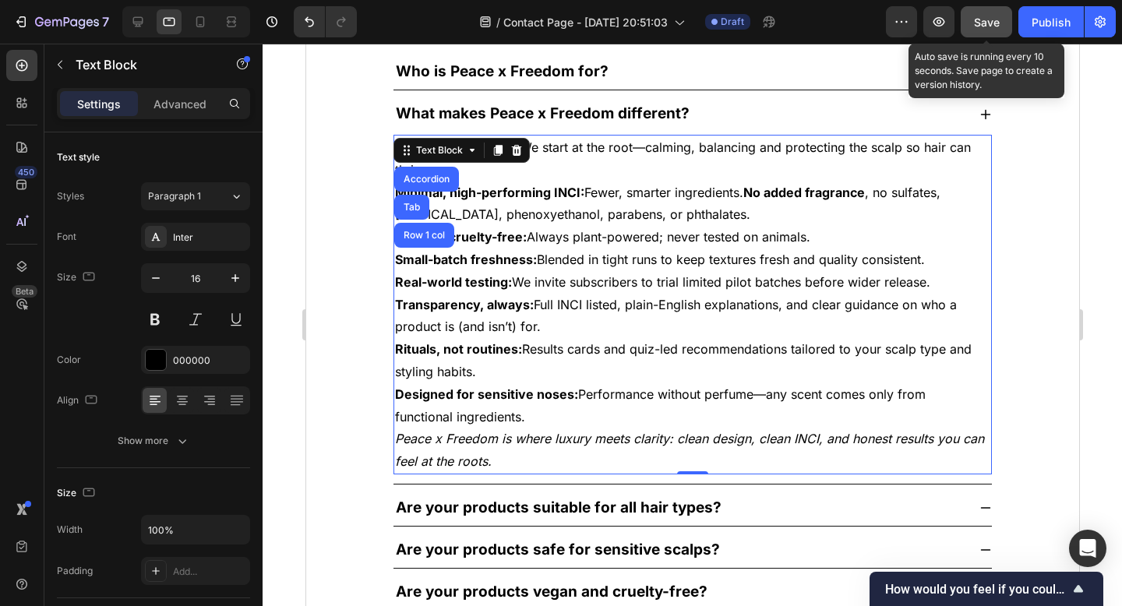
click at [975, 27] on span "Save" at bounding box center [987, 22] width 26 height 13
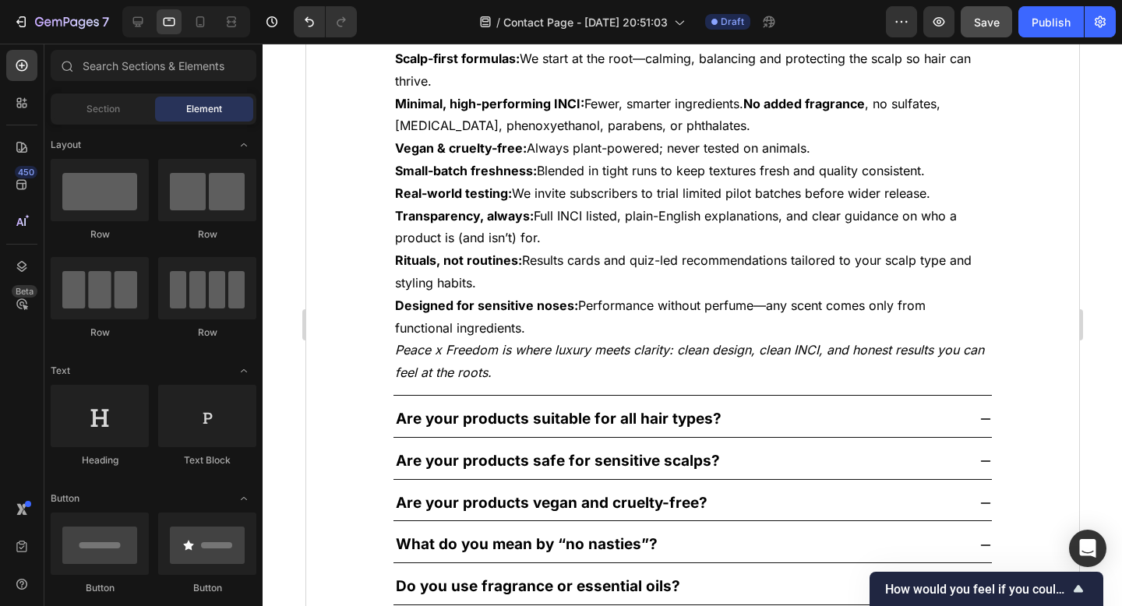
scroll to position [1289, 0]
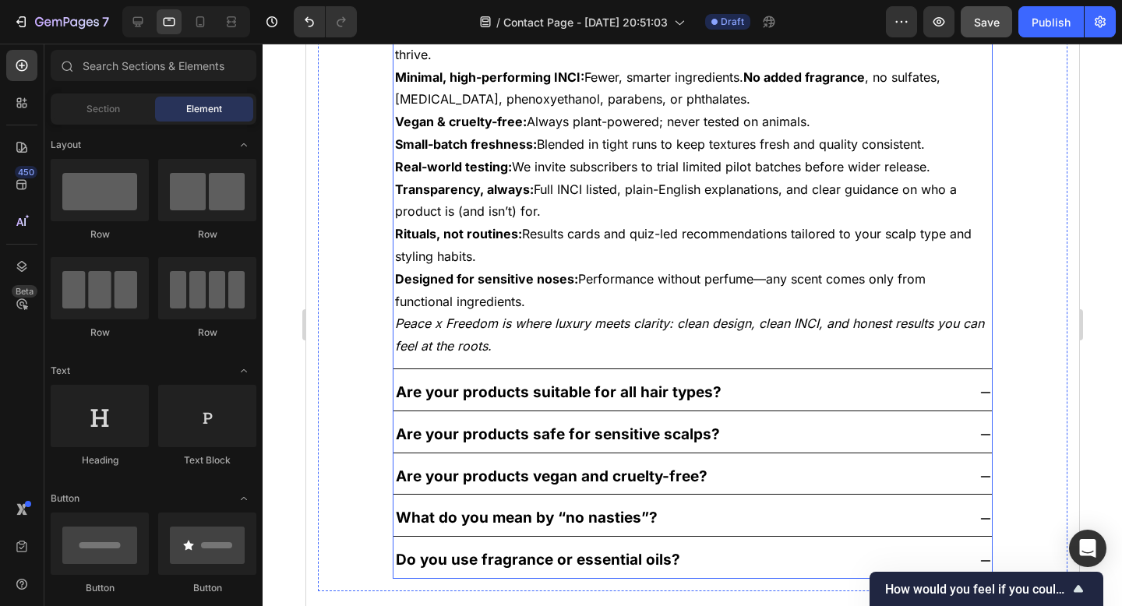
click at [632, 514] on strong "What do you mean by “no nasties”?" at bounding box center [526, 518] width 262 height 18
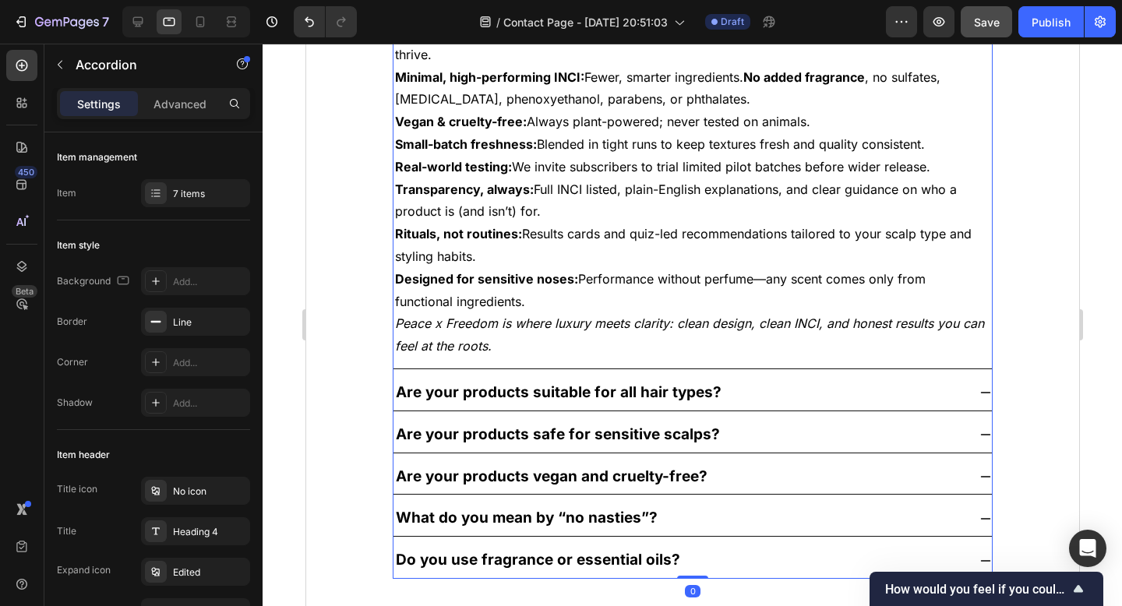
click at [980, 518] on icon at bounding box center [985, 519] width 10 height 2
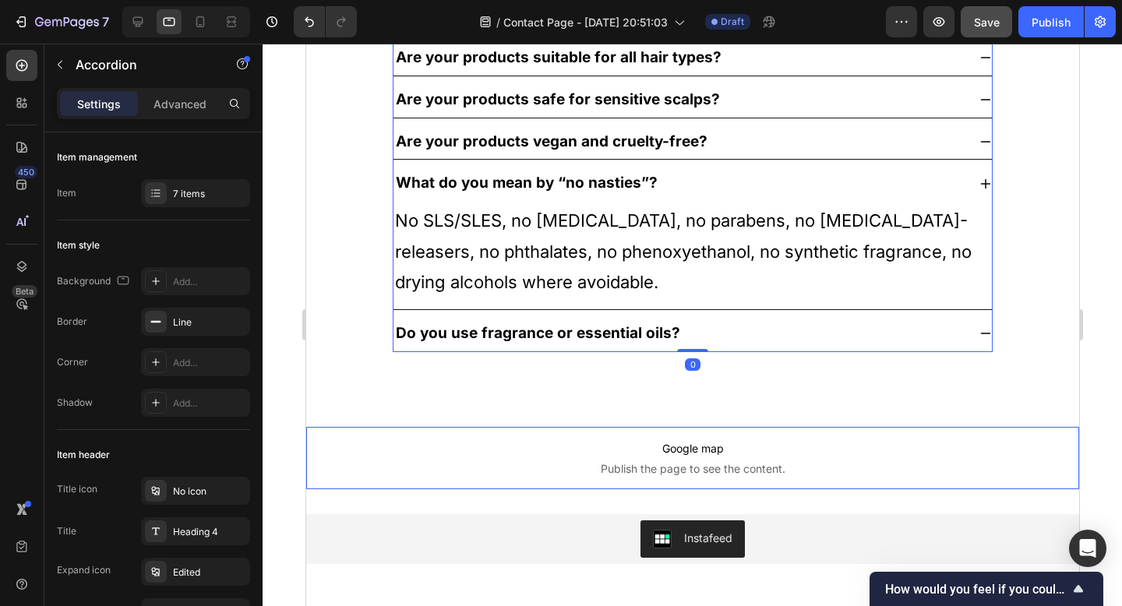
scroll to position [1268, 0]
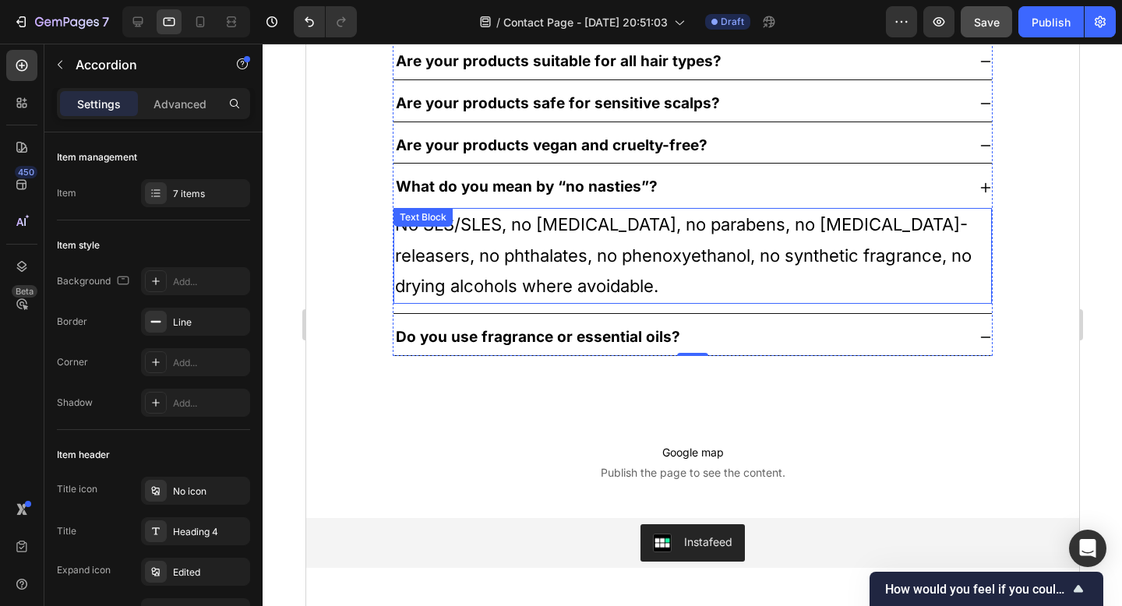
click at [640, 253] on p "No SLS/SLES, no [MEDICAL_DATA], no parabens, no [MEDICAL_DATA]-releasers, no ph…" at bounding box center [691, 256] width 595 height 93
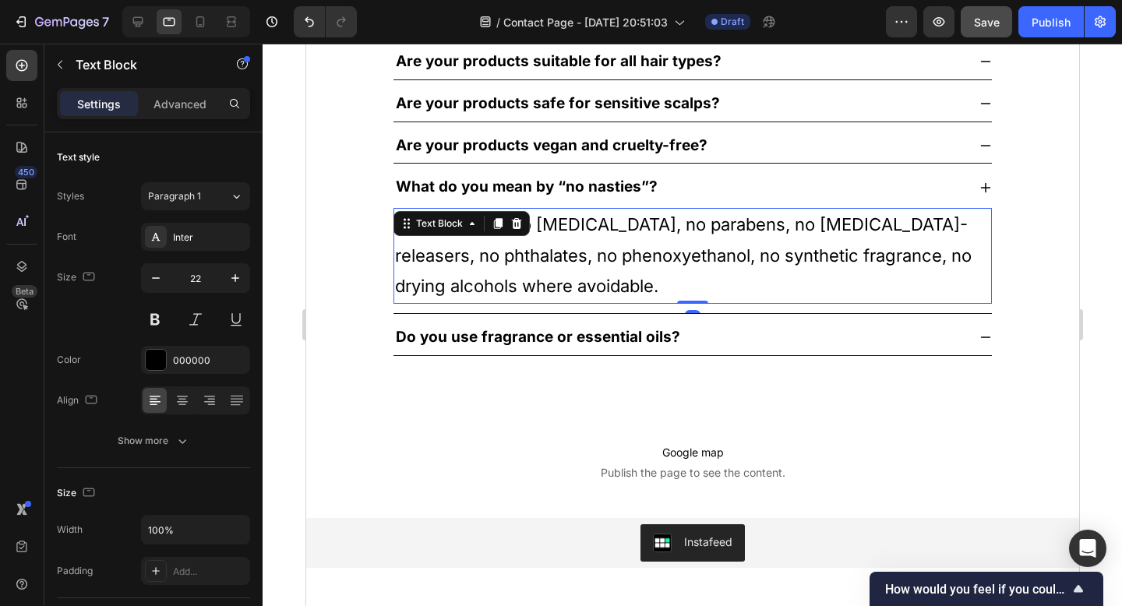
click at [640, 253] on p "No SLS/SLES, no [MEDICAL_DATA], no parabens, no [MEDICAL_DATA]-releasers, no ph…" at bounding box center [691, 256] width 595 height 93
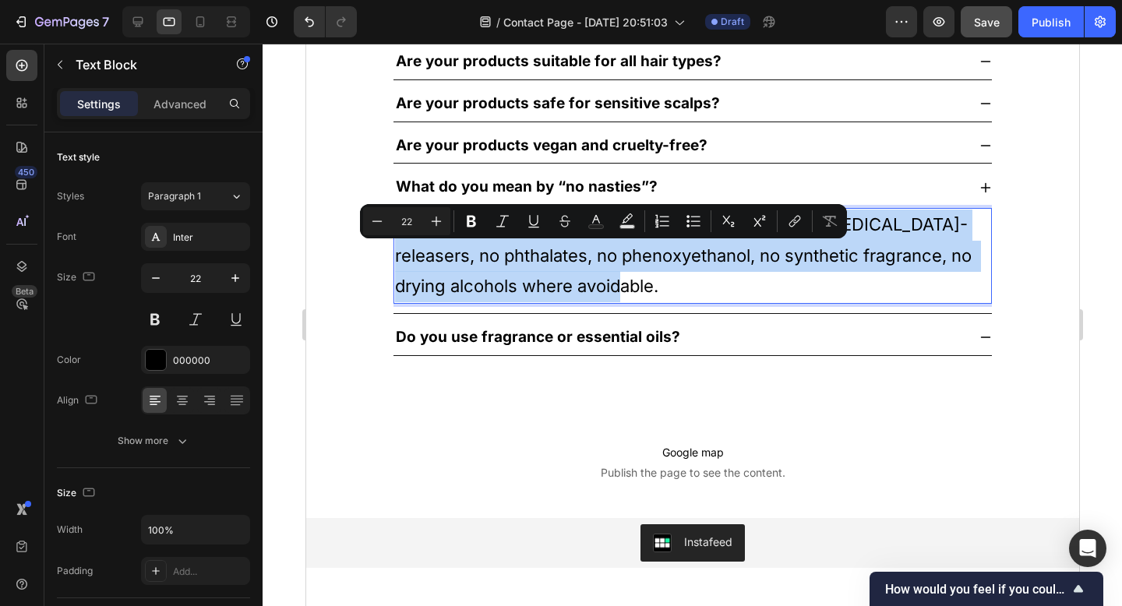
click at [640, 253] on p "No SLS/SLES, no [MEDICAL_DATA], no parabens, no [MEDICAL_DATA]-releasers, no ph…" at bounding box center [691, 256] width 595 height 93
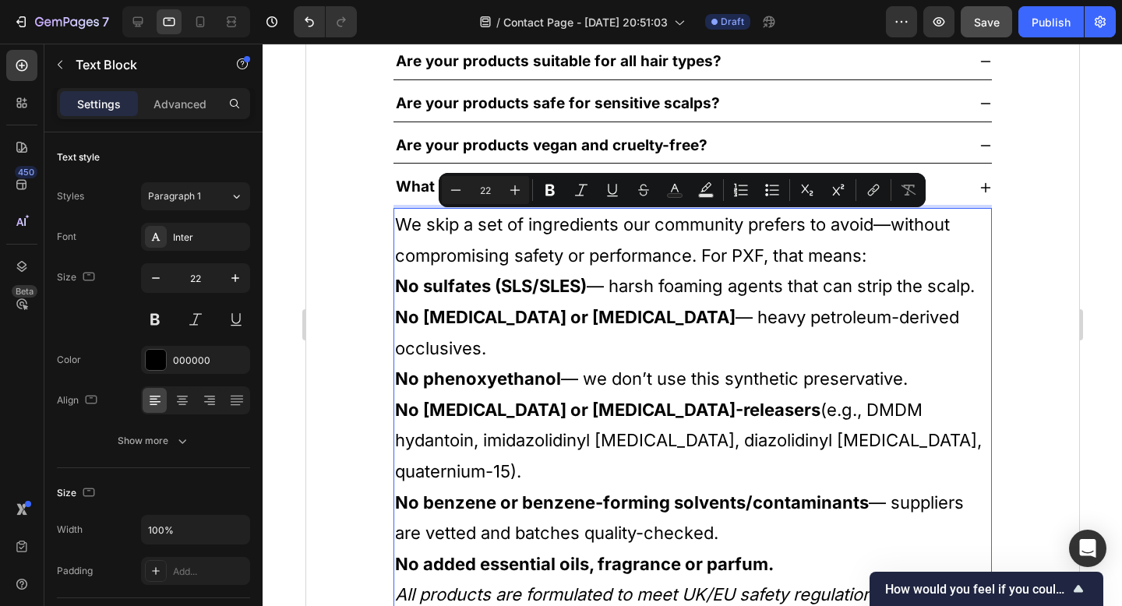
scroll to position [1282, 0]
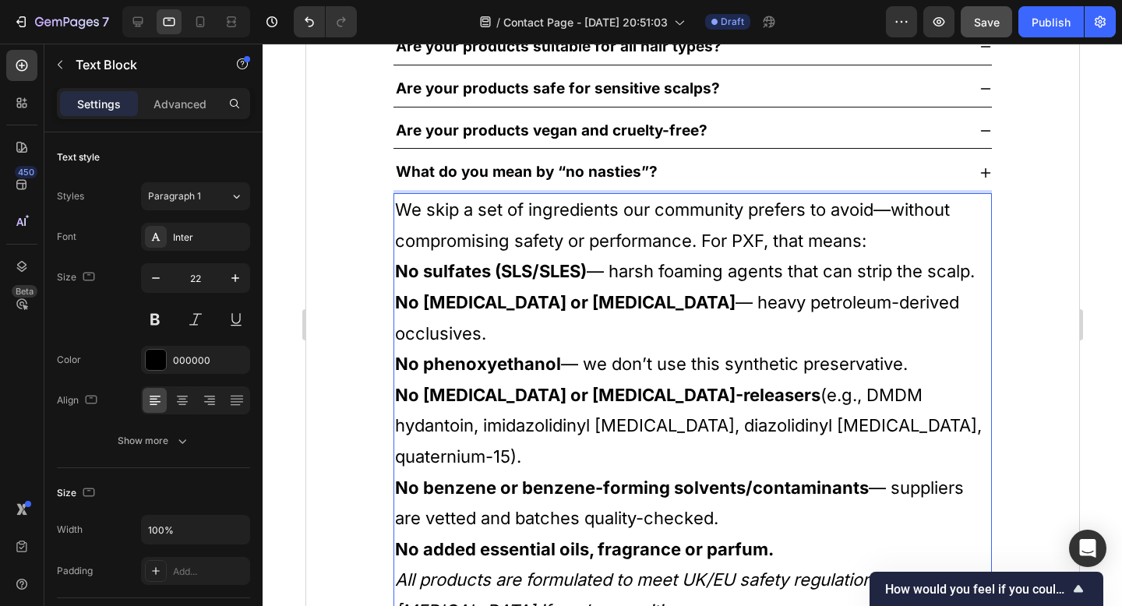
click at [640, 253] on p "We skip a set of ingredients our community prefers to avoid—without compromisin…" at bounding box center [691, 226] width 595 height 62
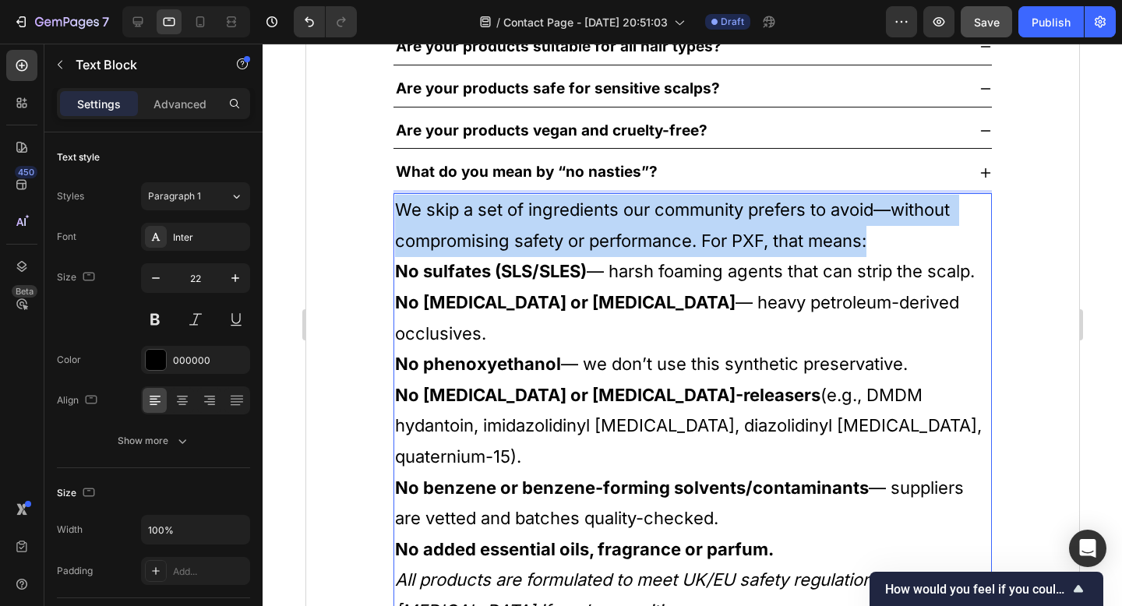
click at [640, 253] on p "We skip a set of ingredients our community prefers to avoid—without compromisin…" at bounding box center [691, 226] width 595 height 62
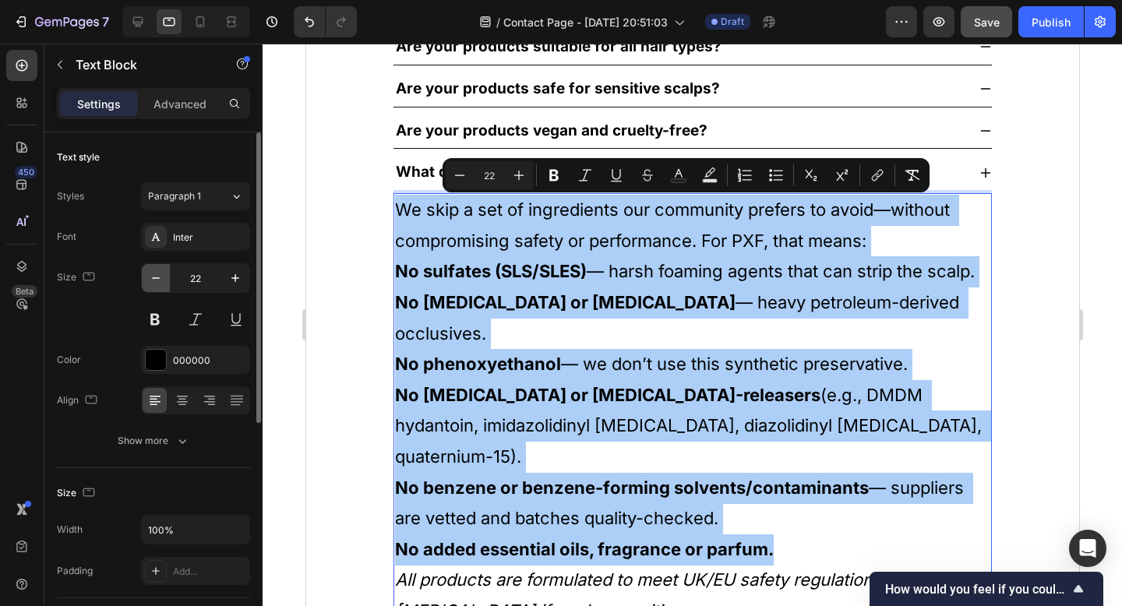
click at [153, 280] on icon "button" at bounding box center [156, 278] width 16 height 16
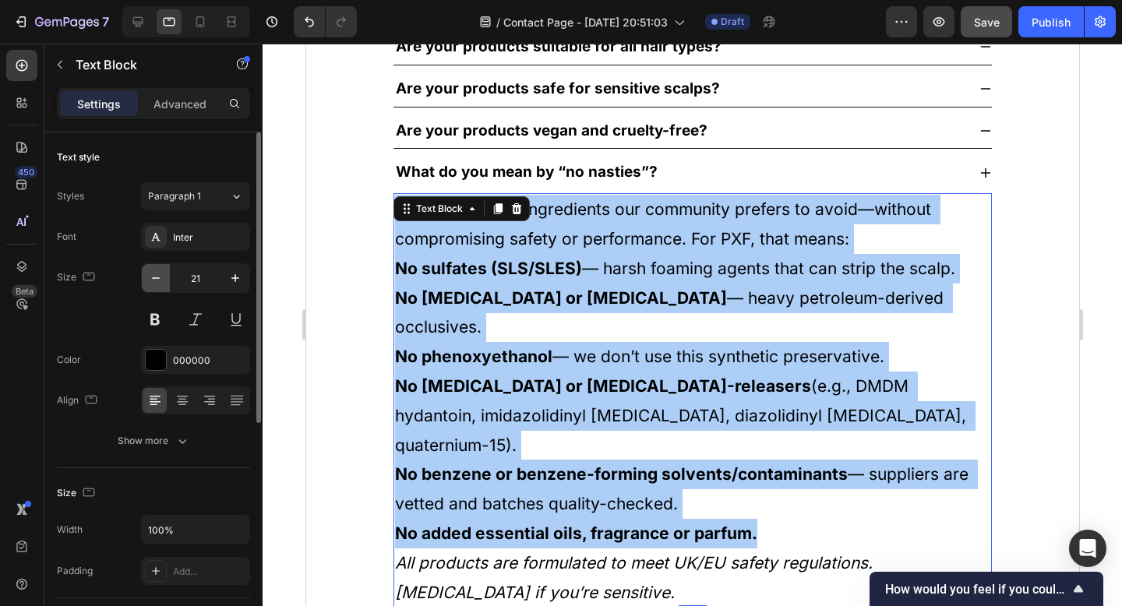
click at [153, 280] on icon "button" at bounding box center [156, 278] width 16 height 16
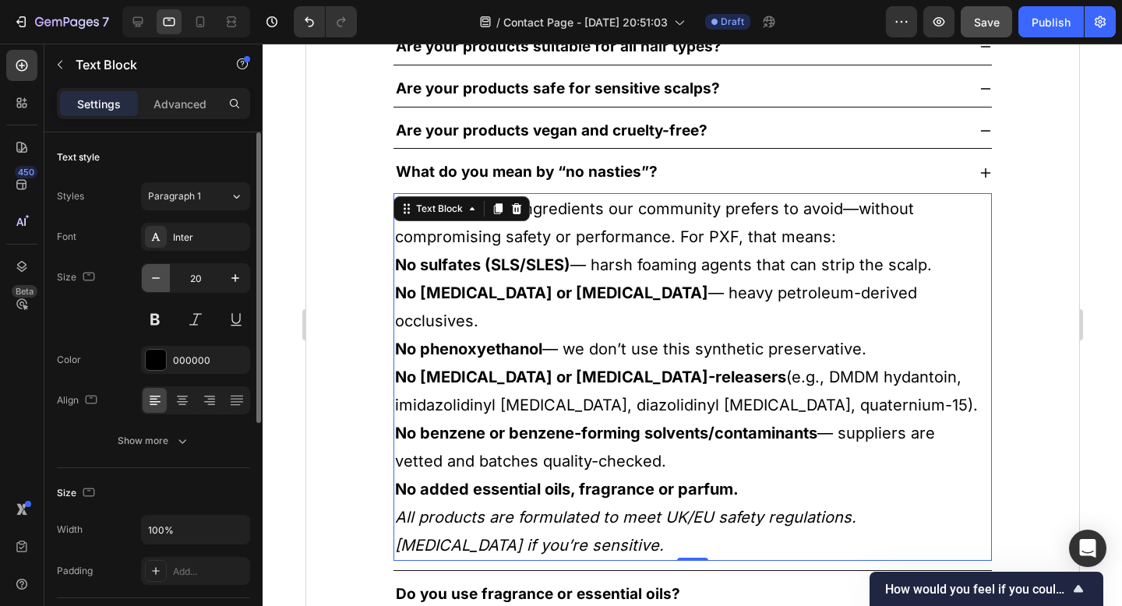
click at [153, 280] on icon "button" at bounding box center [156, 278] width 16 height 16
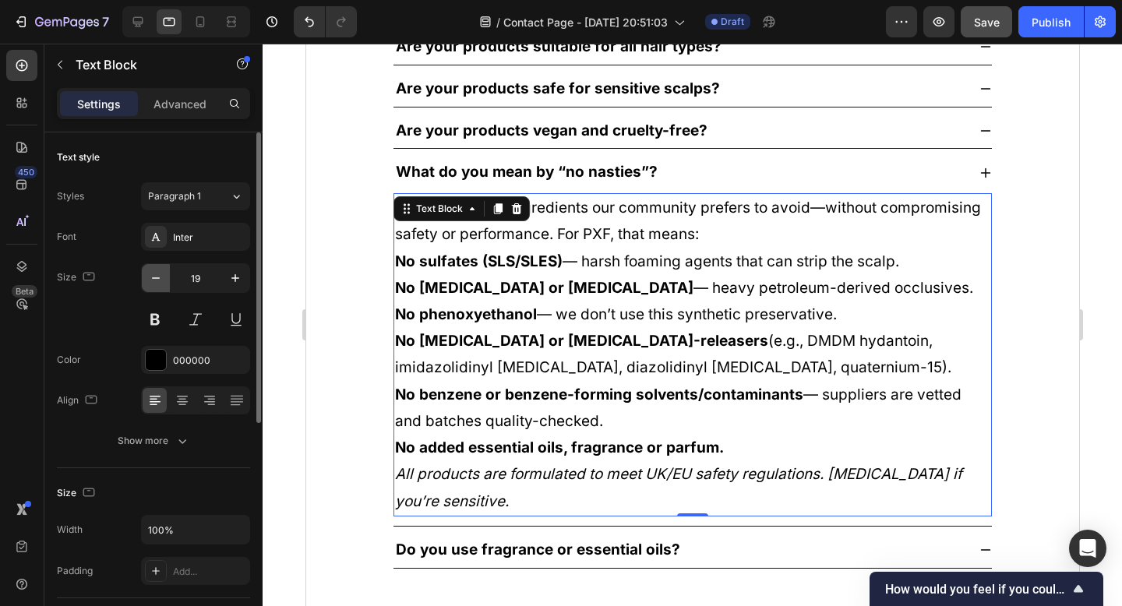
click at [153, 280] on icon "button" at bounding box center [156, 278] width 16 height 16
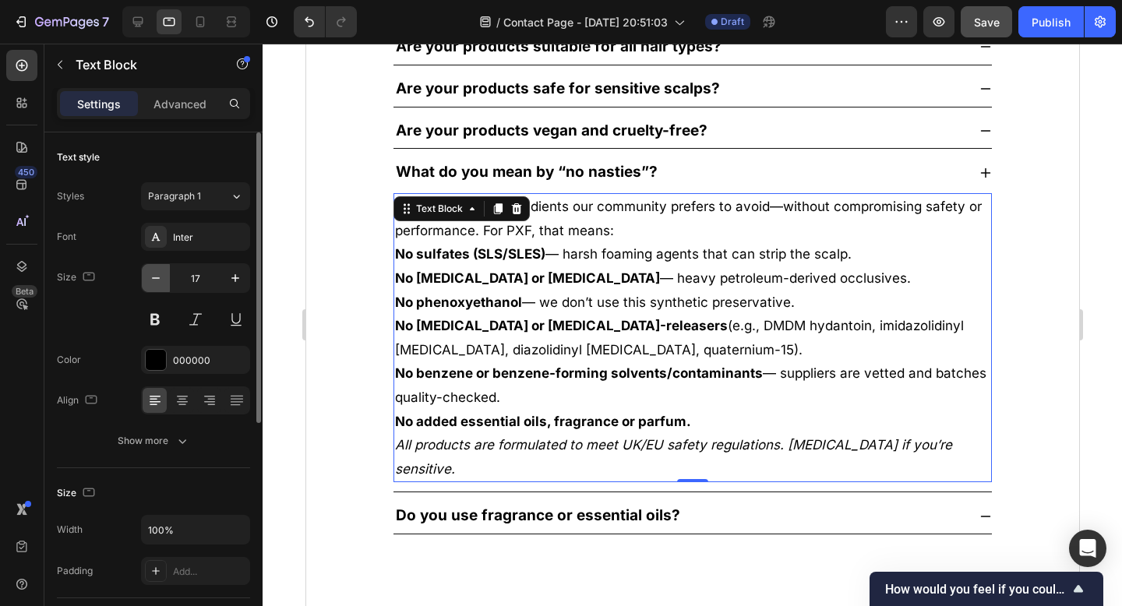
click at [153, 280] on icon "button" at bounding box center [156, 278] width 16 height 16
type input "16"
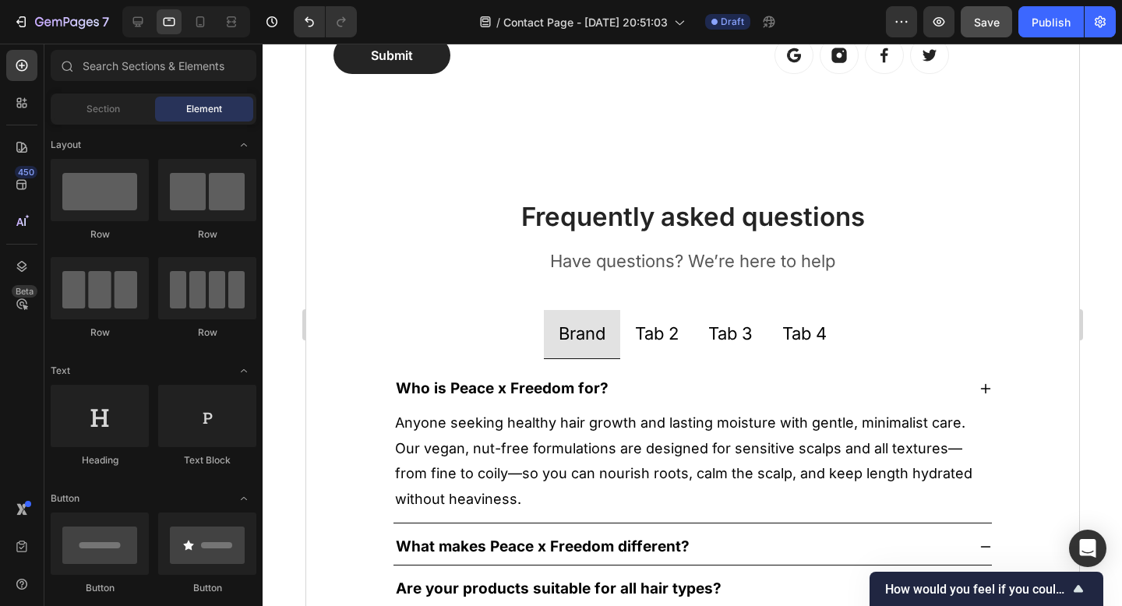
scroll to position [880, 0]
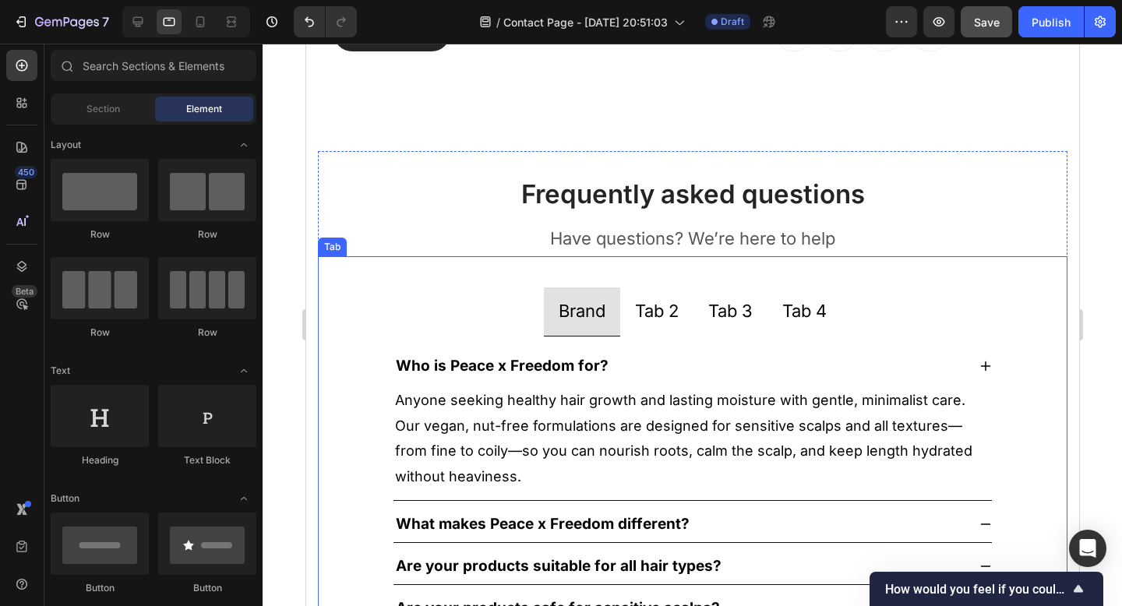
click at [662, 318] on p "Tab 2" at bounding box center [656, 311] width 44 height 31
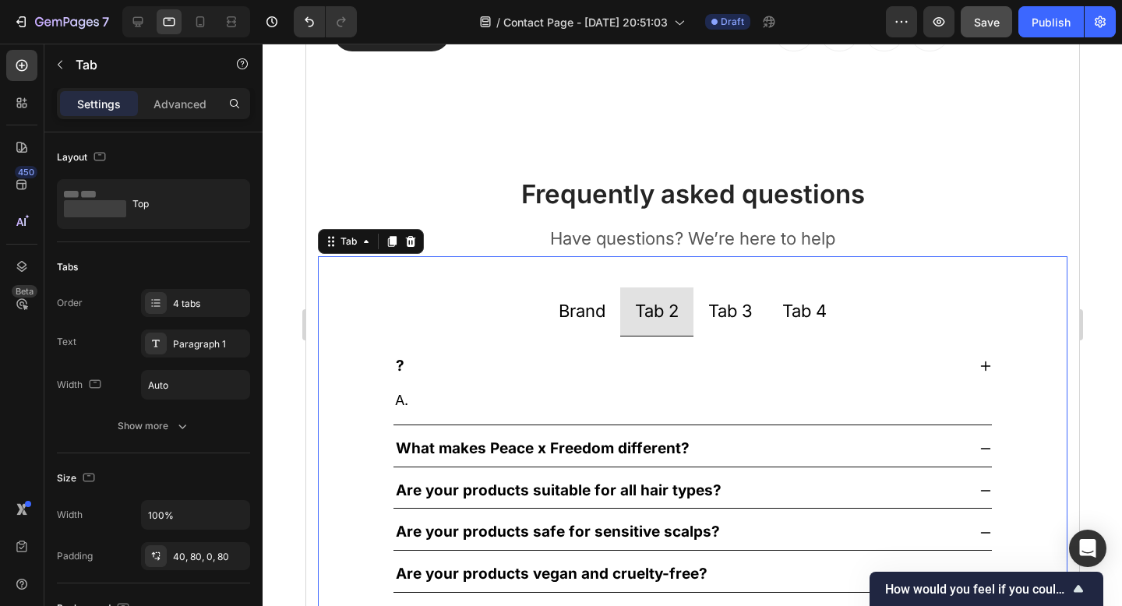
click at [654, 313] on p "Tab 2" at bounding box center [656, 311] width 44 height 31
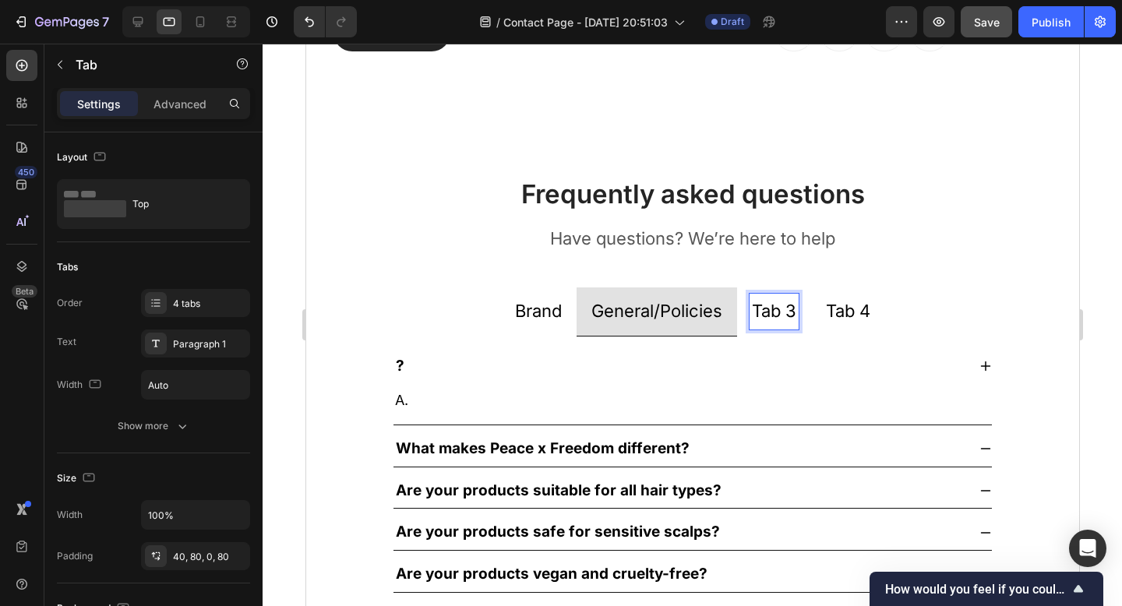
click at [778, 312] on p "Tab 3" at bounding box center [773, 311] width 44 height 31
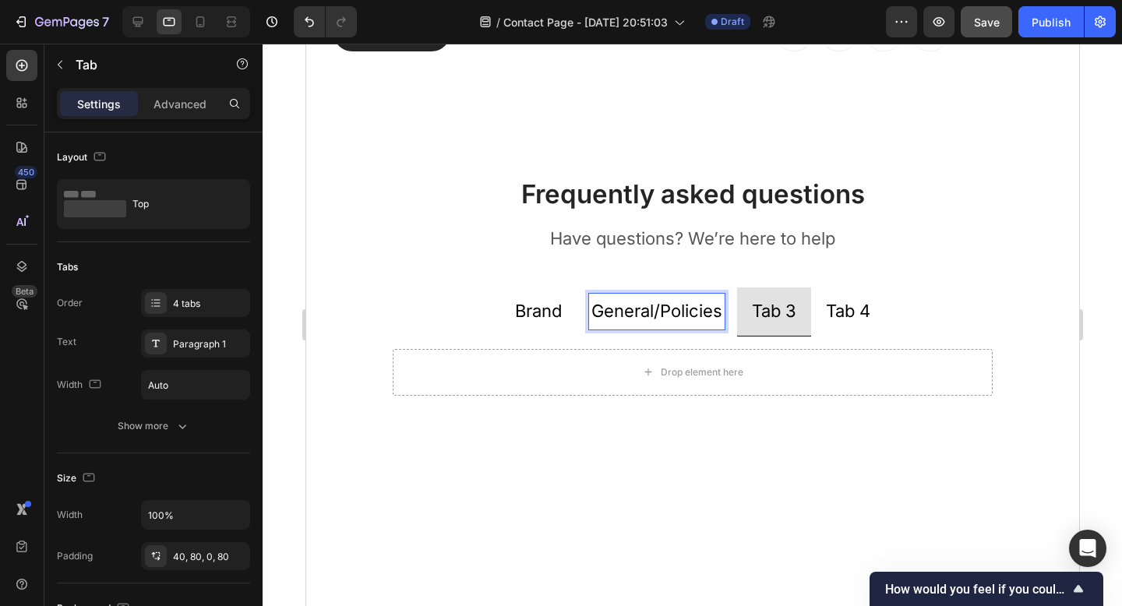
click at [619, 327] on div "General/Policies" at bounding box center [656, 312] width 136 height 36
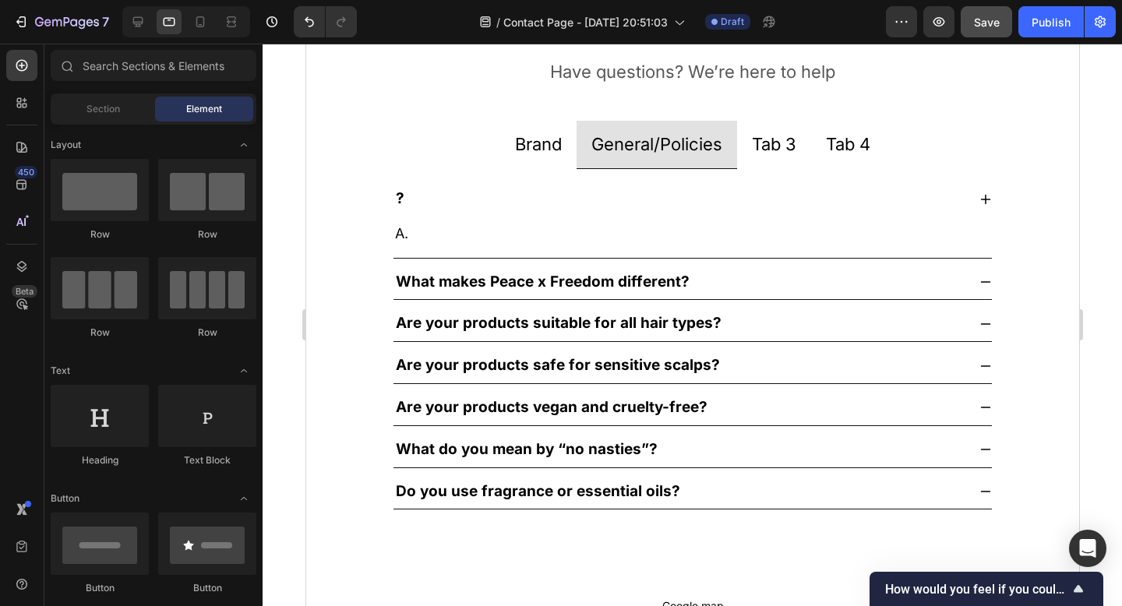
scroll to position [1033, 0]
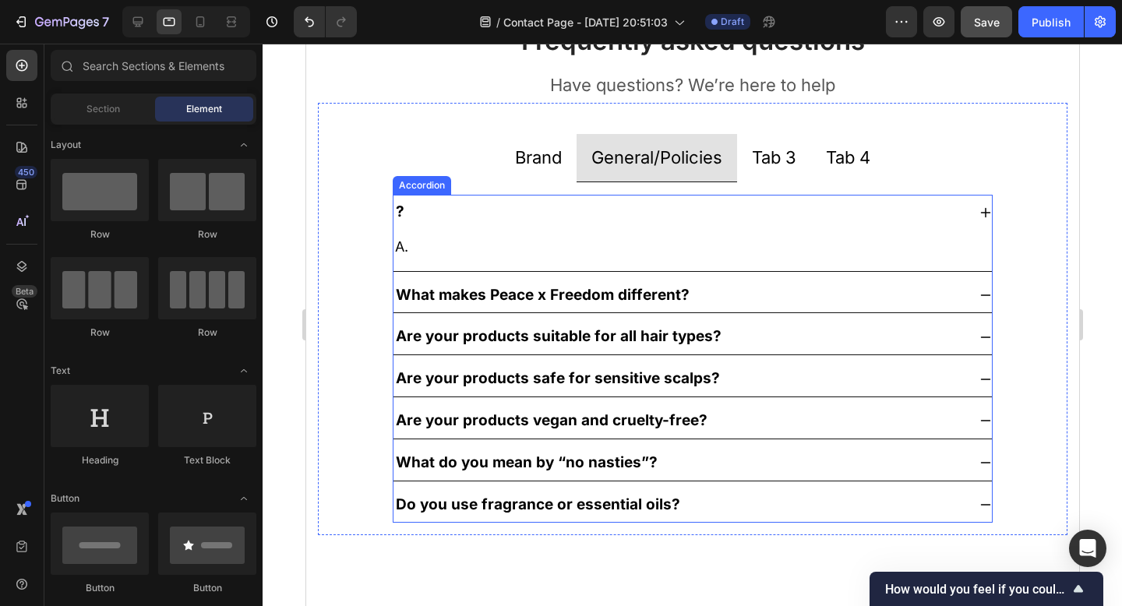
click at [403, 215] on strong "?" at bounding box center [399, 212] width 9 height 18
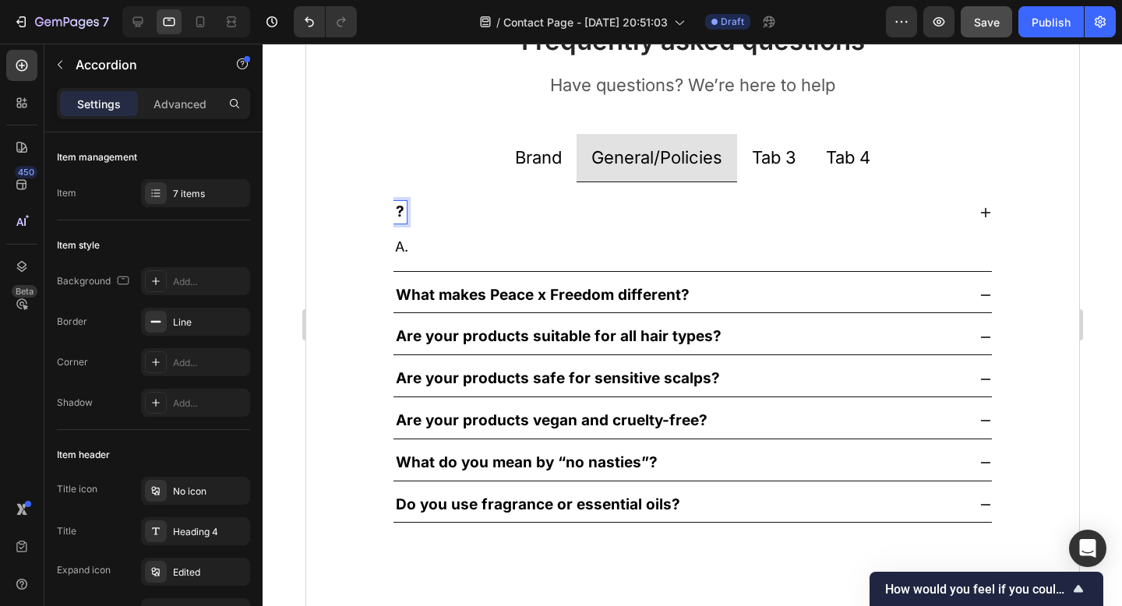
click at [404, 249] on p "A." at bounding box center [691, 247] width 595 height 25
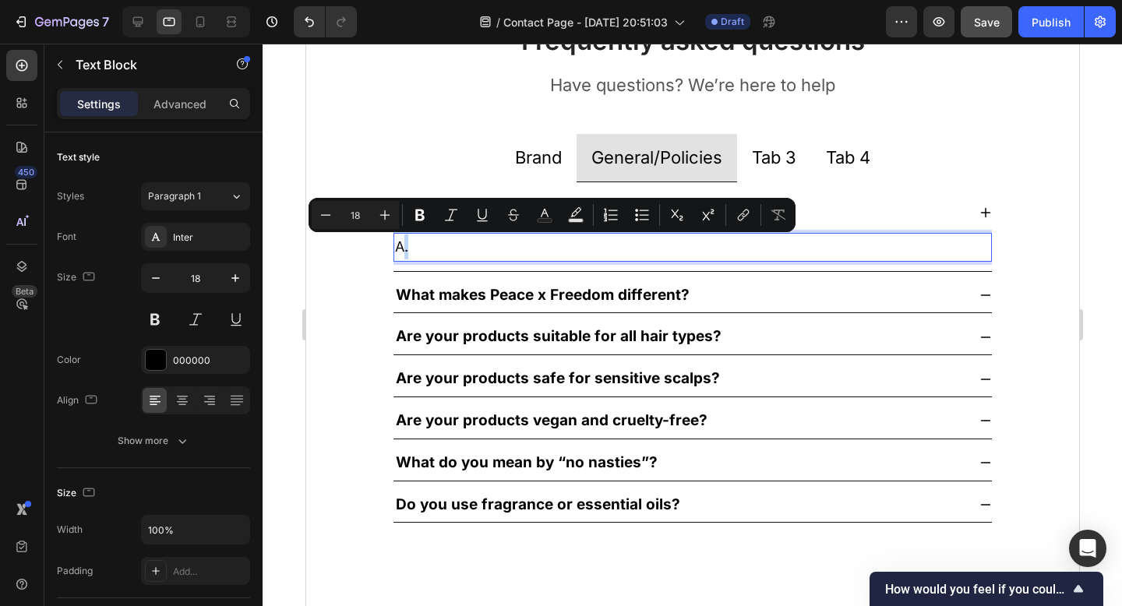
click at [400, 248] on p "A." at bounding box center [691, 247] width 595 height 25
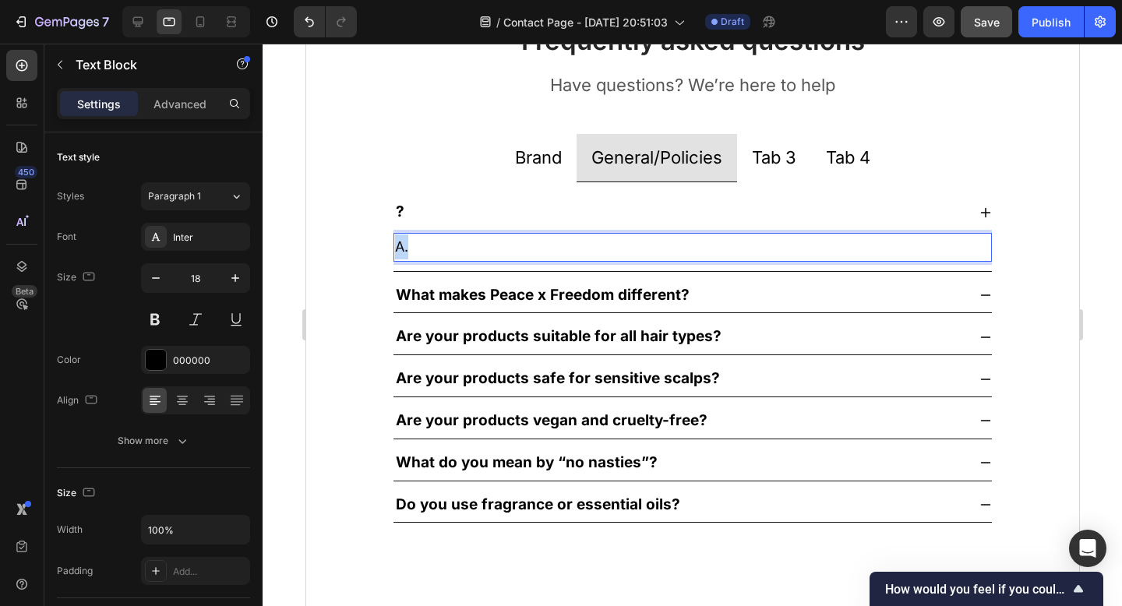
click at [400, 248] on p "A." at bounding box center [691, 247] width 595 height 25
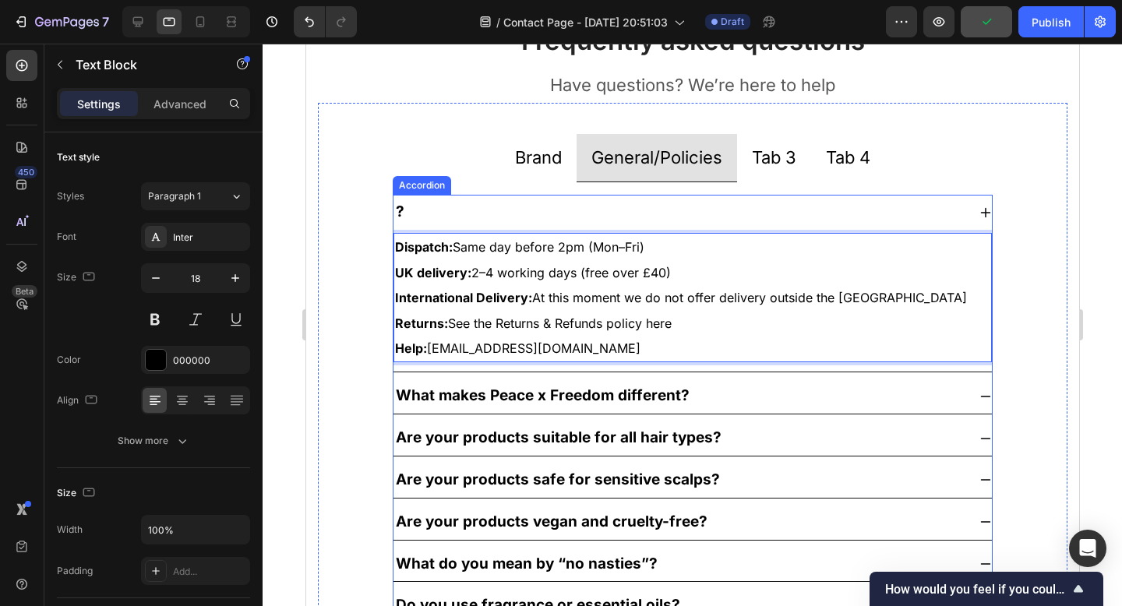
click at [396, 206] on strong "?" at bounding box center [399, 212] width 9 height 18
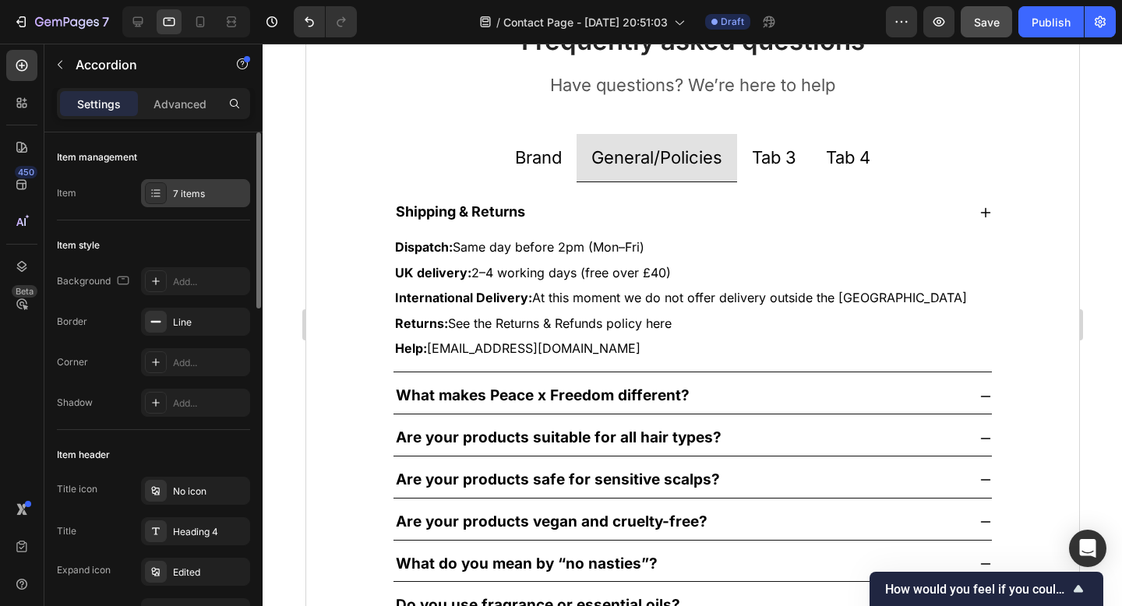
click at [202, 205] on div "7 items" at bounding box center [195, 193] width 109 height 28
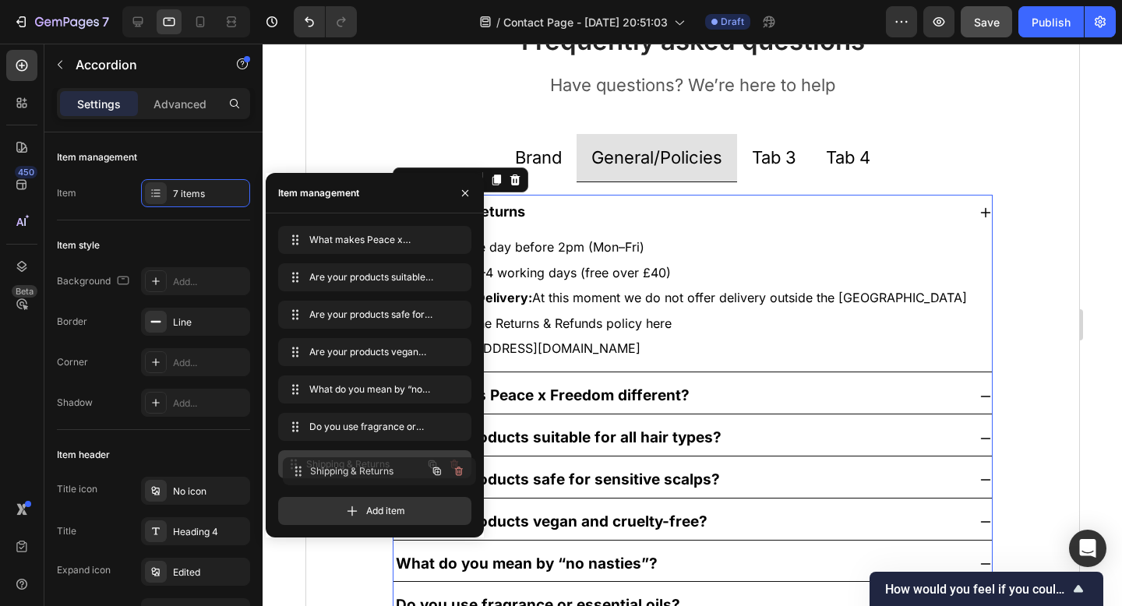
drag, startPoint x: 345, startPoint y: 242, endPoint x: 350, endPoint y: 472, distance: 230.7
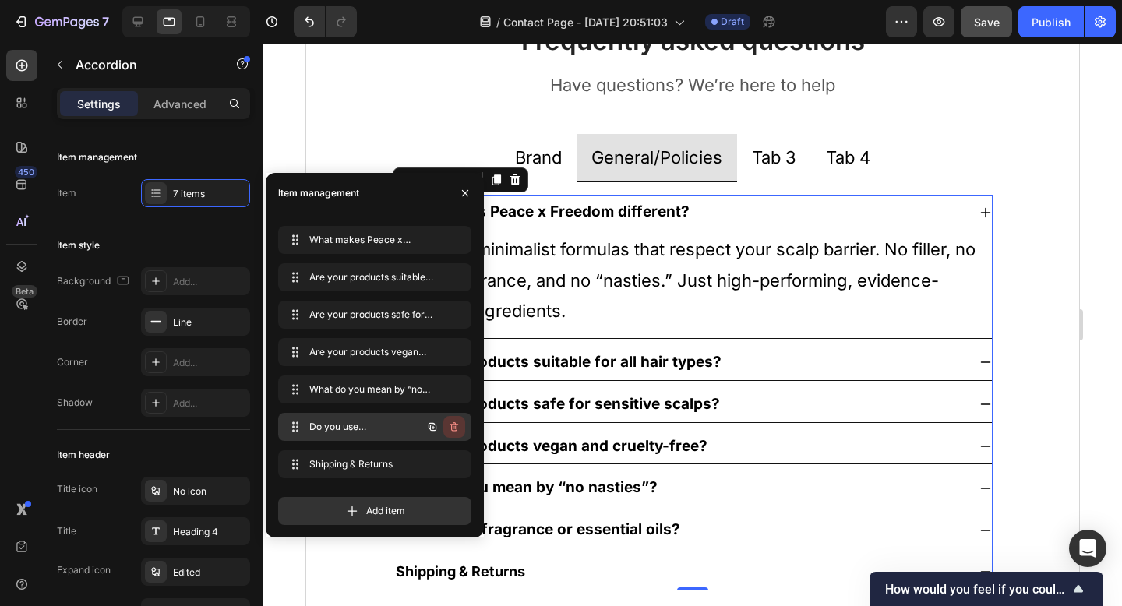
click at [458, 428] on icon "button" at bounding box center [454, 427] width 12 height 12
click at [443, 423] on div "Delete" at bounding box center [443, 427] width 29 height 14
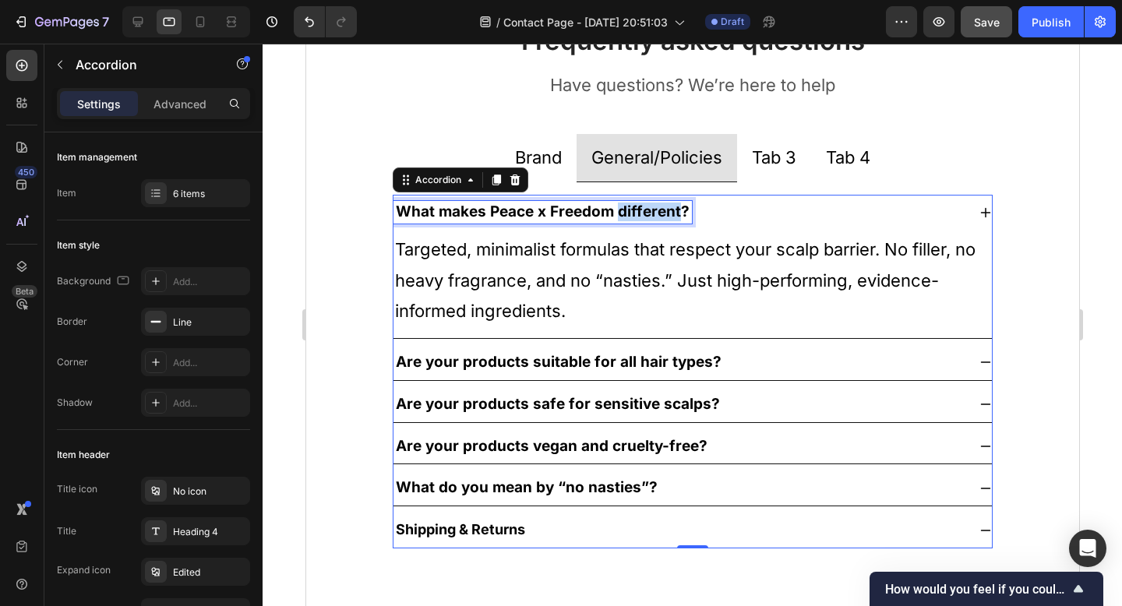
click at [633, 213] on strong "What makes Peace x Freedom different?" at bounding box center [542, 212] width 294 height 18
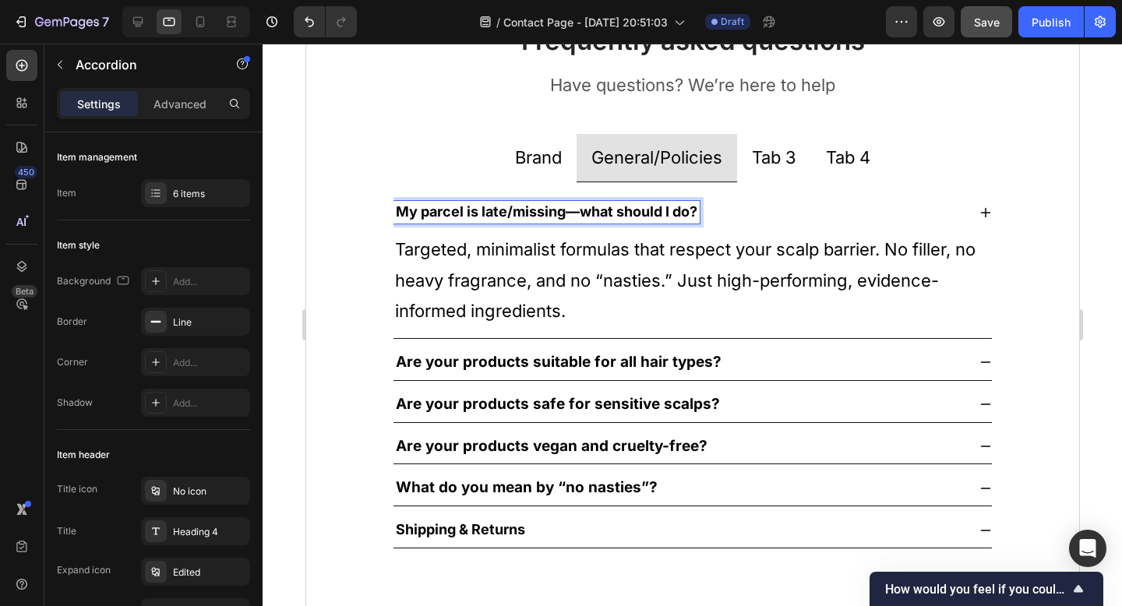
click at [545, 255] on p "Targeted, minimalist formulas that respect your scalp barrier. No filler, no he…" at bounding box center [691, 281] width 595 height 93
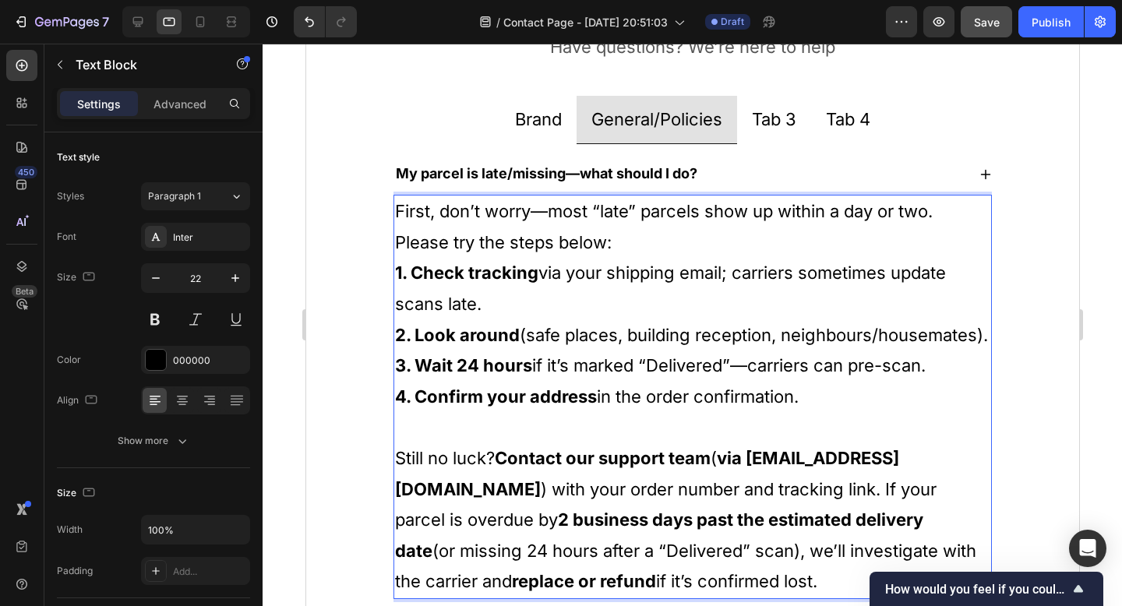
scroll to position [1104, 0]
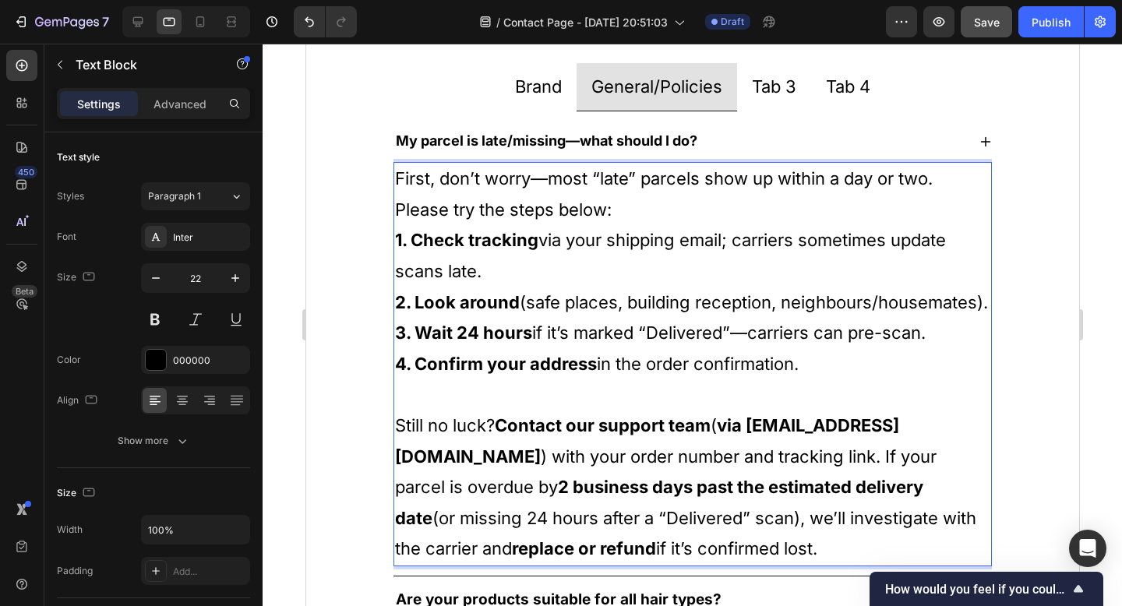
click at [445, 298] on strong "2. Look around" at bounding box center [456, 302] width 125 height 20
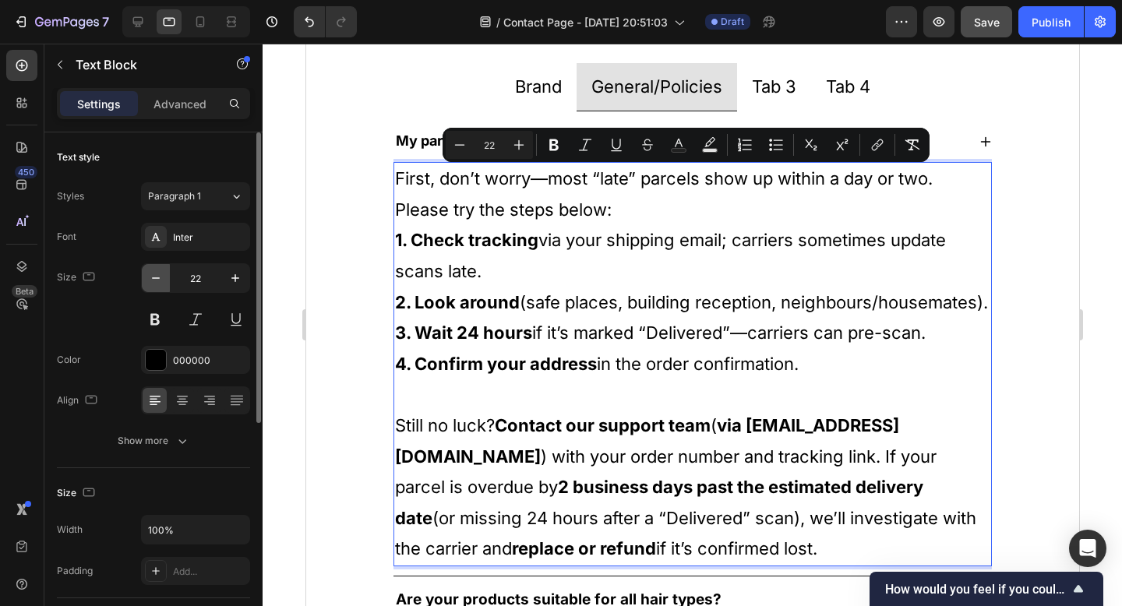
click at [150, 279] on icon "button" at bounding box center [156, 278] width 16 height 16
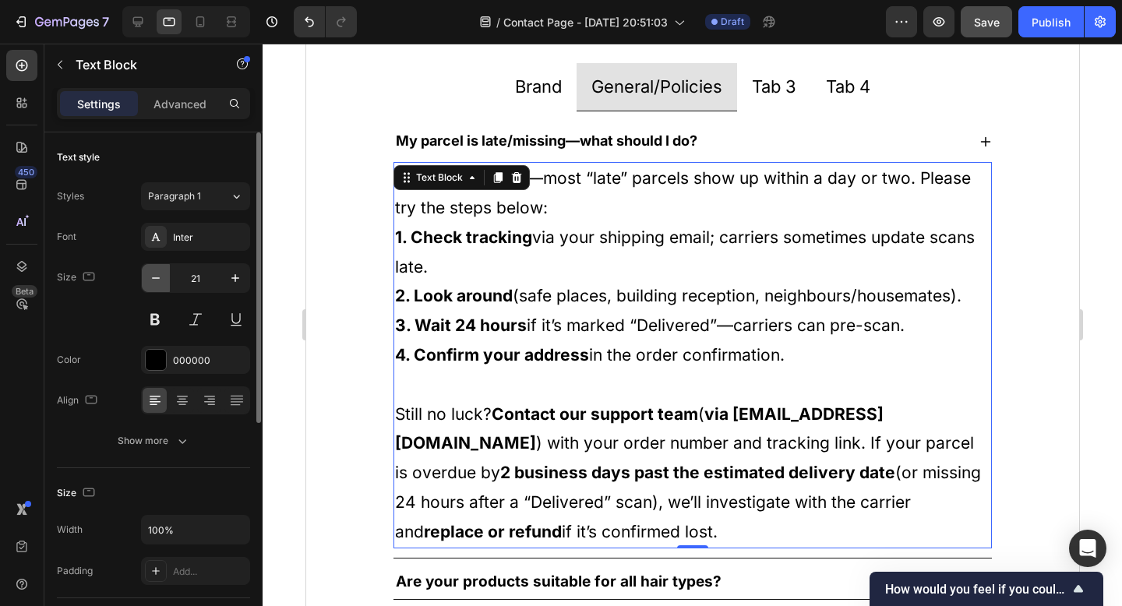
click at [150, 279] on icon "button" at bounding box center [156, 278] width 16 height 16
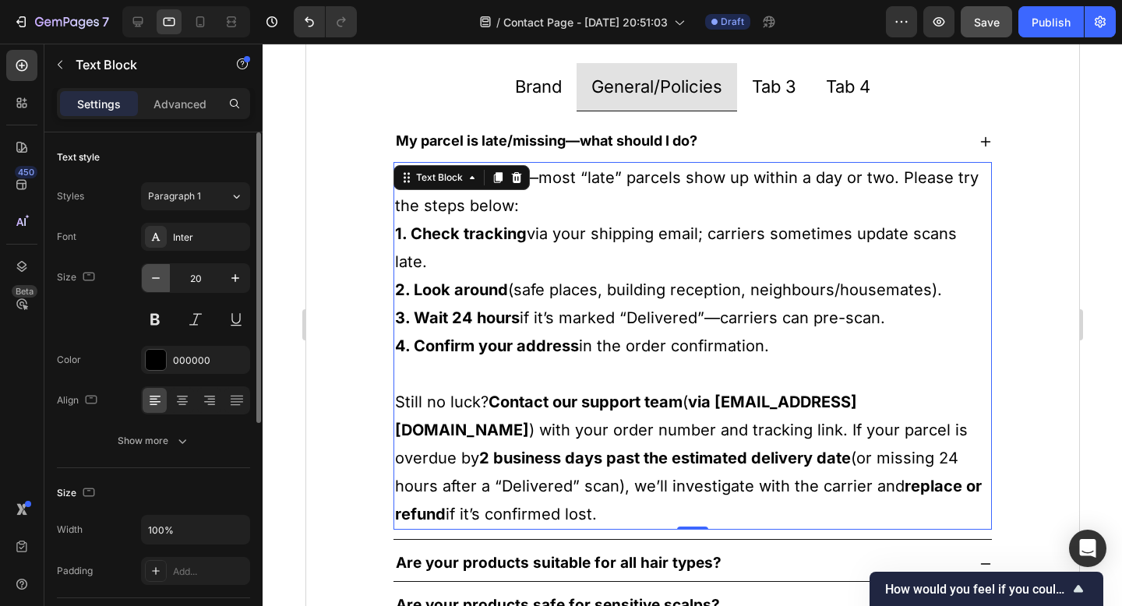
click at [150, 279] on icon "button" at bounding box center [156, 278] width 16 height 16
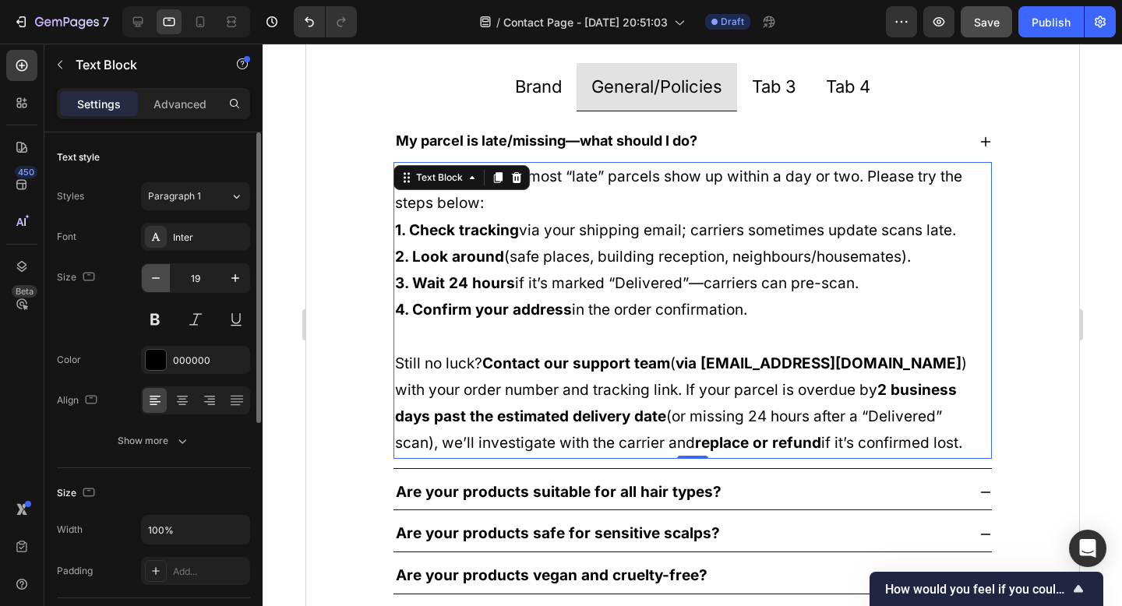
click at [150, 279] on icon "button" at bounding box center [156, 278] width 16 height 16
type input "18"
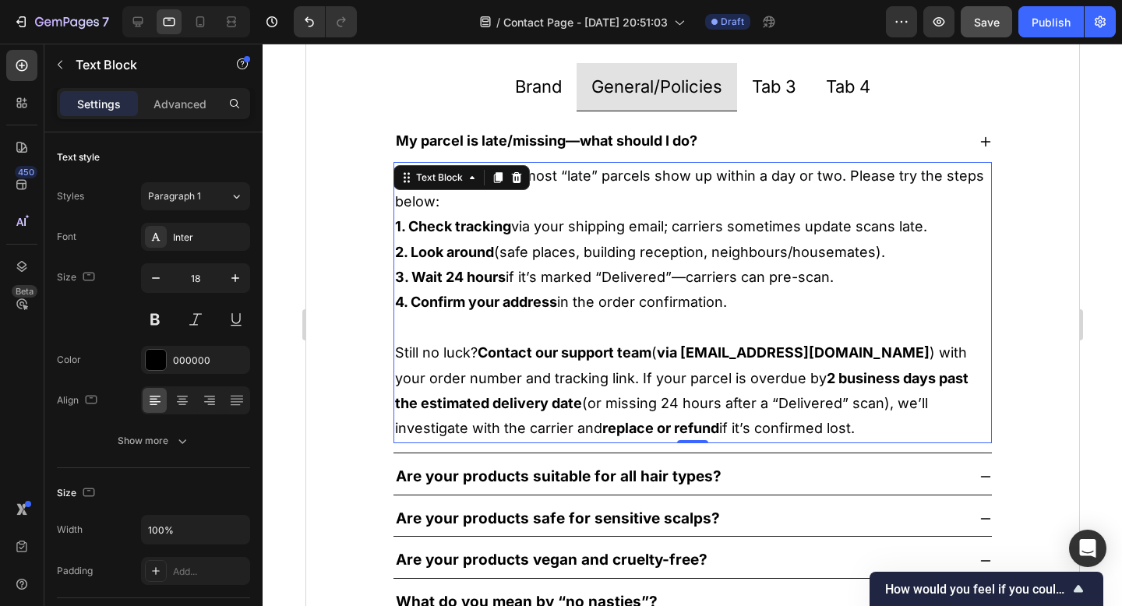
click at [476, 332] on p "Rich Text Editor. Editing area: main" at bounding box center [691, 328] width 595 height 25
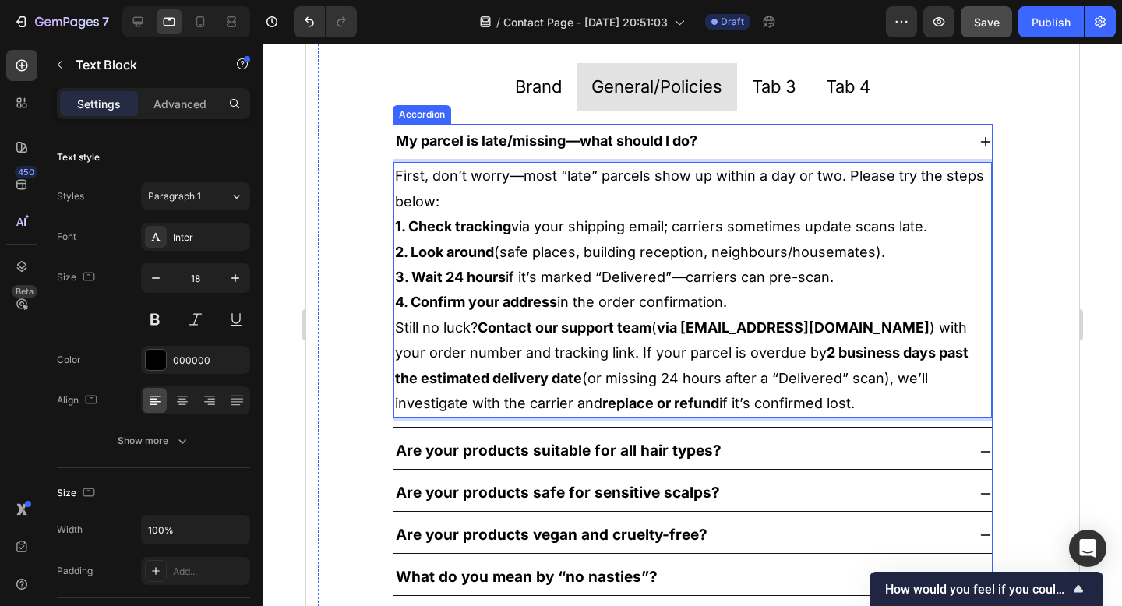
click at [508, 454] on strong "Are your products suitable for all hair types?" at bounding box center [558, 451] width 326 height 18
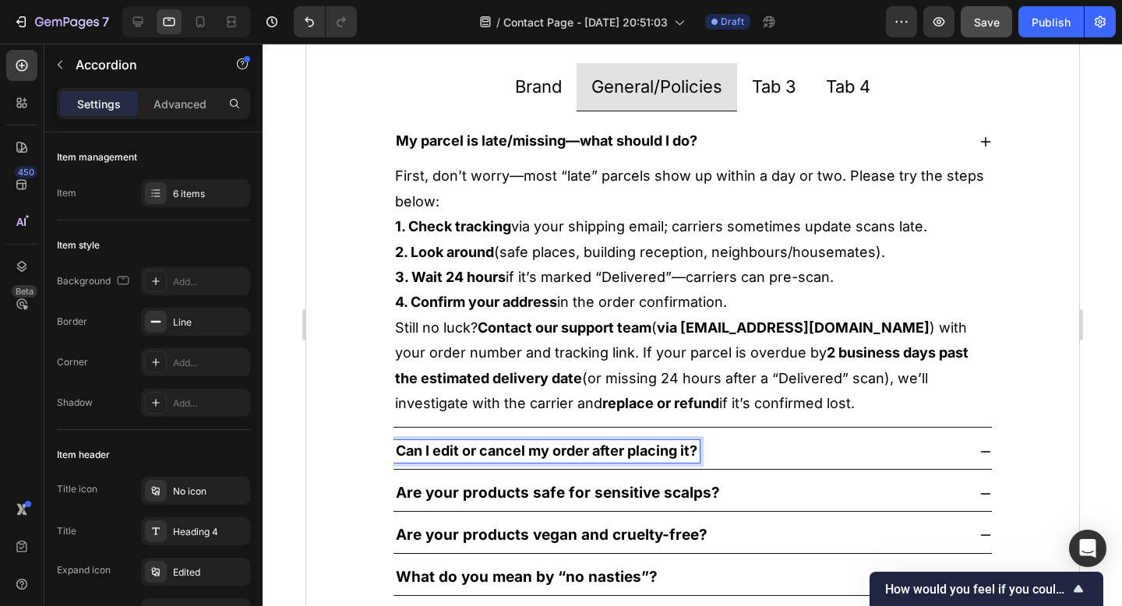
click at [547, 492] on strong "Are your products safe for sensitive scalps?" at bounding box center [557, 493] width 324 height 18
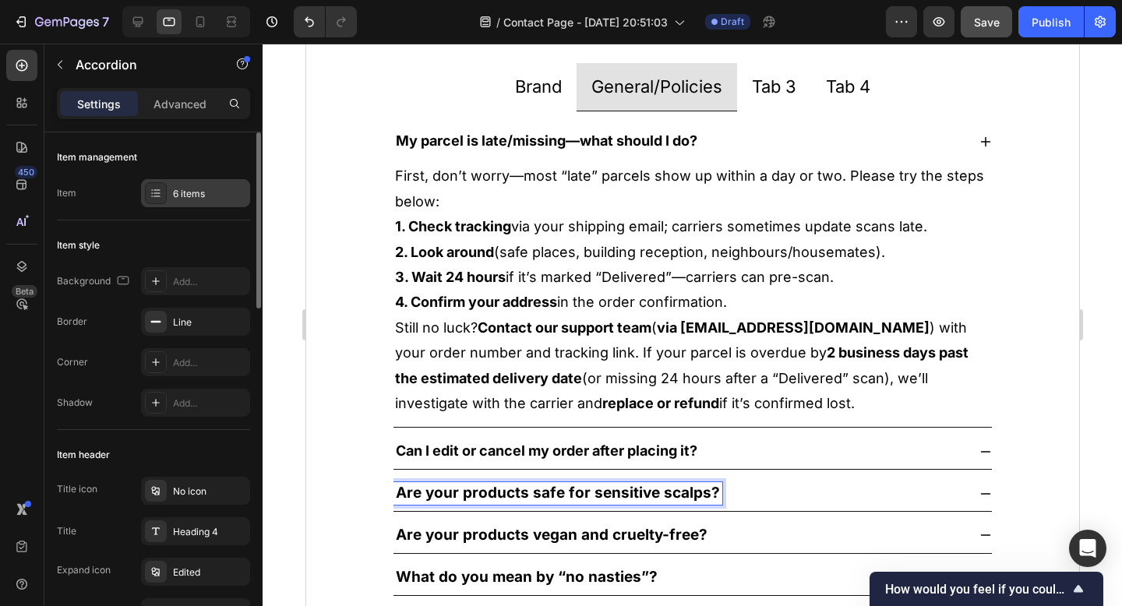
click at [179, 200] on div "6 items" at bounding box center [209, 194] width 73 height 14
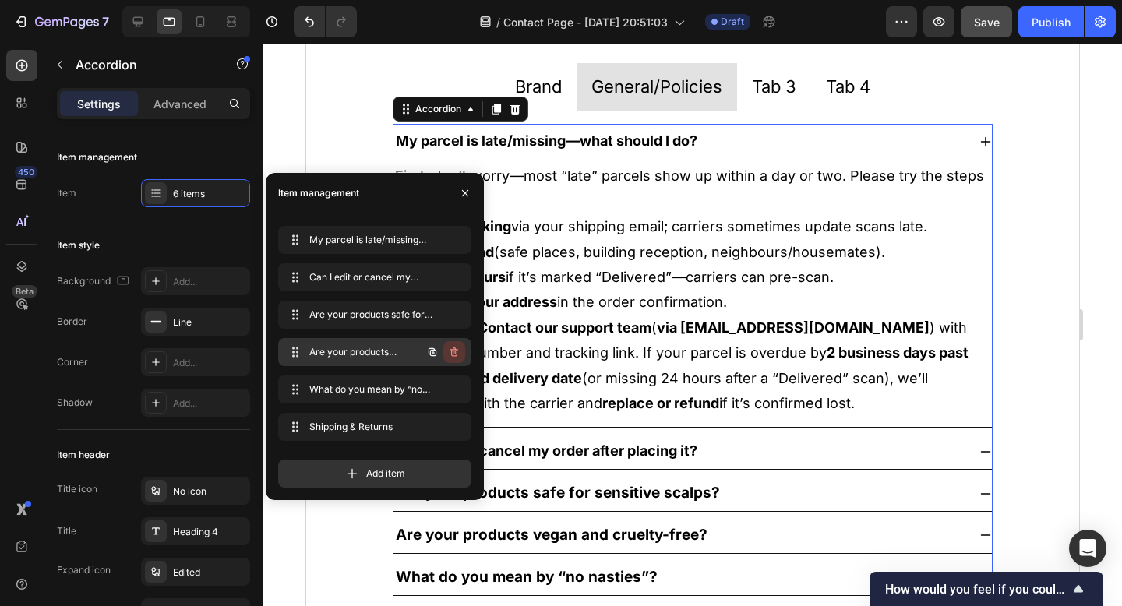
click at [452, 358] on icon "button" at bounding box center [454, 352] width 12 height 12
click at [451, 353] on div "Delete" at bounding box center [443, 352] width 29 height 14
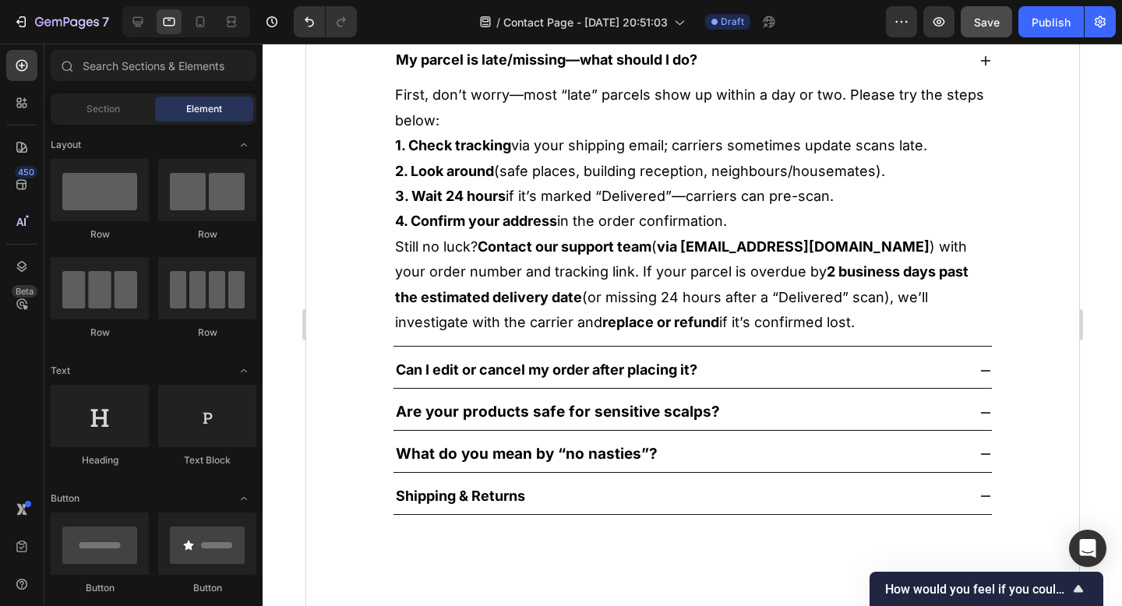
scroll to position [1187, 0]
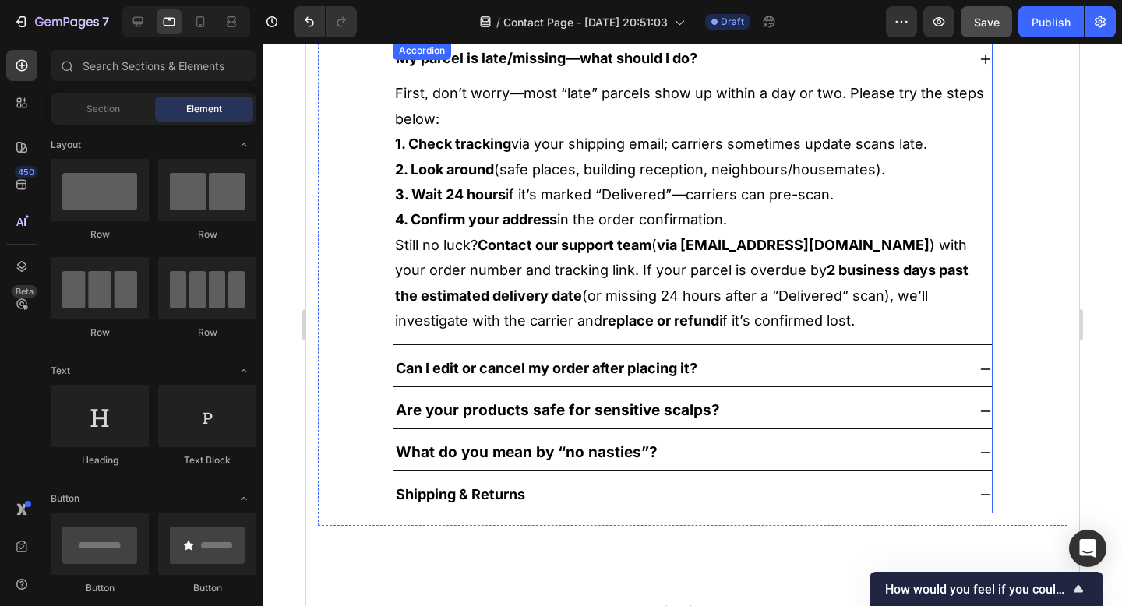
click at [979, 452] on icon at bounding box center [985, 452] width 12 height 12
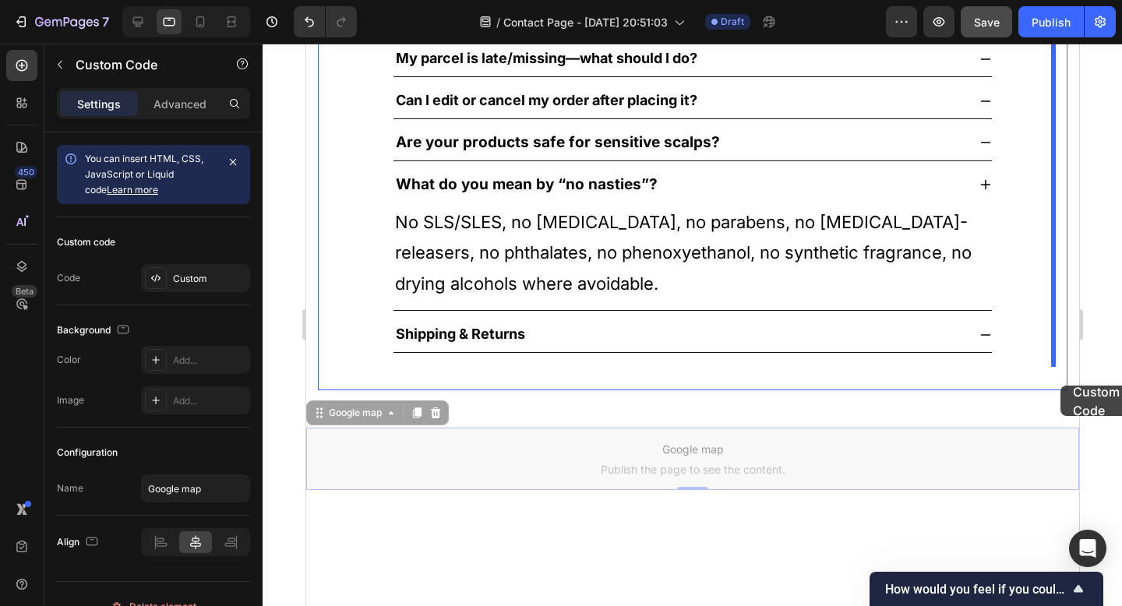
drag, startPoint x: 1066, startPoint y: 477, endPoint x: 1059, endPoint y: 381, distance: 96.1
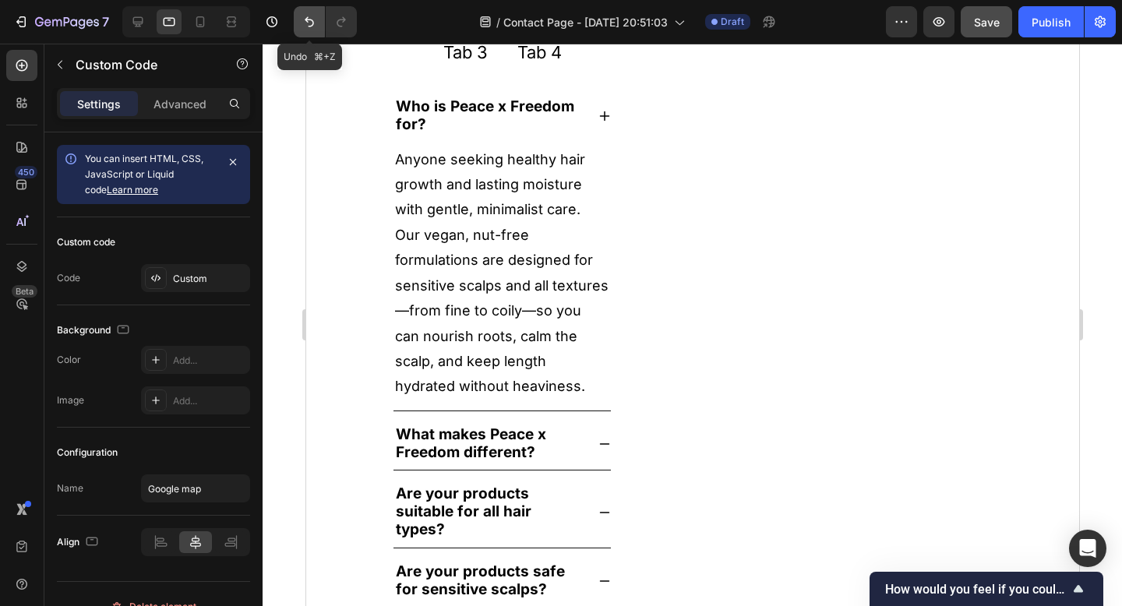
click at [304, 17] on icon "Undo/Redo" at bounding box center [310, 22] width 16 height 16
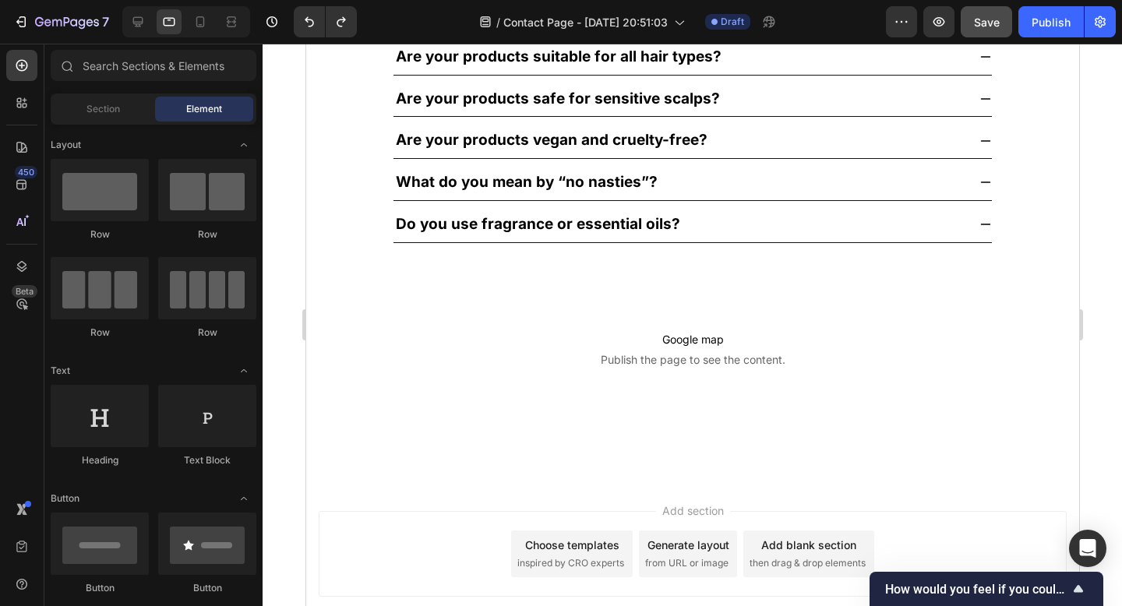
scroll to position [1487, 0]
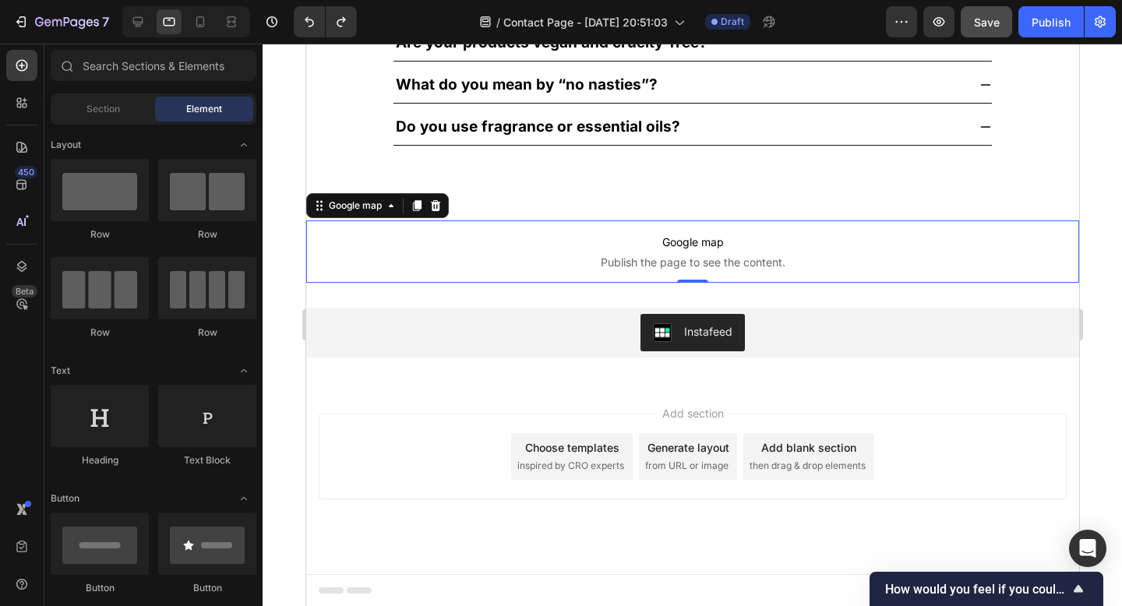
click at [724, 244] on span "Google map" at bounding box center [691, 242] width 773 height 19
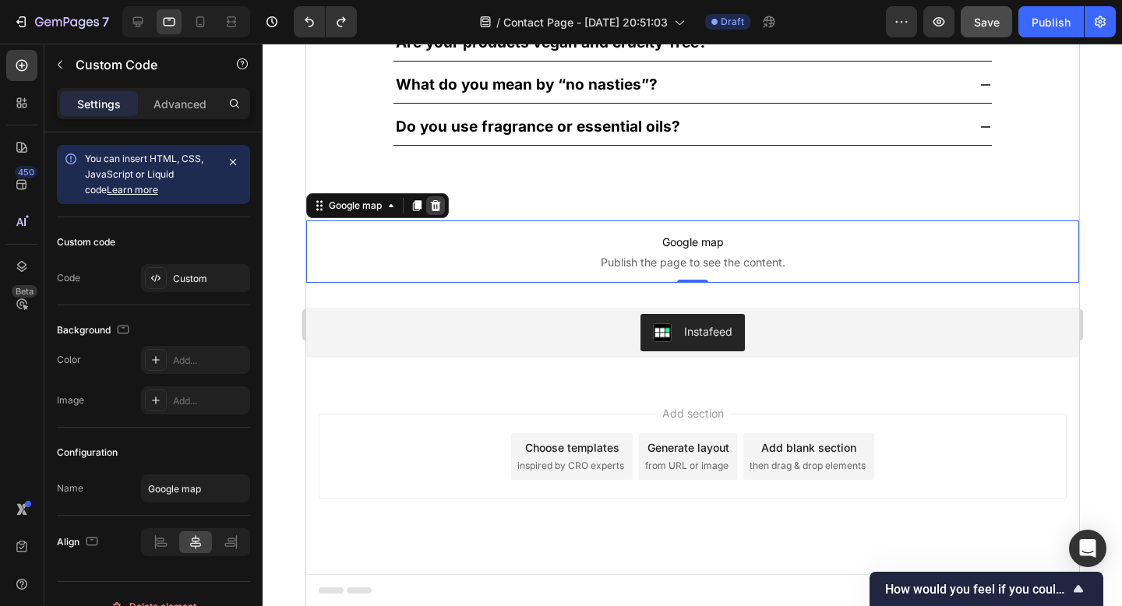
click at [439, 206] on icon at bounding box center [435, 205] width 10 height 11
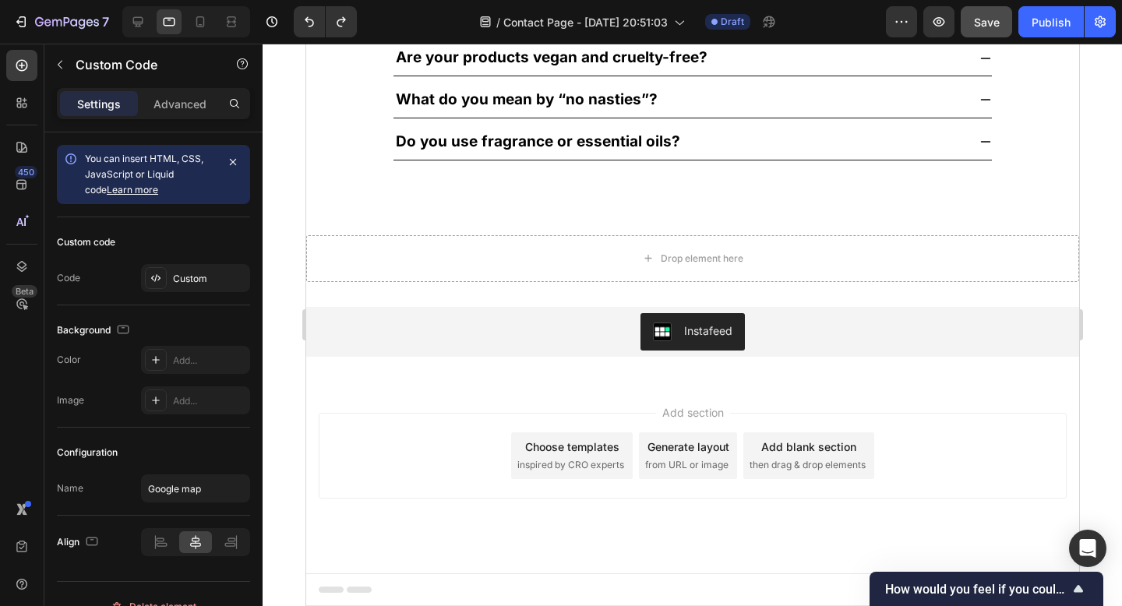
scroll to position [1471, 0]
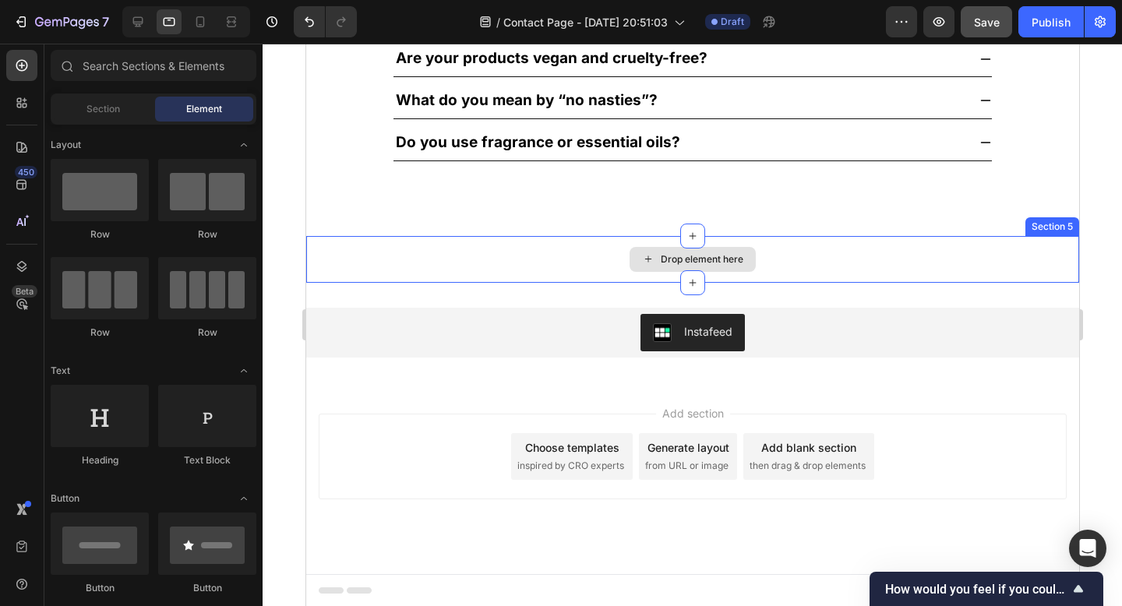
click at [937, 253] on div "Drop element here" at bounding box center [691, 259] width 773 height 47
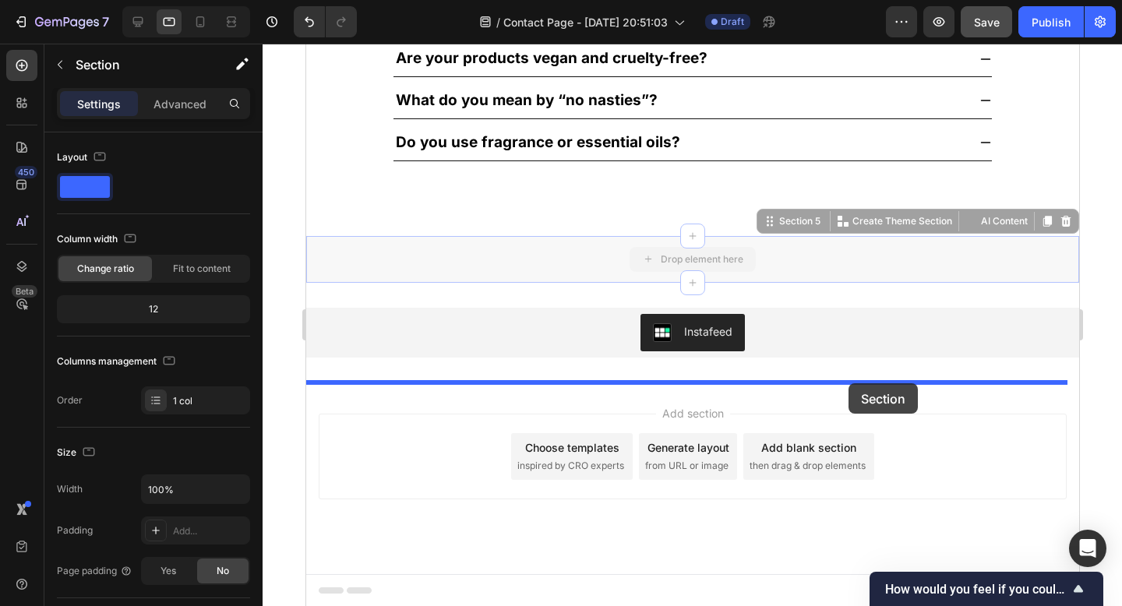
drag, startPoint x: 845, startPoint y: 248, endPoint x: 848, endPoint y: 383, distance: 135.6
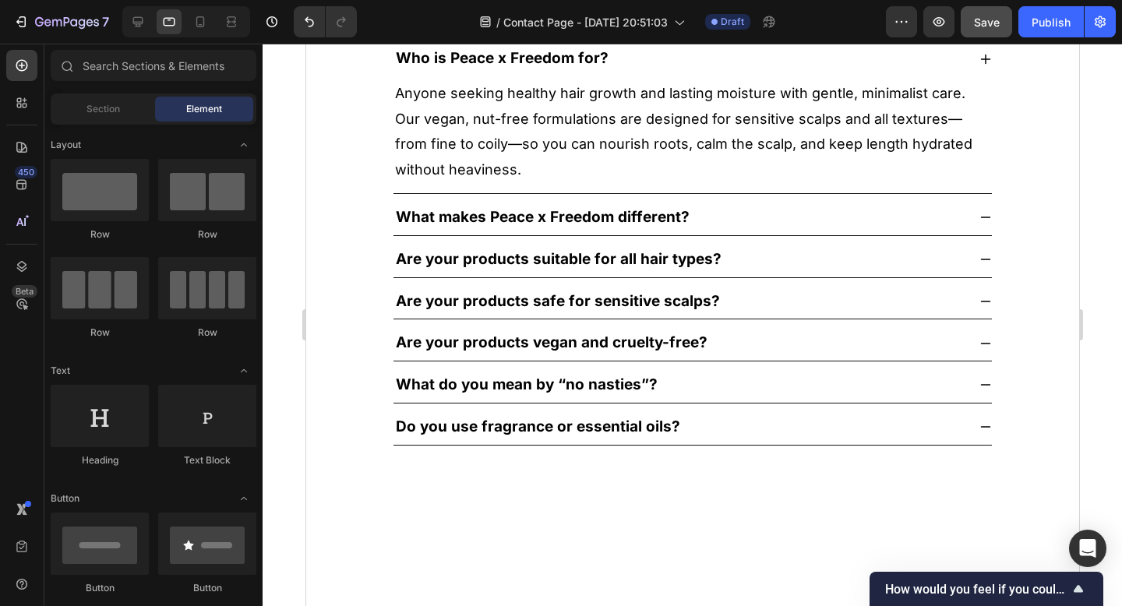
scroll to position [0, 0]
